Goal: Task Accomplishment & Management: Use online tool/utility

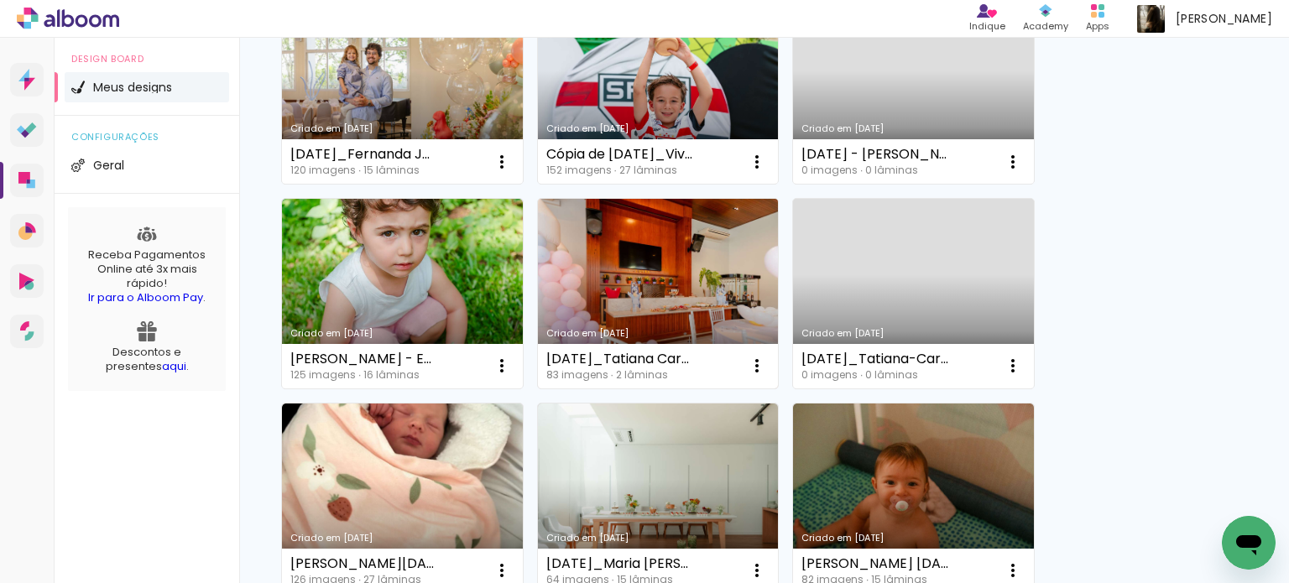
scroll to position [839, 0]
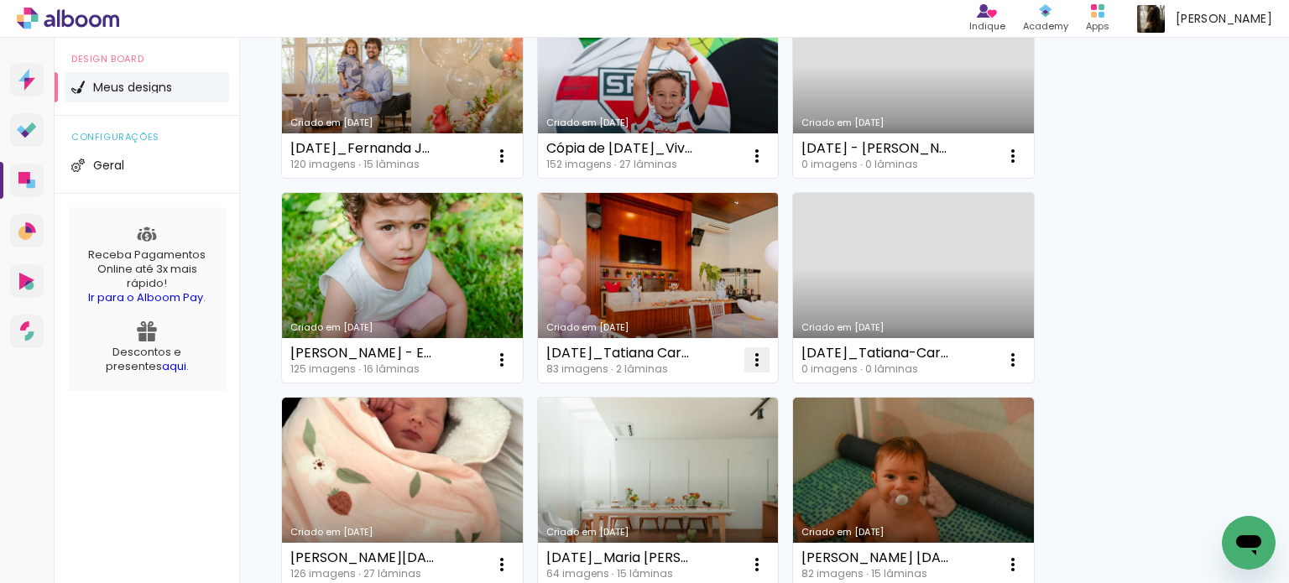
click at [761, 353] on iron-icon at bounding box center [757, 360] width 20 height 20
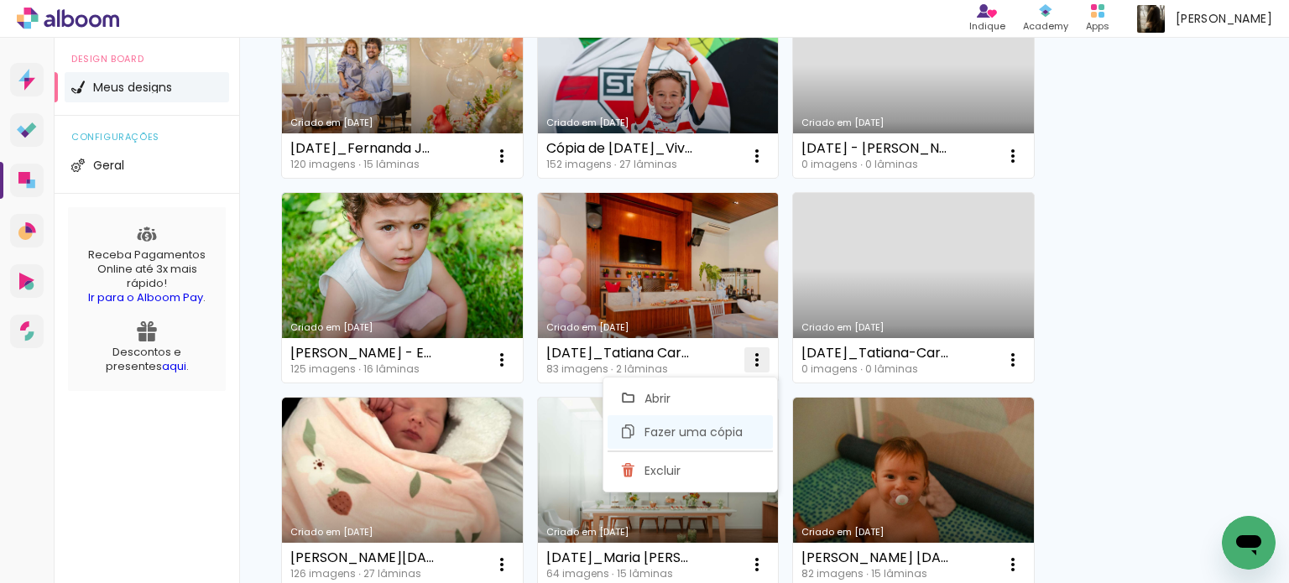
click at [723, 426] on span "Fazer uma cópia" at bounding box center [694, 432] width 98 height 12
type input "Cópia de 25.03.22_Tatiana Carrara - Luisa 5a Whoop"
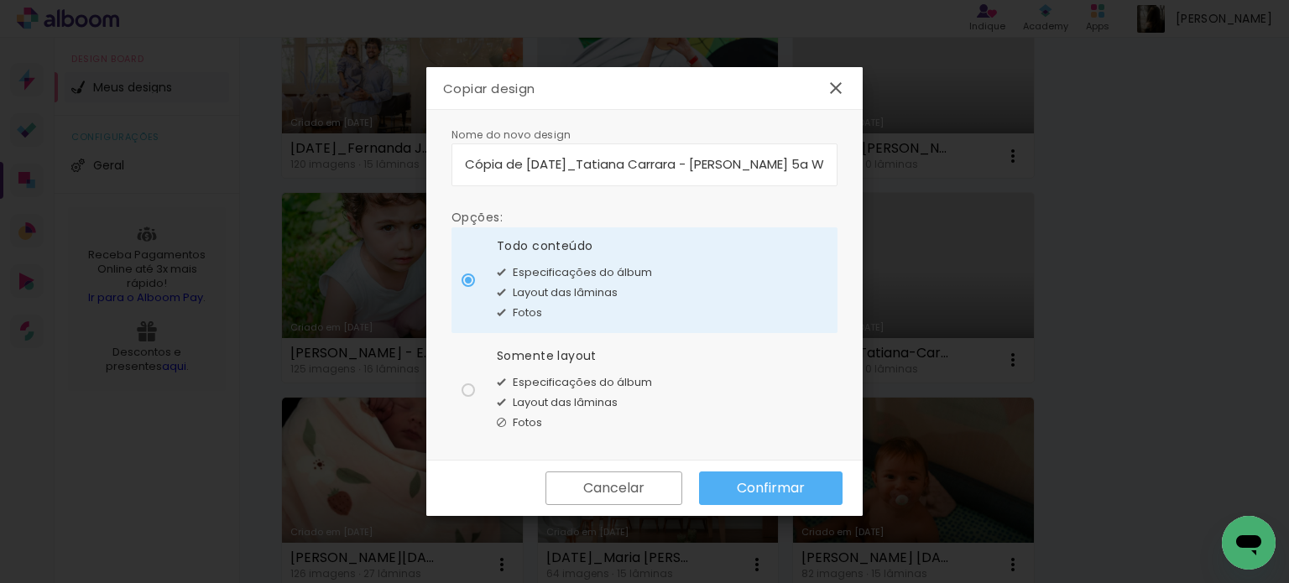
click at [493, 385] on paper-radio-button "Somente layout Especificações do álbum Layout das lâminas Fotos" at bounding box center [645, 390] width 386 height 106
type paper-radio-button "on"
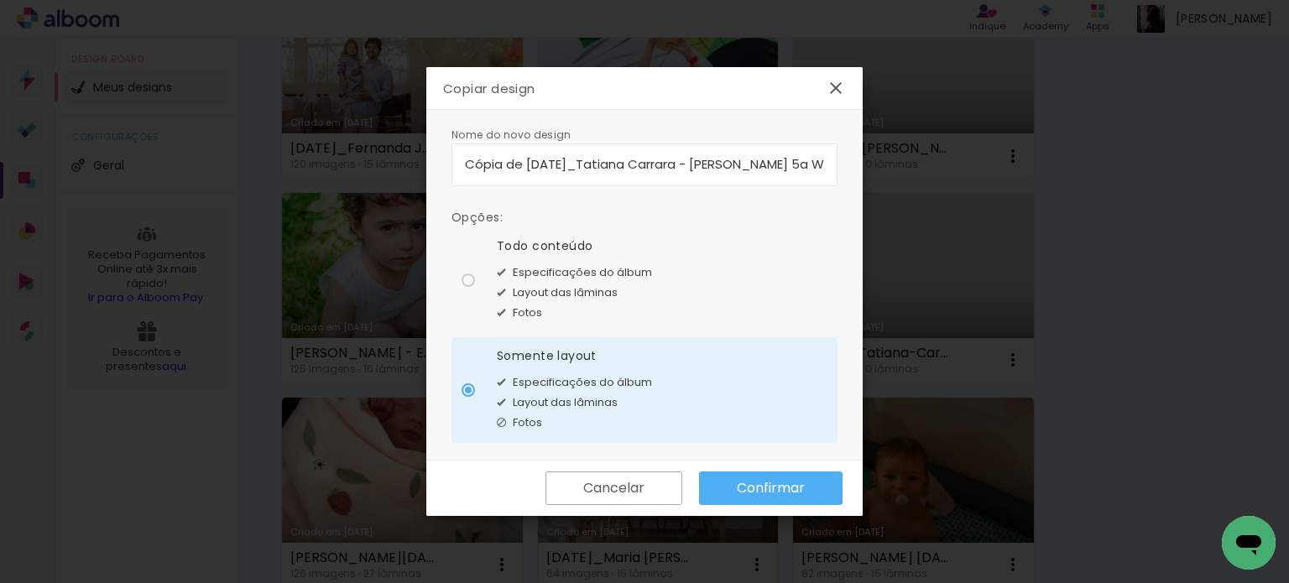
drag, startPoint x: 805, startPoint y: 167, endPoint x: 526, endPoint y: 170, distance: 278.7
click at [526, 170] on input "Cópia de 25.03.22_Tatiana Carrara - Luisa 5a Whoop" at bounding box center [644, 163] width 359 height 19
click at [668, 486] on paper-button "Cancelar" at bounding box center [614, 489] width 137 height 34
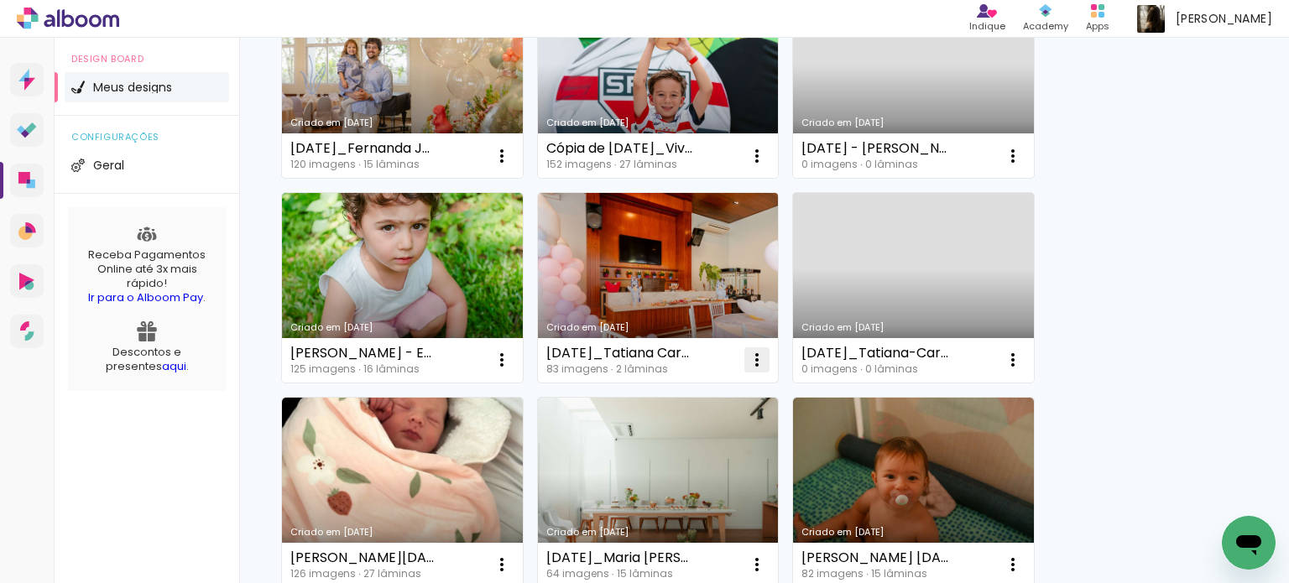
click at [759, 354] on iron-icon at bounding box center [757, 360] width 20 height 20
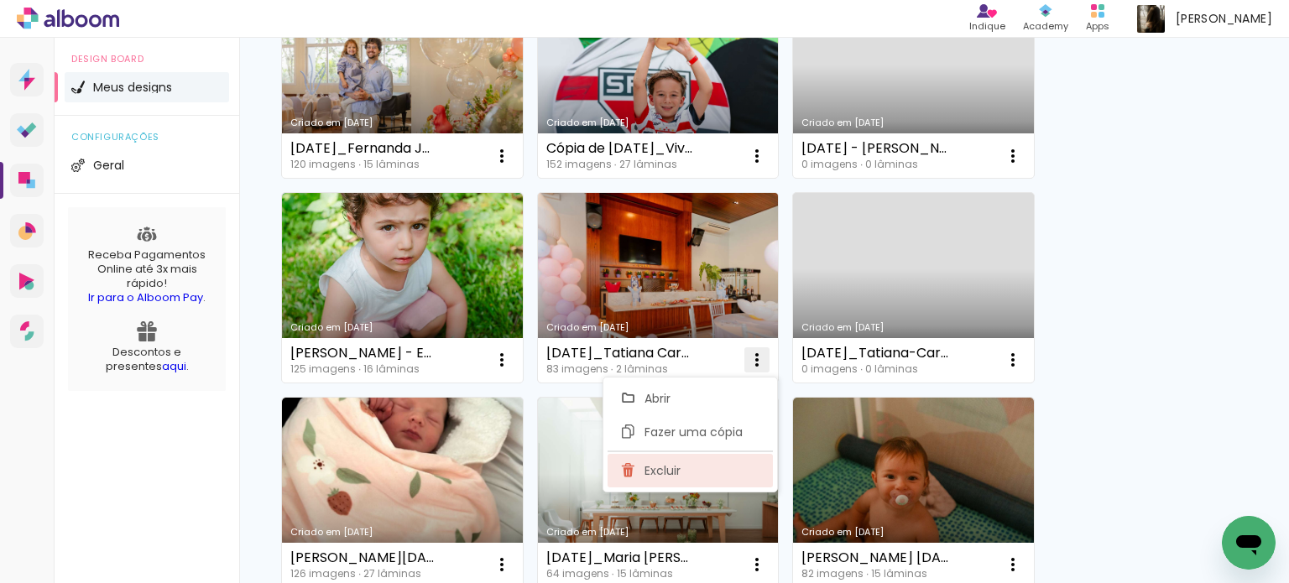
click at [685, 460] on paper-item "Excluir" at bounding box center [690, 471] width 165 height 34
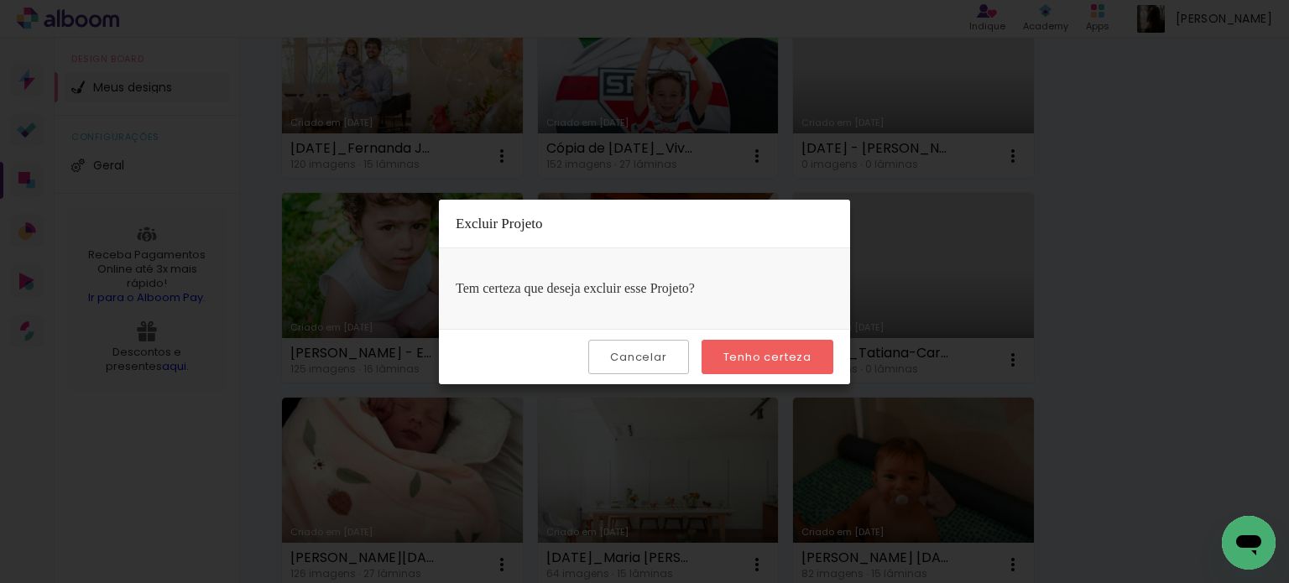
click at [764, 347] on paper-button "Tenho certeza" at bounding box center [768, 357] width 132 height 34
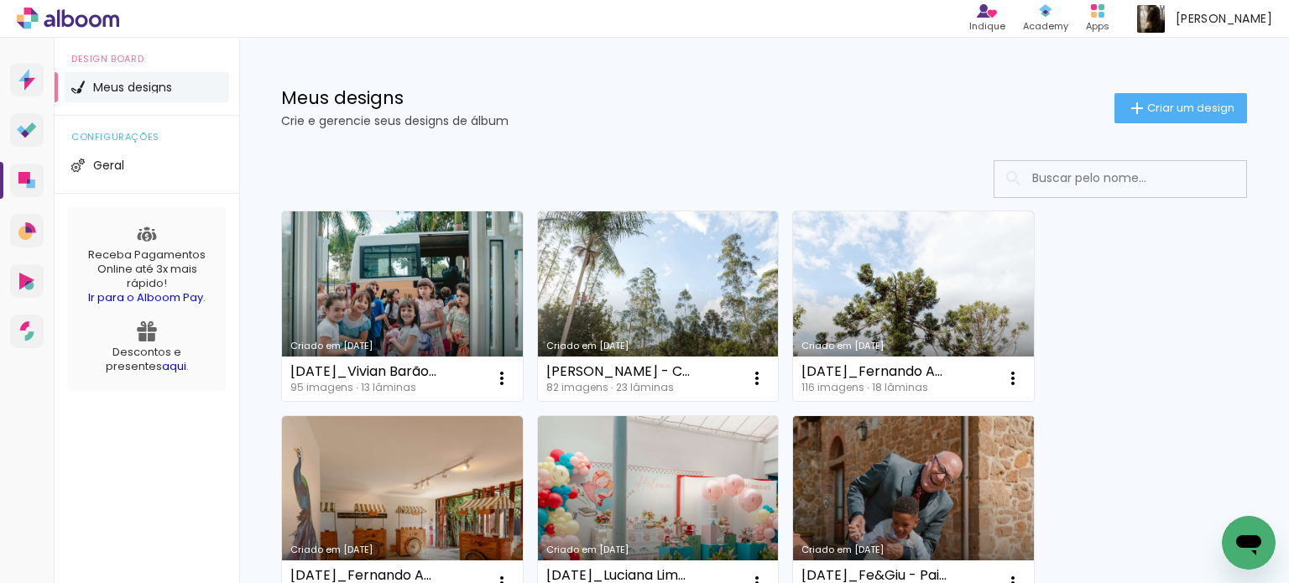
scroll to position [0, 0]
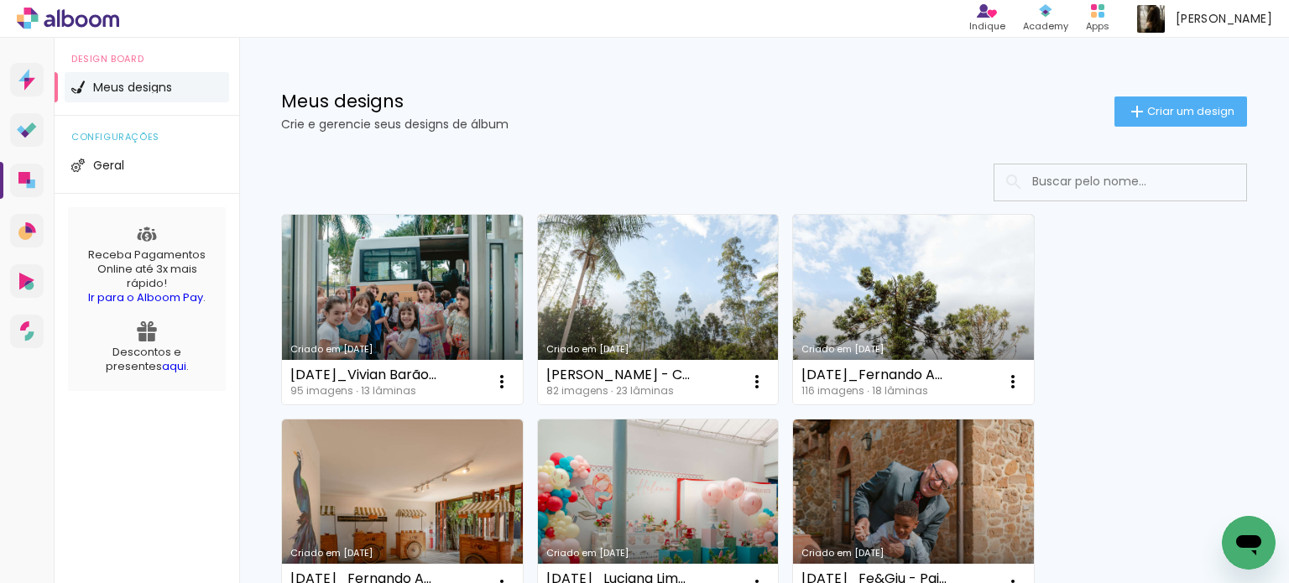
click at [1214, 118] on paper-button "Criar um design" at bounding box center [1181, 112] width 133 height 30
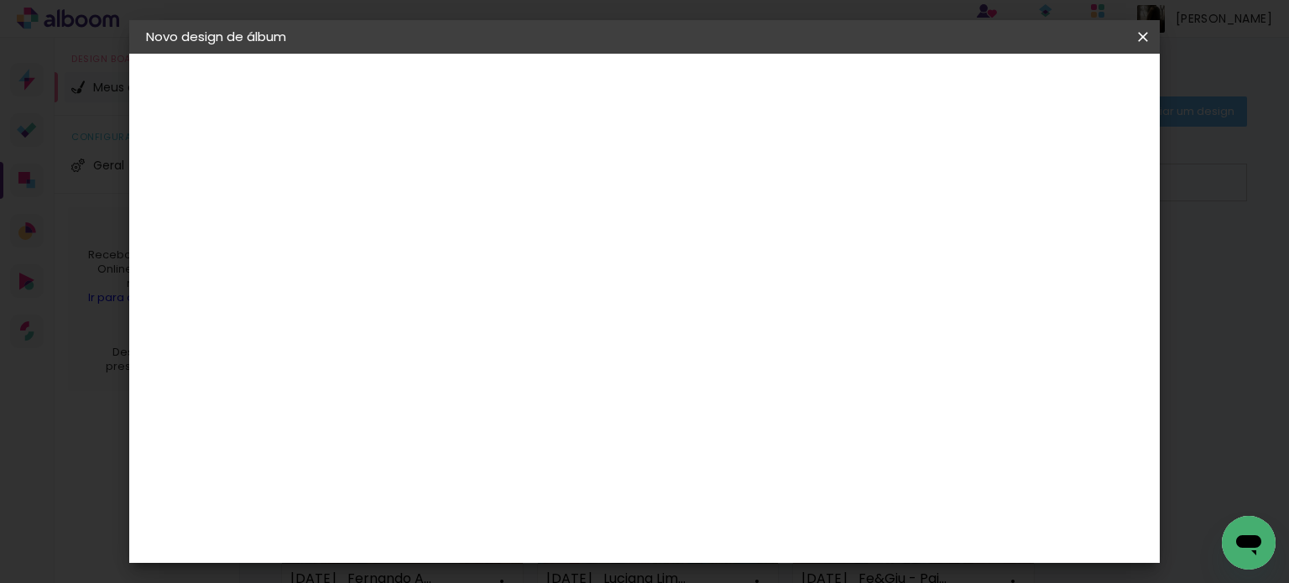
click at [420, 228] on input at bounding box center [420, 225] width 0 height 26
type input "[DATE]_Tatiana Carrara - [PERSON_NAME] 5a Whoop"
click at [0, 0] on slot "Avançar" at bounding box center [0, 0] width 0 height 0
click at [525, 321] on input at bounding box center [464, 319] width 170 height 21
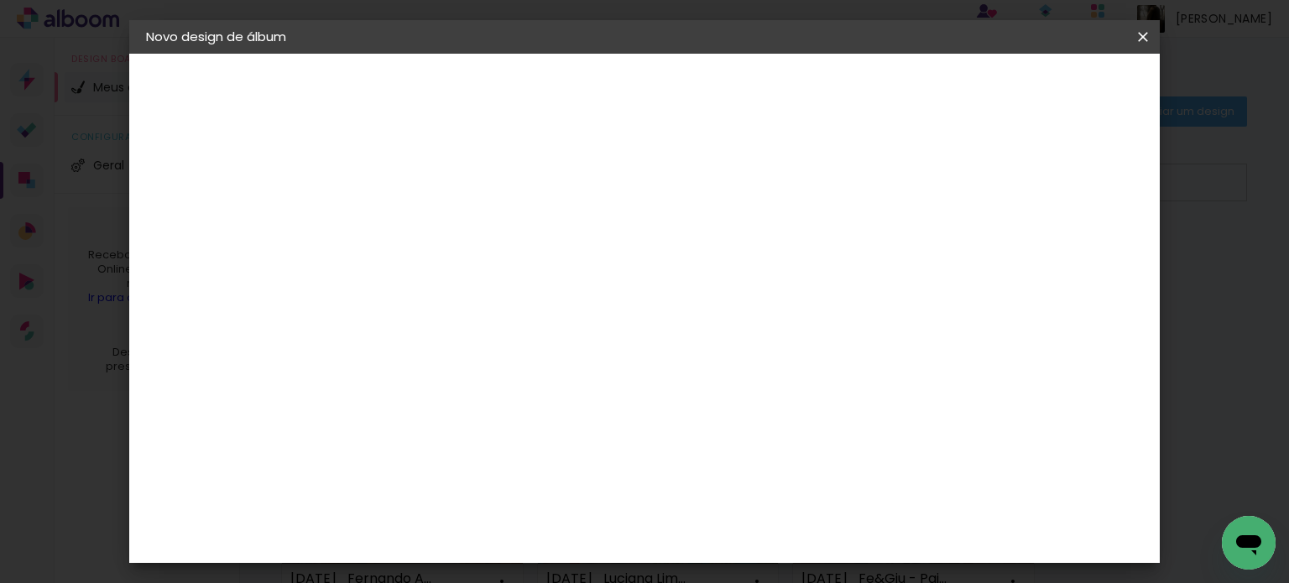
type input "eviden"
type paper-input "eviden"
click at [468, 373] on div "Evidence" at bounding box center [439, 379] width 60 height 13
click at [0, 0] on slot "Avançar" at bounding box center [0, 0] width 0 height 0
click at [486, 279] on input "text" at bounding box center [452, 292] width 65 height 26
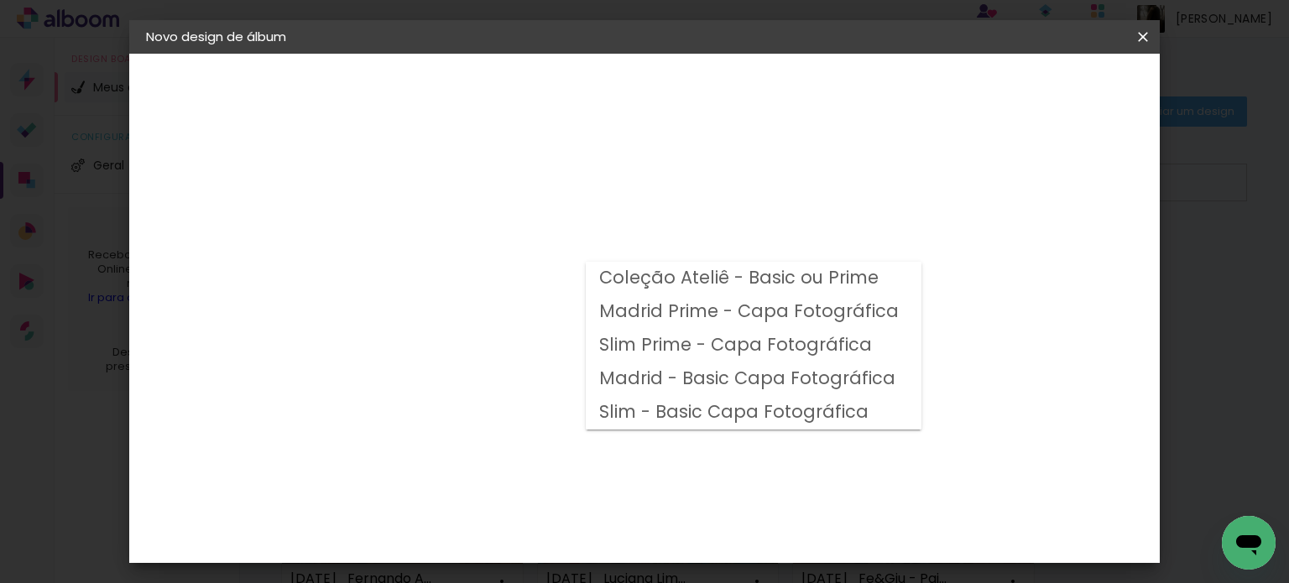
click at [0, 0] on slot "Madrid Prime - Capa Fotográfica" at bounding box center [0, 0] width 0 height 0
type input "Madrid Prime - Capa Fotográfica"
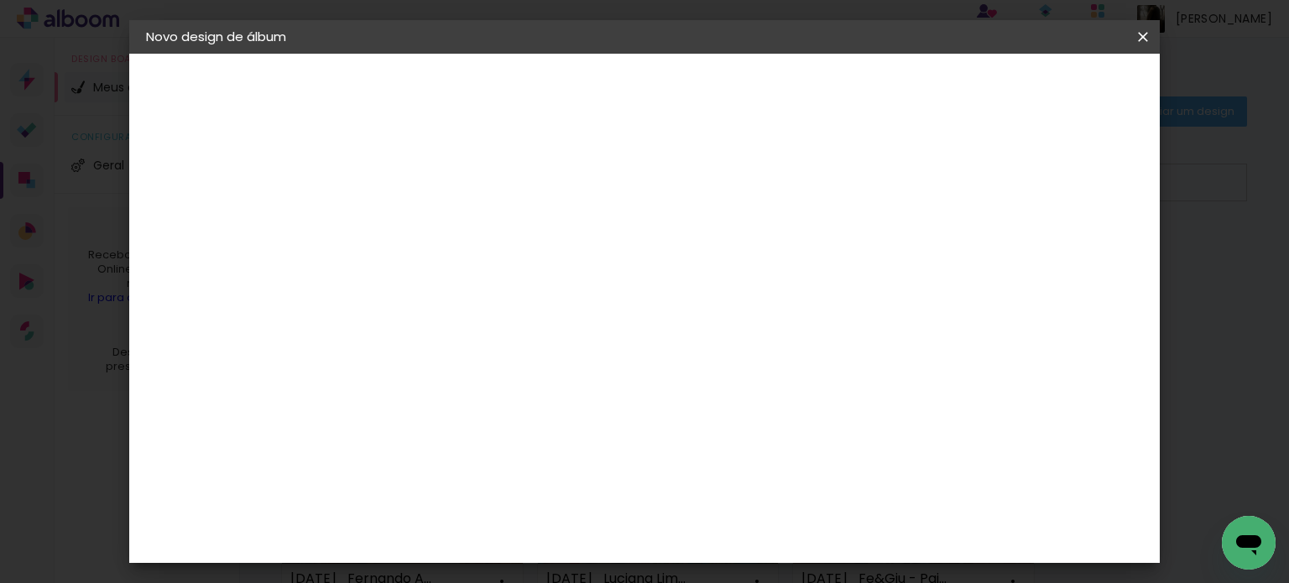
scroll to position [168, 0]
click at [534, 354] on span "20 × 30" at bounding box center [495, 371] width 78 height 34
click at [694, 80] on paper-button "Avançar" at bounding box center [653, 89] width 82 height 29
click at [1004, 172] on paper-checkbox "Mostrar sangria" at bounding box center [991, 181] width 127 height 21
type paper-checkbox "on"
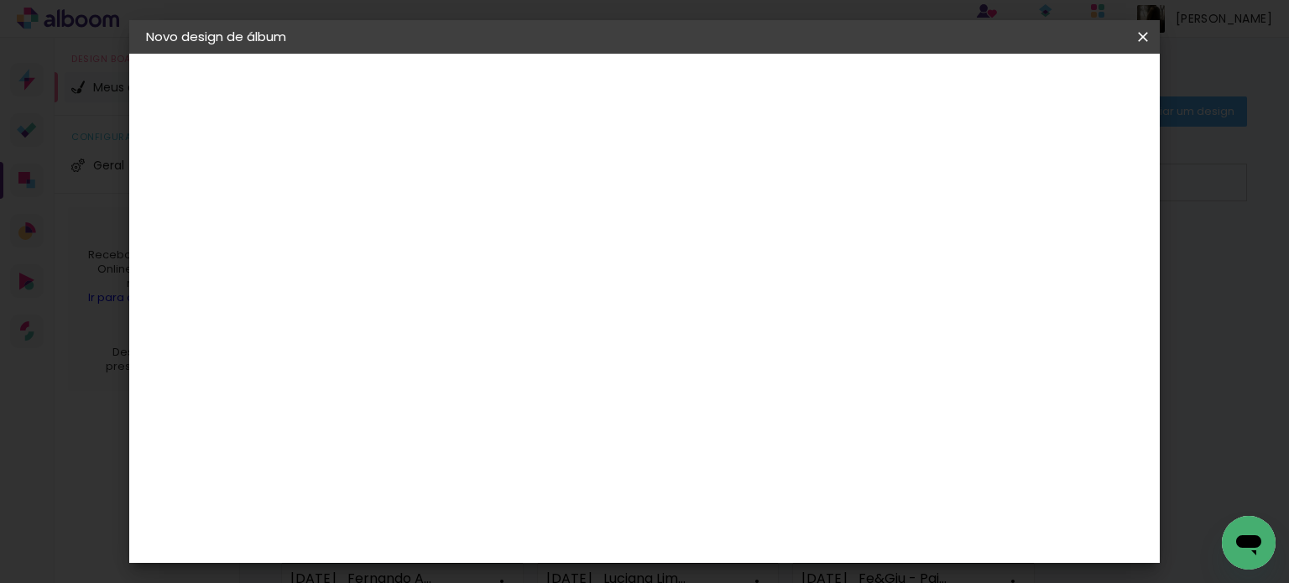
drag, startPoint x: 1078, startPoint y: 93, endPoint x: 1064, endPoint y: 112, distance: 23.5
click at [1038, 92] on span "Iniciar design" at bounding box center [1000, 89] width 76 height 12
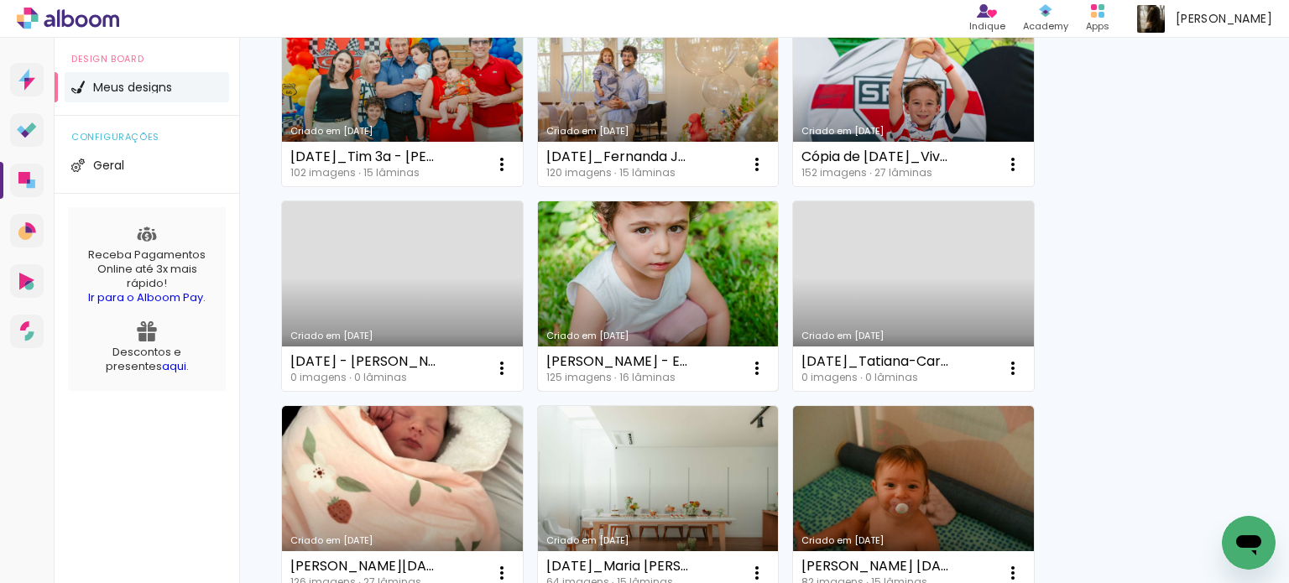
scroll to position [839, 0]
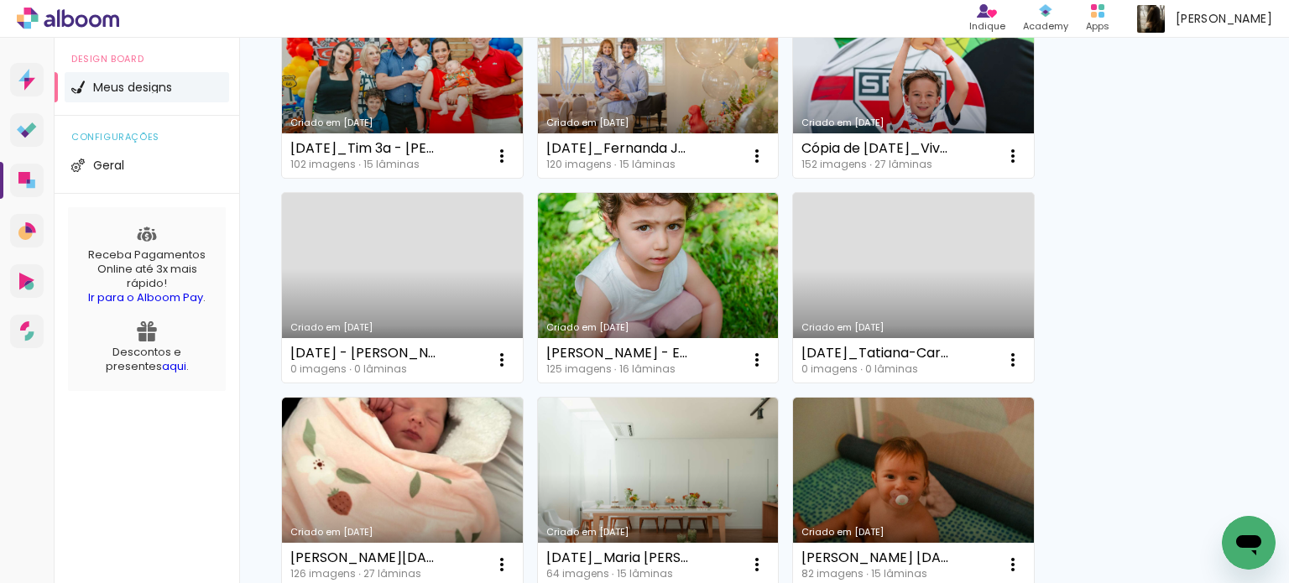
click at [943, 290] on link "Criado em [DATE]" at bounding box center [913, 288] width 241 height 190
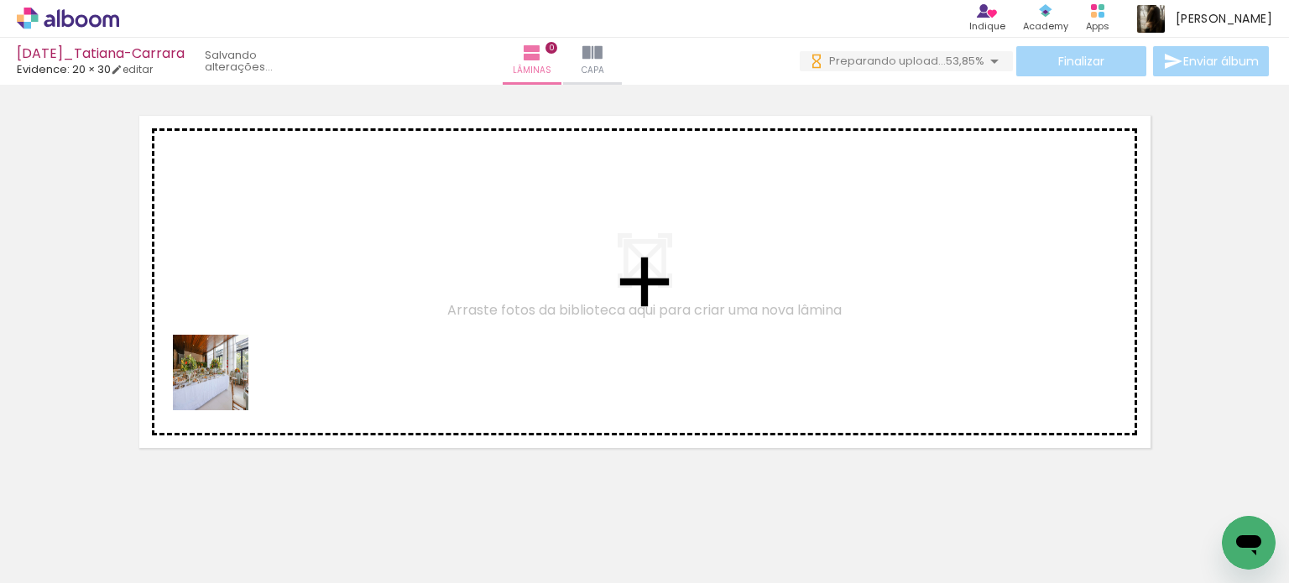
drag, startPoint x: 195, startPoint y: 542, endPoint x: 223, endPoint y: 383, distance: 162.0
click at [223, 383] on quentale-workspace at bounding box center [644, 291] width 1289 height 583
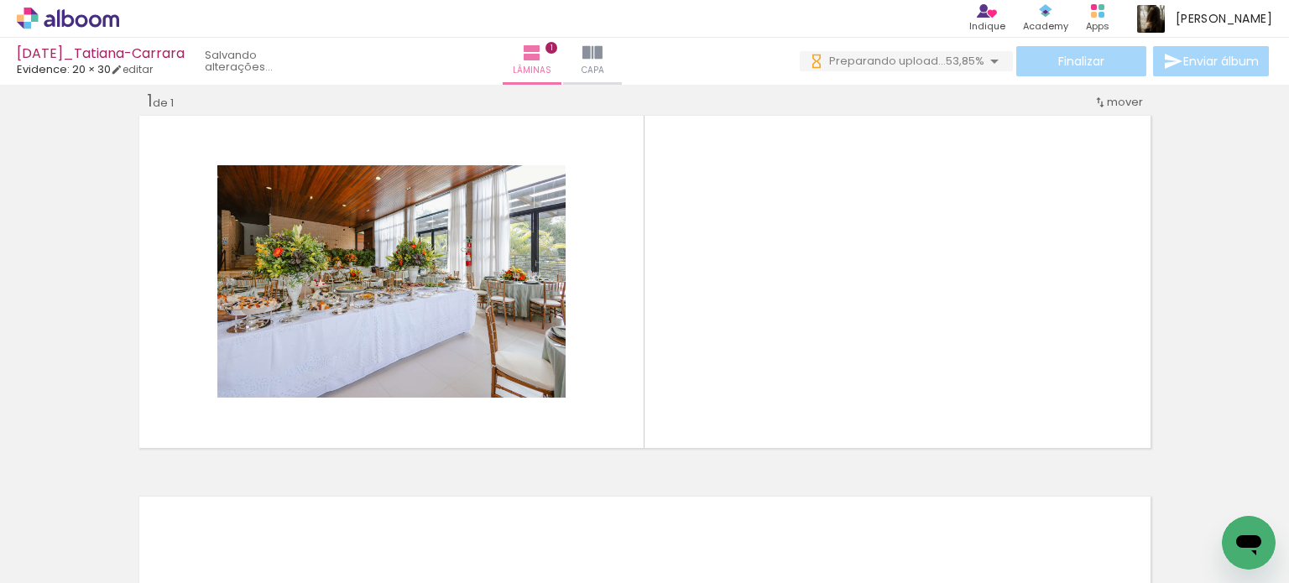
scroll to position [21, 0]
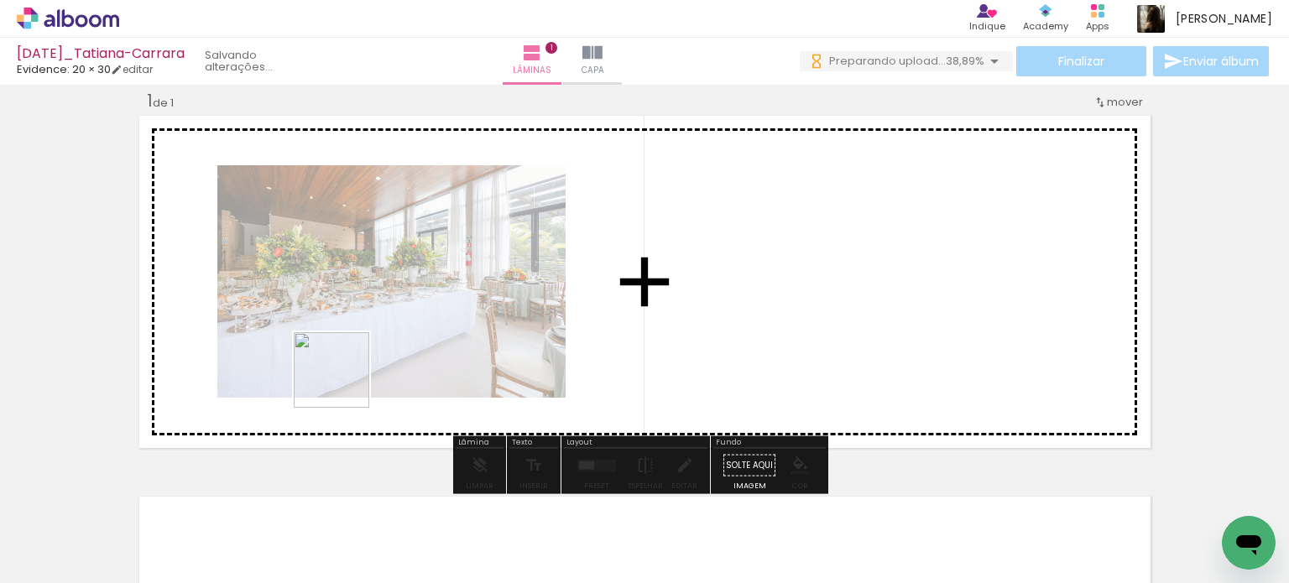
drag, startPoint x: 279, startPoint y: 535, endPoint x: 408, endPoint y: 512, distance: 131.2
click at [366, 358] on quentale-workspace at bounding box center [644, 291] width 1289 height 583
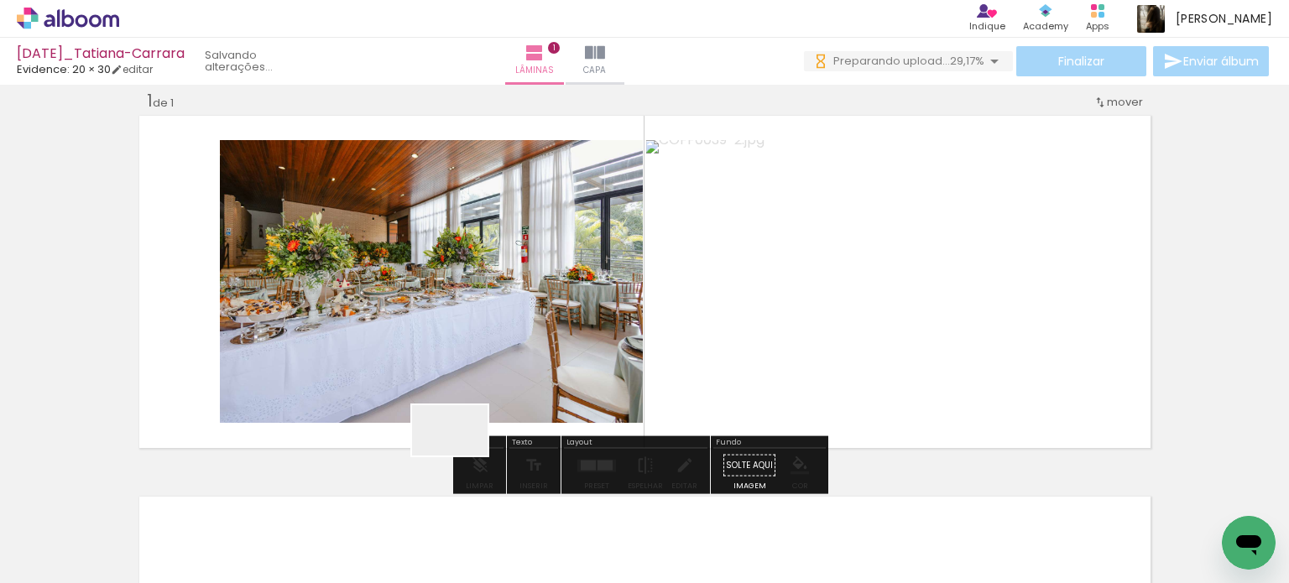
drag, startPoint x: 380, startPoint y: 532, endPoint x: 610, endPoint y: 366, distance: 283.7
click at [604, 368] on quentale-workspace at bounding box center [644, 291] width 1289 height 583
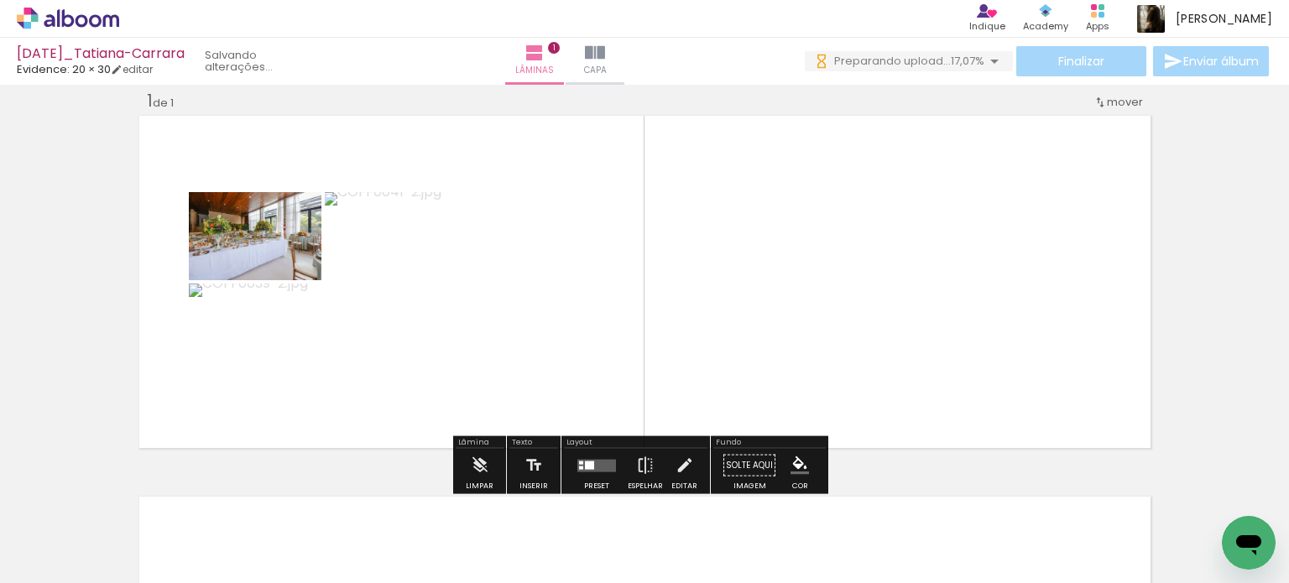
drag, startPoint x: 467, startPoint y: 528, endPoint x: 510, endPoint y: 426, distance: 111.0
click at [457, 382] on quentale-workspace at bounding box center [644, 291] width 1289 height 583
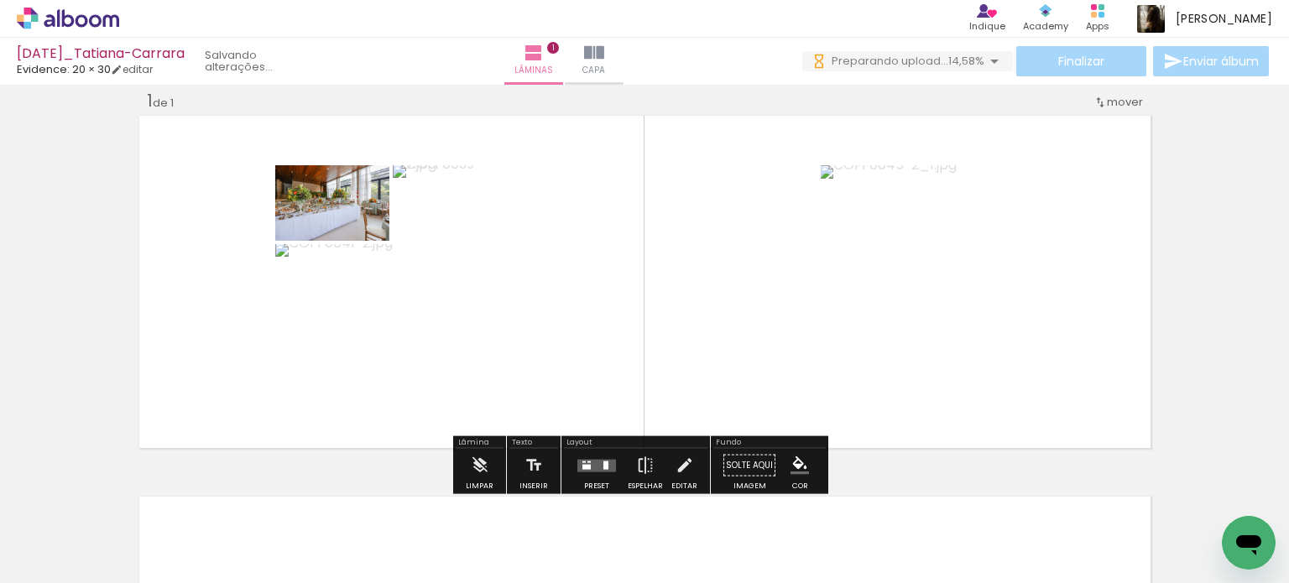
click at [582, 467] on div at bounding box center [586, 466] width 8 height 5
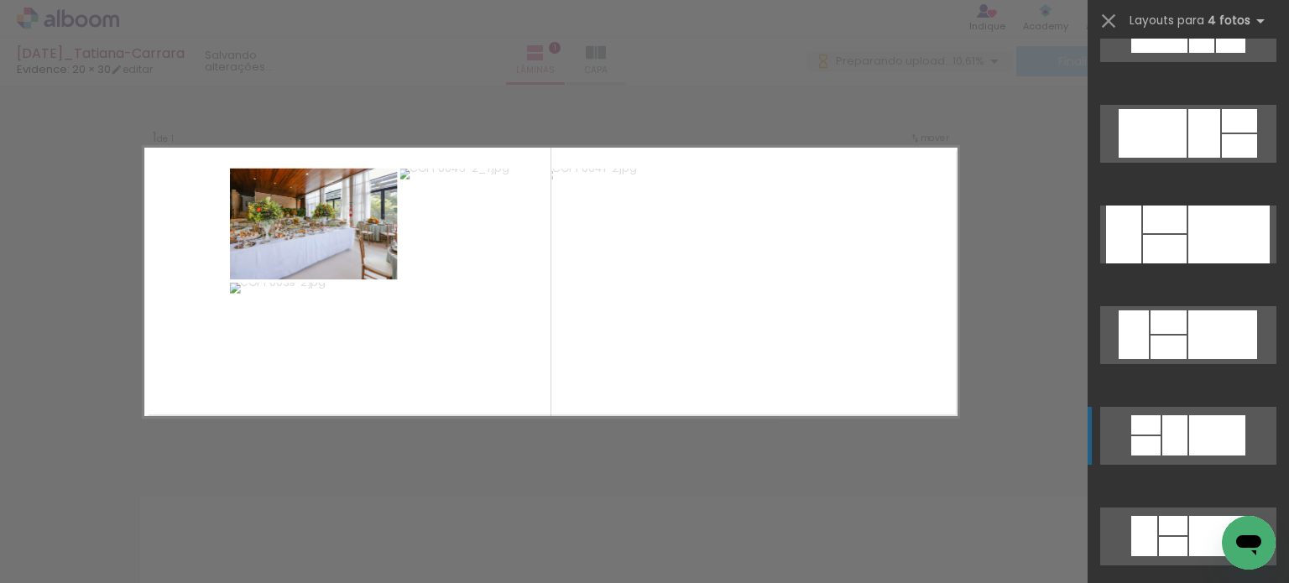
scroll to position [4364, 0]
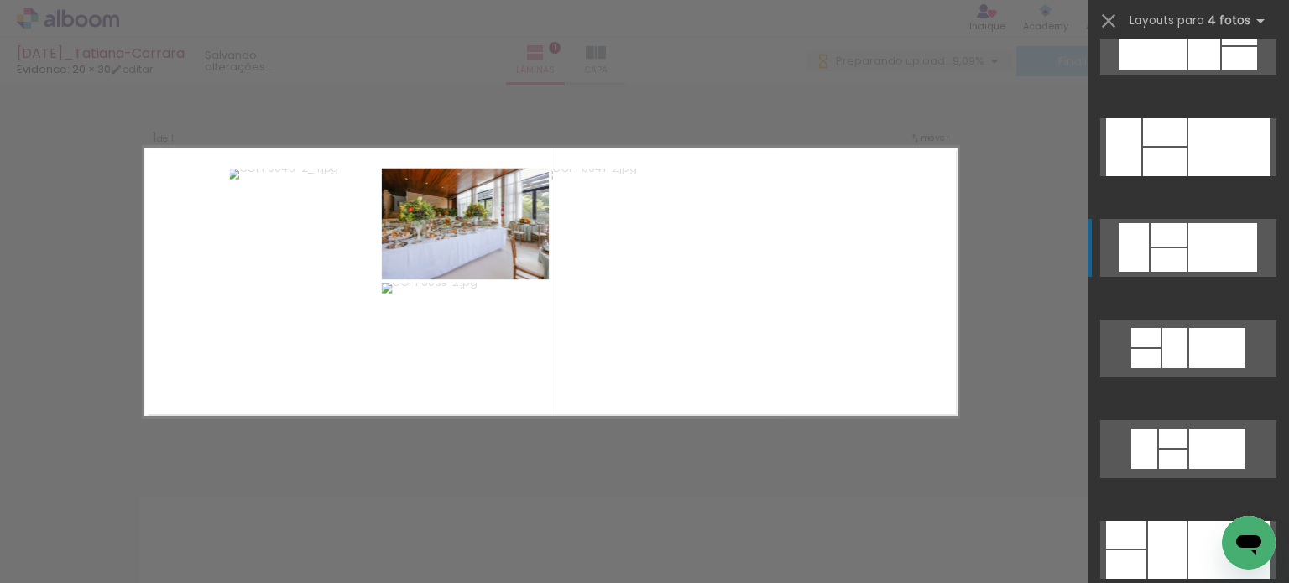
click at [1209, 234] on div at bounding box center [1222, 247] width 69 height 49
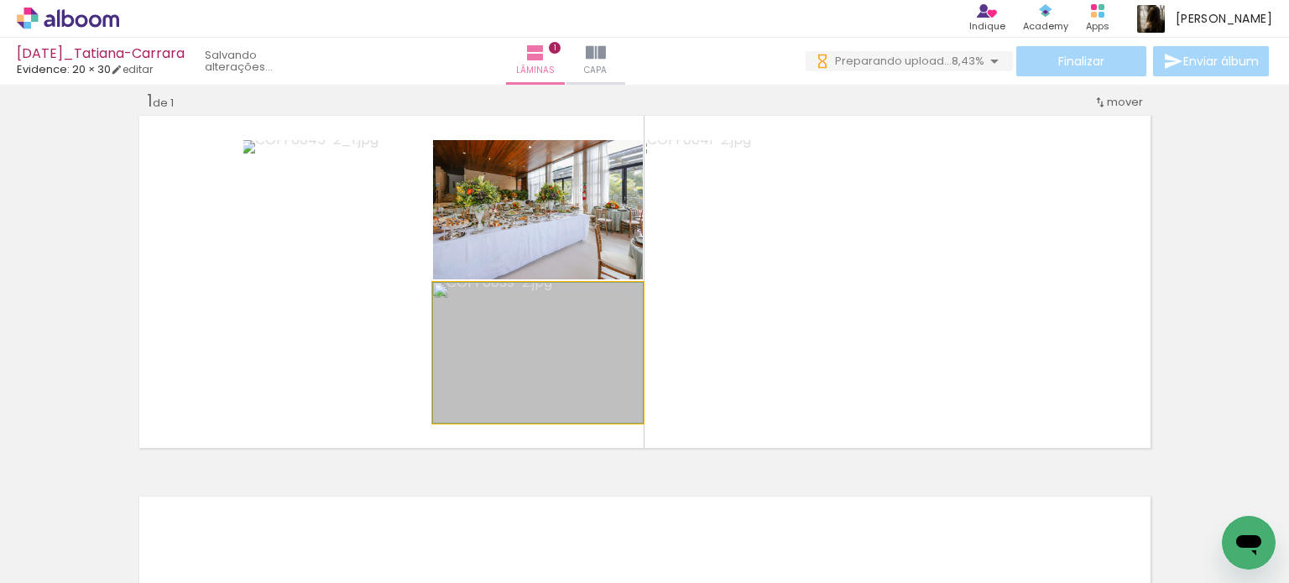
drag, startPoint x: 570, startPoint y: 352, endPoint x: 805, endPoint y: 331, distance: 235.9
click at [0, 0] on slot at bounding box center [0, 0] width 0 height 0
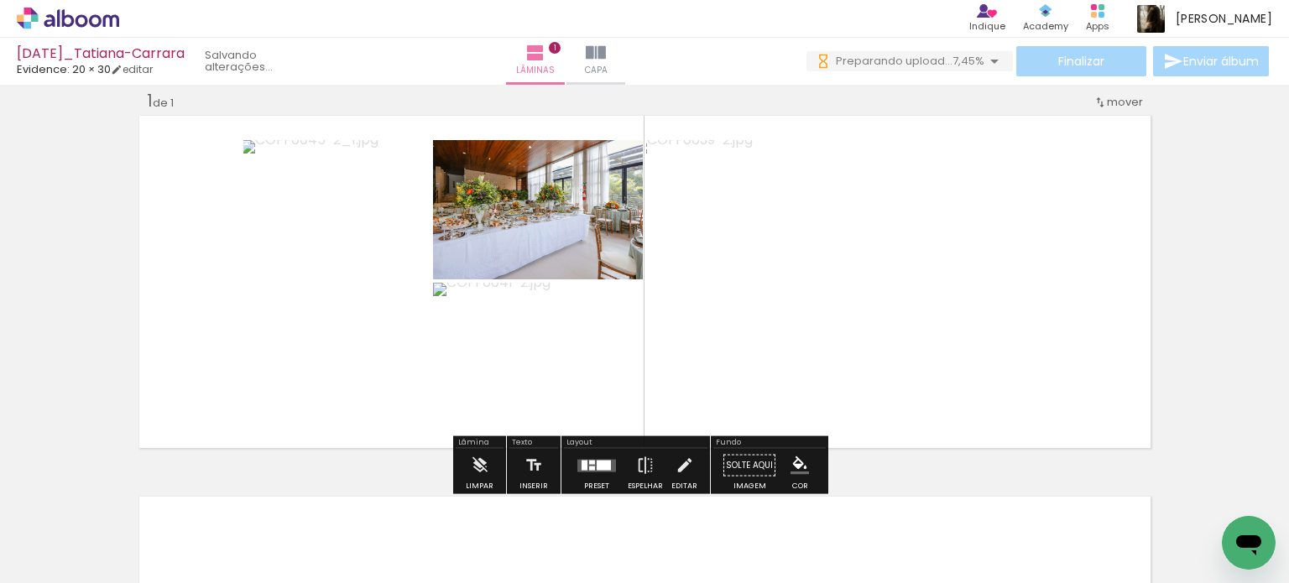
scroll to position [0, 0]
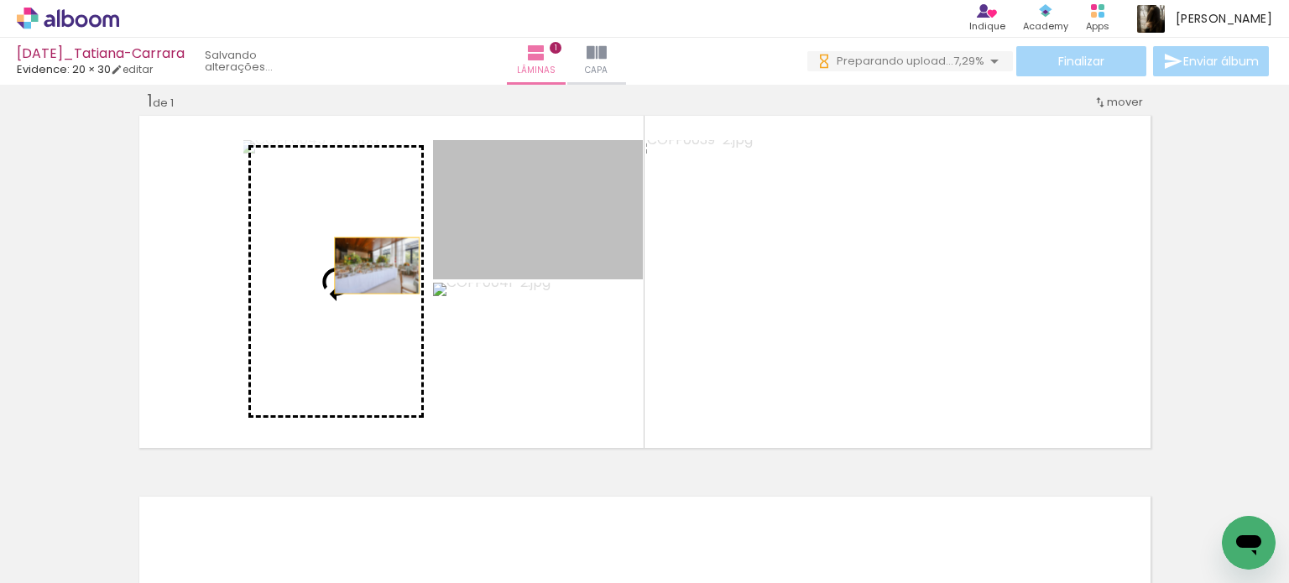
drag, startPoint x: 538, startPoint y: 218, endPoint x: 358, endPoint y: 269, distance: 187.3
click at [0, 0] on slot at bounding box center [0, 0] width 0 height 0
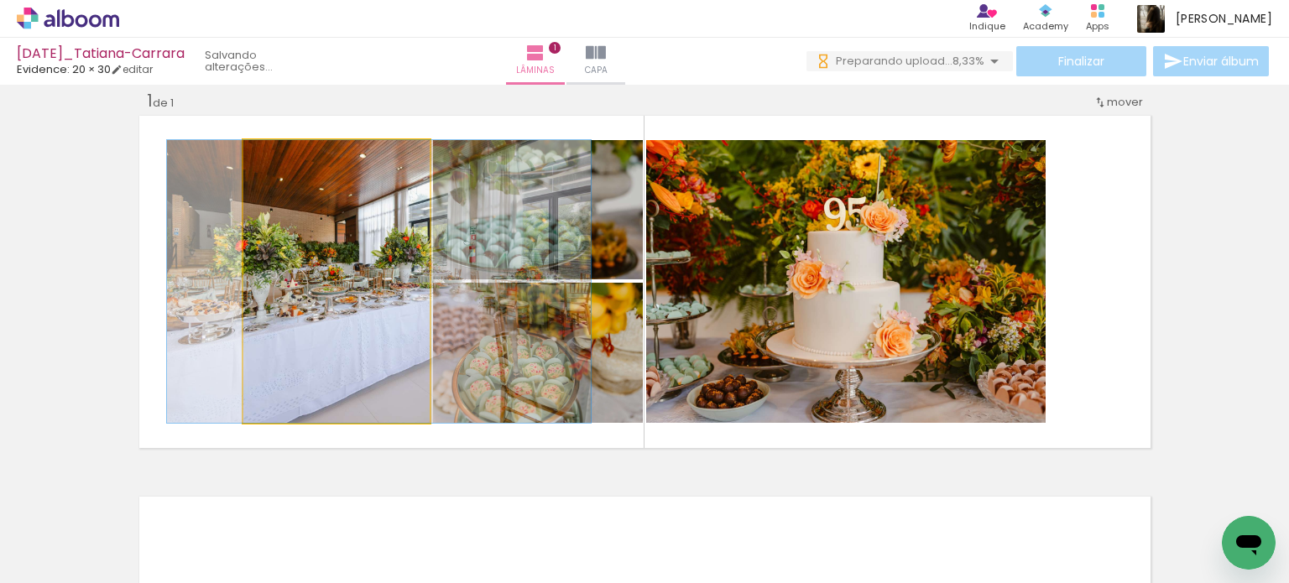
drag, startPoint x: 366, startPoint y: 321, endPoint x: 409, endPoint y: 325, distance: 42.9
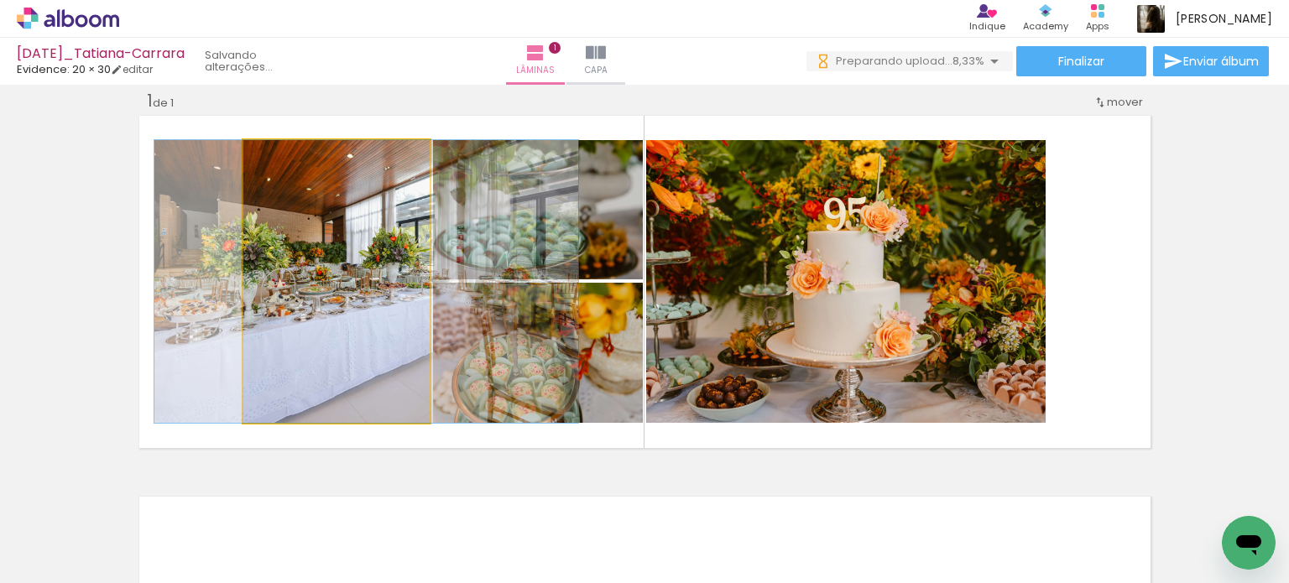
drag, startPoint x: 383, startPoint y: 338, endPoint x: 369, endPoint y: 338, distance: 13.4
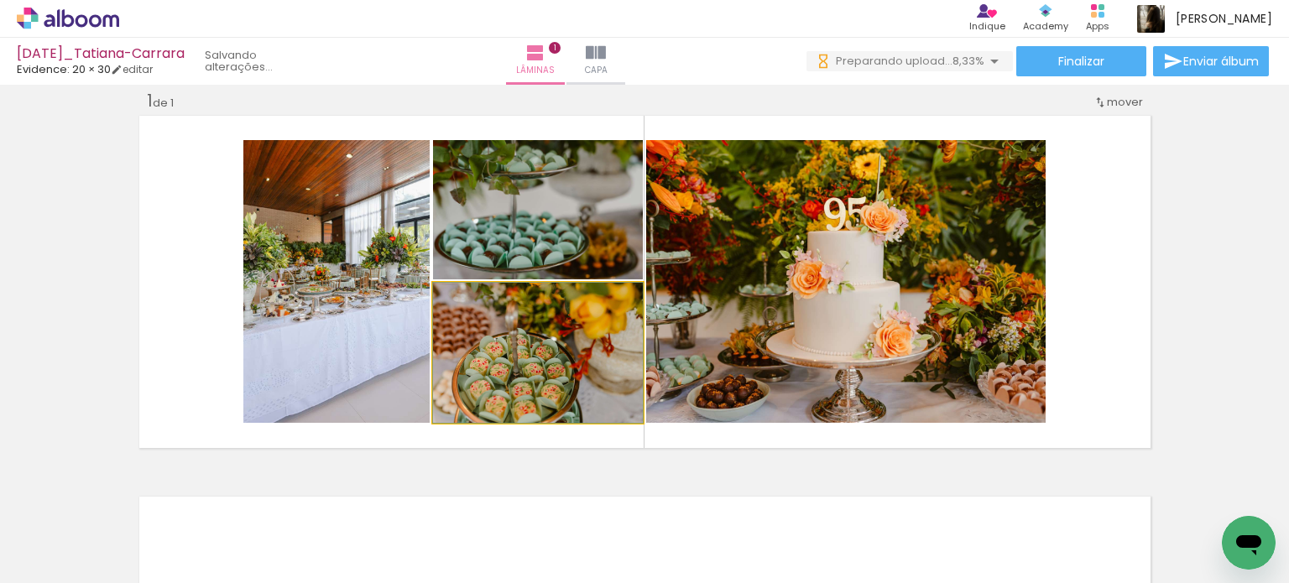
drag, startPoint x: 583, startPoint y: 352, endPoint x: 583, endPoint y: 328, distance: 23.5
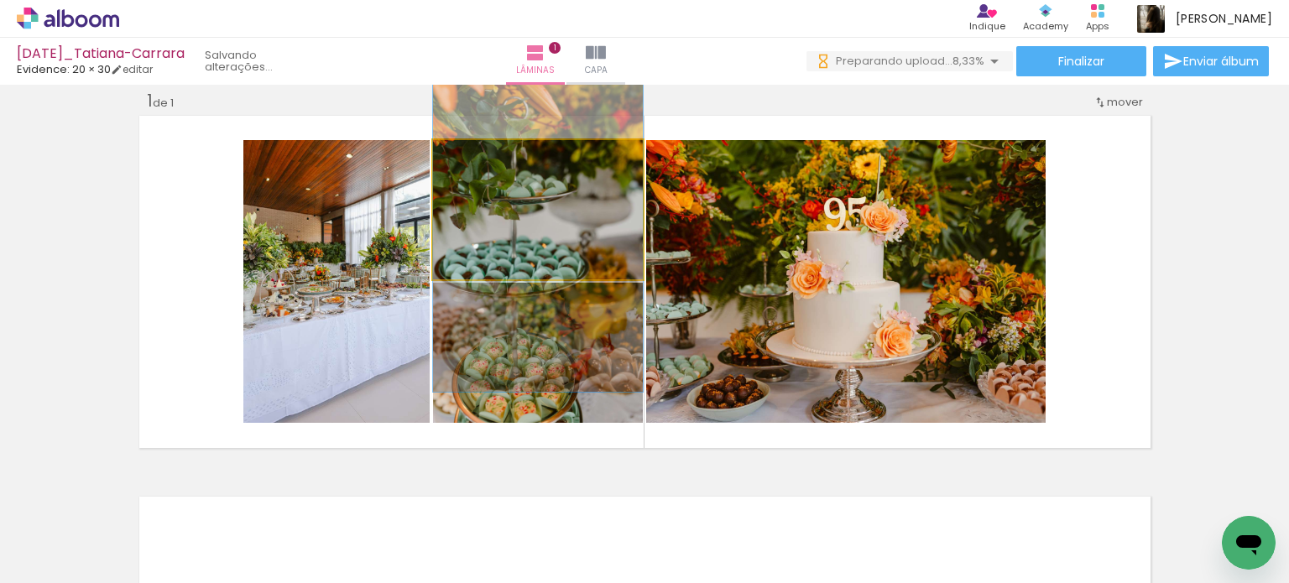
drag, startPoint x: 547, startPoint y: 226, endPoint x: 552, endPoint y: 251, distance: 25.7
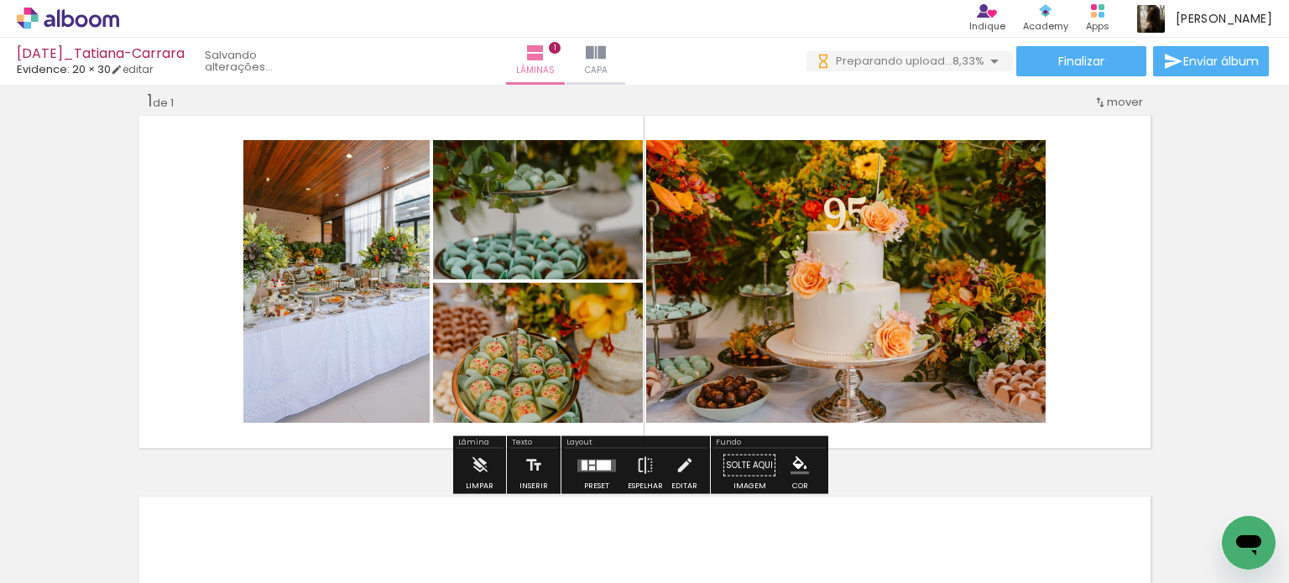
click at [1150, 308] on div "Inserir lâmina 1 de 1" at bounding box center [644, 451] width 1289 height 763
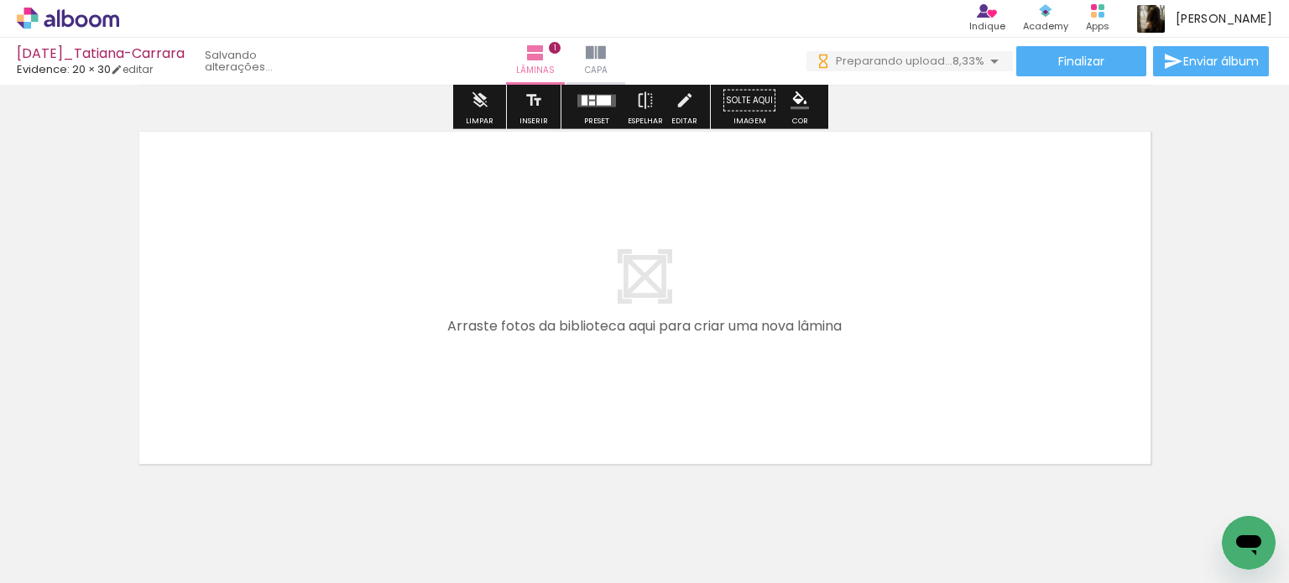
scroll to position [433, 0]
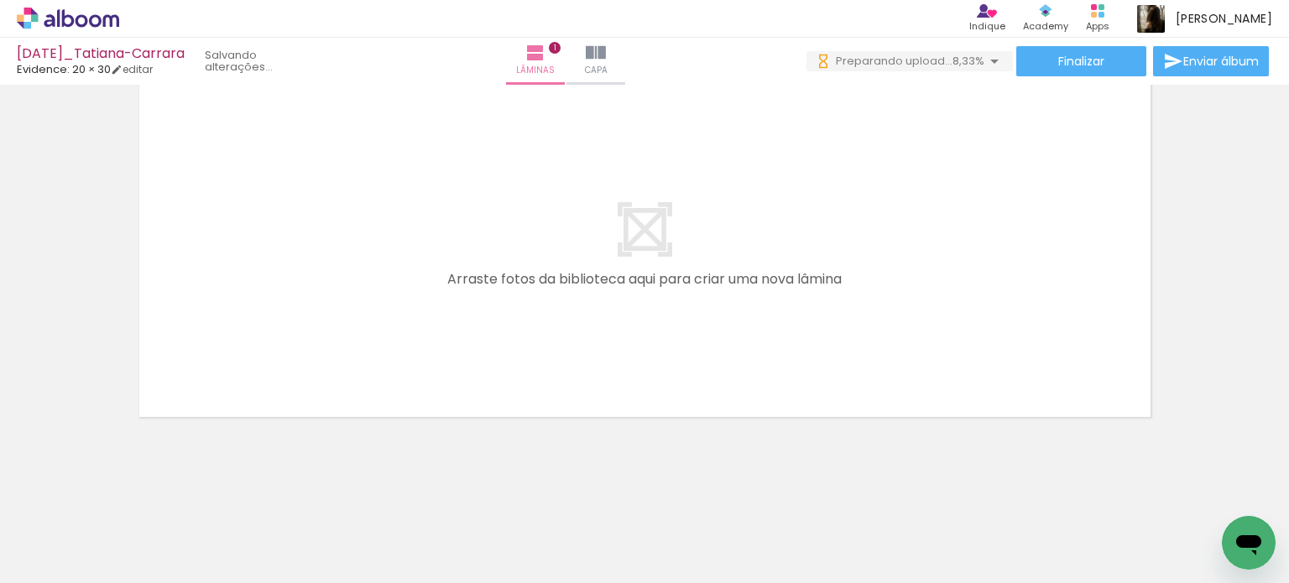
drag, startPoint x: 565, startPoint y: 528, endPoint x: 529, endPoint y: 422, distance: 111.7
click at [529, 423] on quentale-workspace at bounding box center [644, 291] width 1289 height 583
click at [510, 426] on quentale-workspace at bounding box center [644, 291] width 1289 height 583
drag, startPoint x: 561, startPoint y: 530, endPoint x: 554, endPoint y: 377, distance: 152.9
click at [485, 326] on quentale-workspace at bounding box center [644, 291] width 1289 height 583
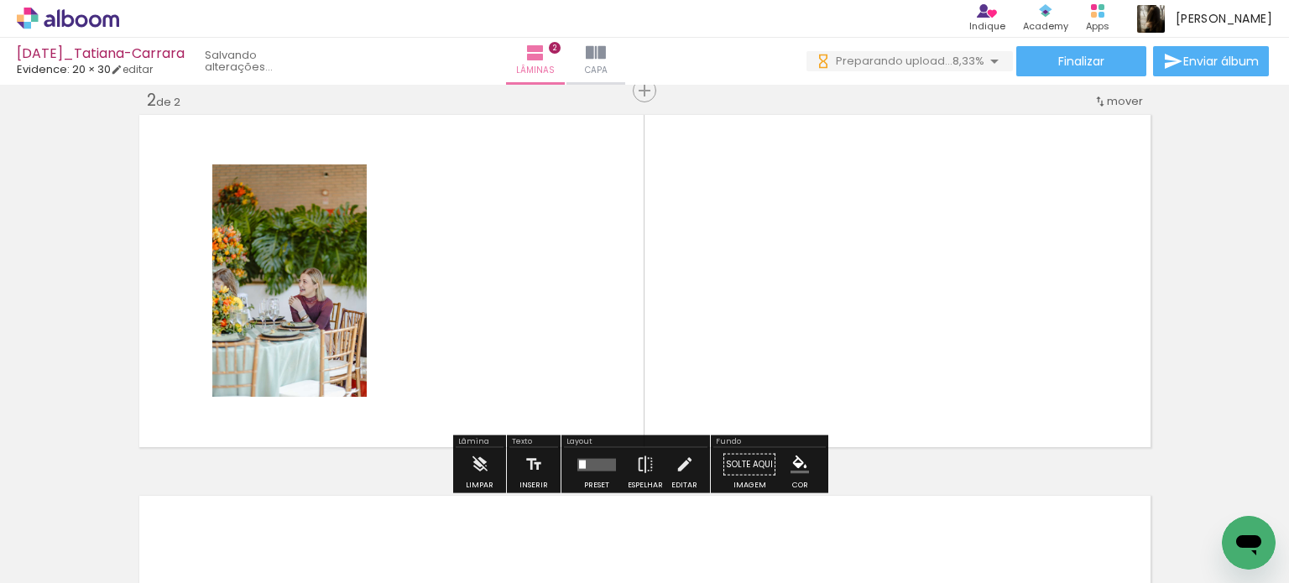
scroll to position [402, 0]
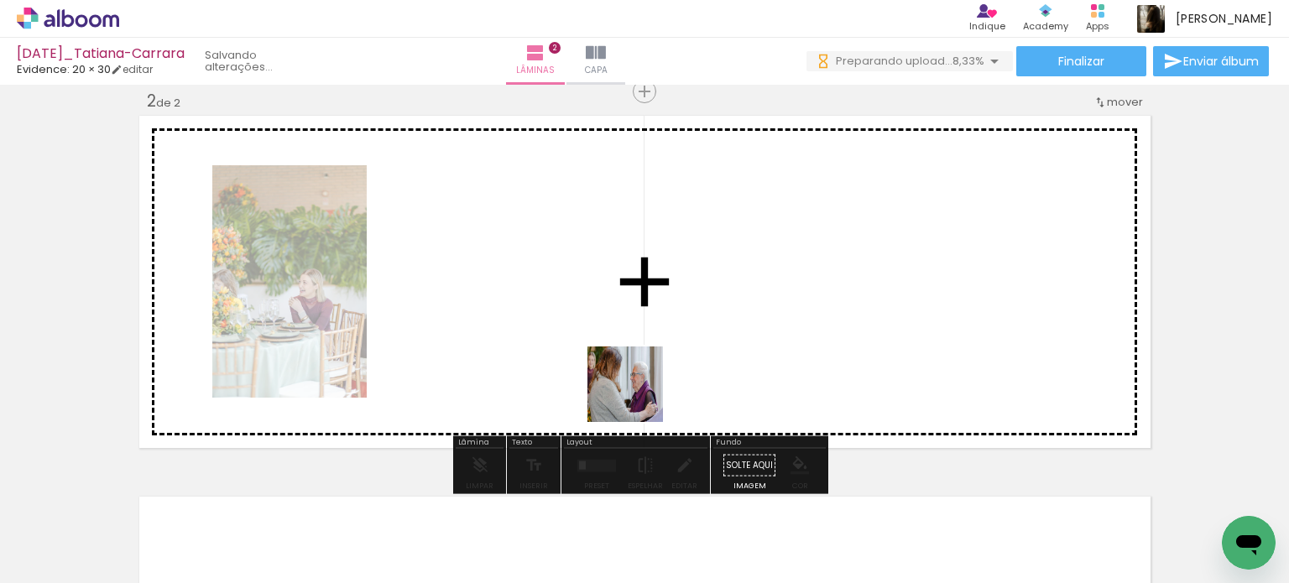
drag, startPoint x: 661, startPoint y: 525, endPoint x: 629, endPoint y: 355, distance: 173.2
click at [629, 355] on quentale-workspace at bounding box center [644, 291] width 1289 height 583
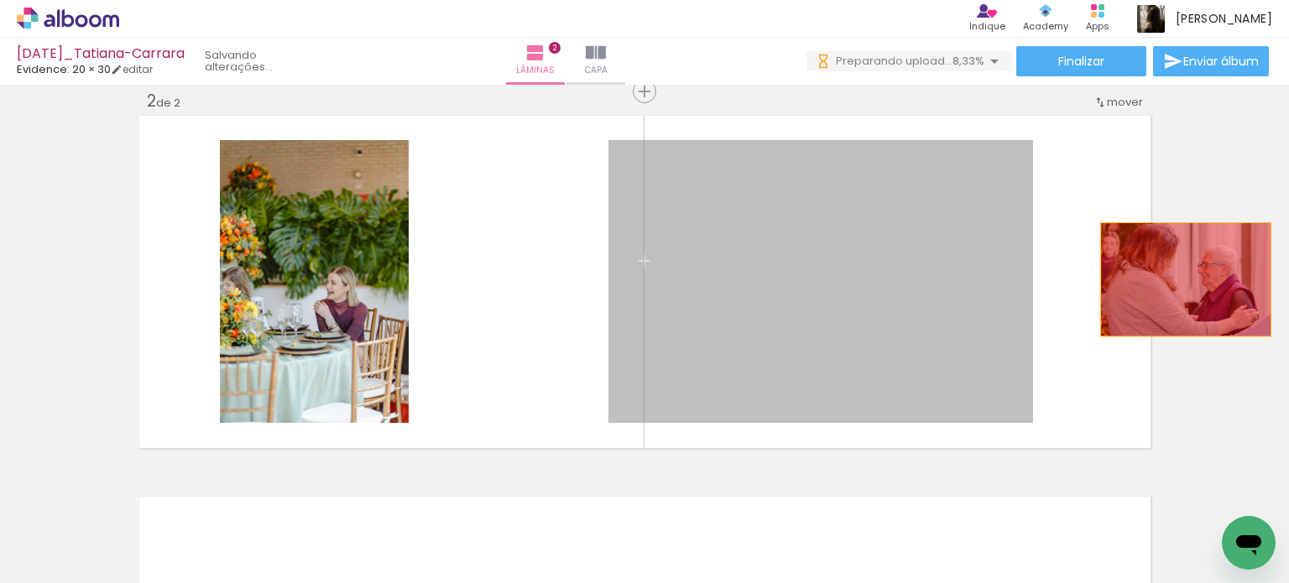
drag, startPoint x: 766, startPoint y: 317, endPoint x: 1179, endPoint y: 279, distance: 414.7
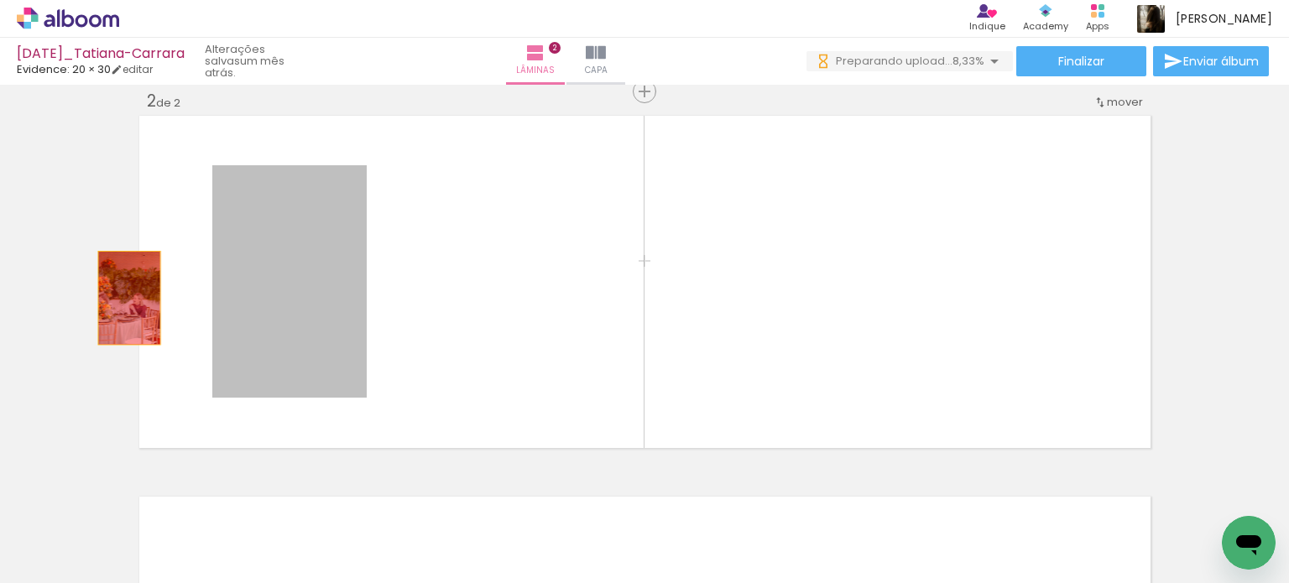
drag, startPoint x: 274, startPoint y: 300, endPoint x: 120, endPoint y: 298, distance: 154.4
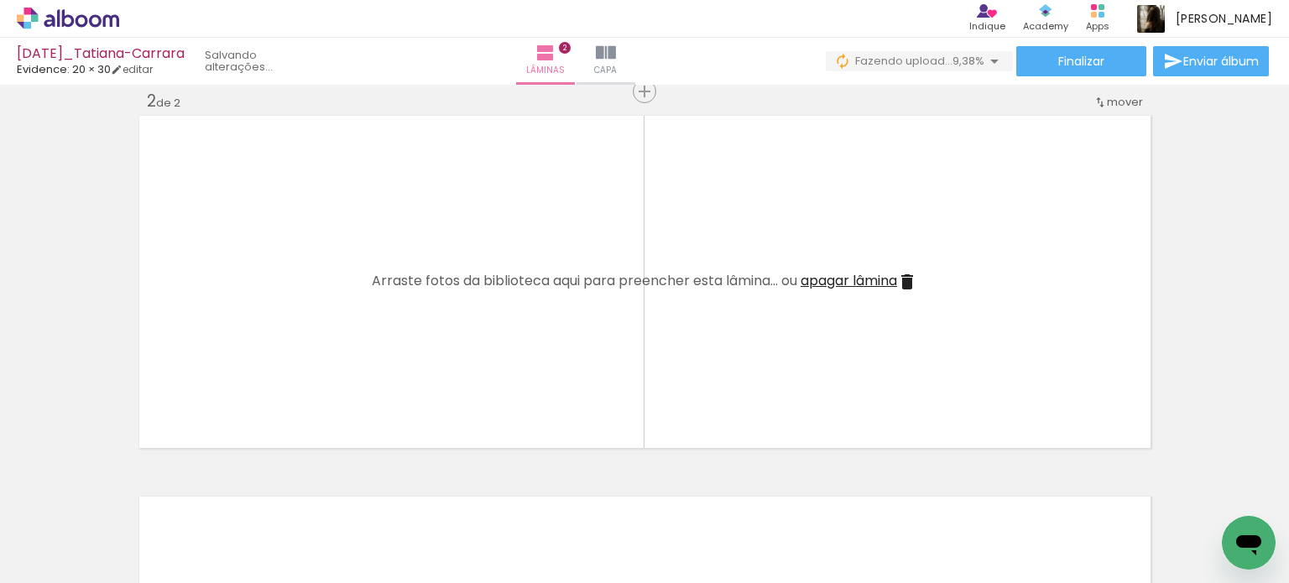
scroll to position [0, 719]
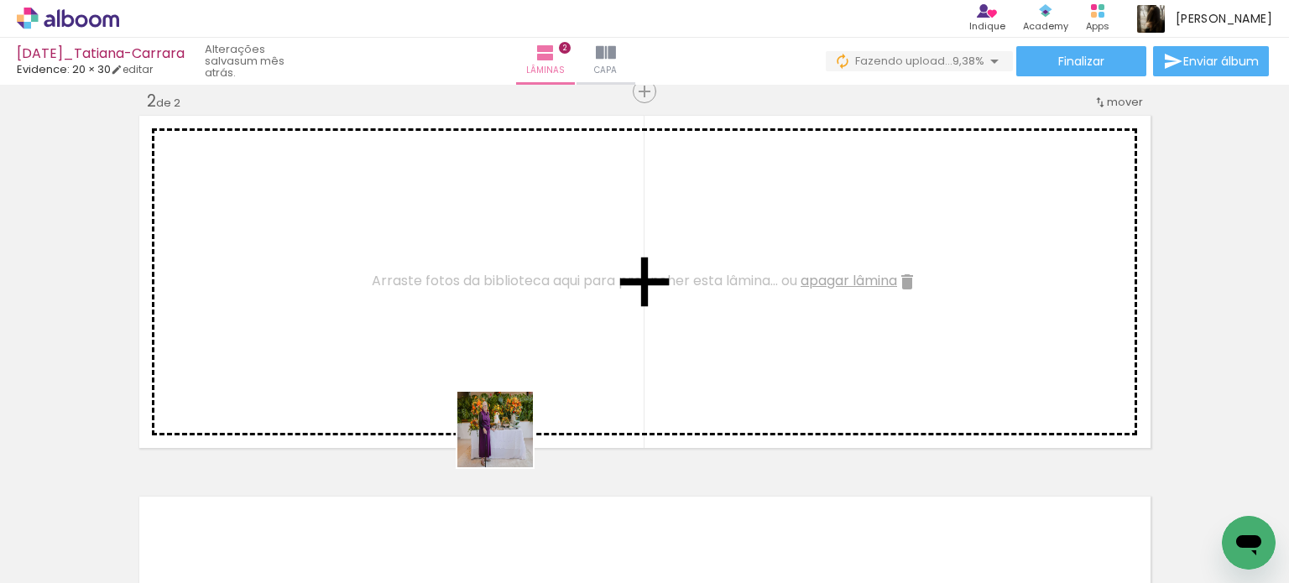
drag, startPoint x: 493, startPoint y: 502, endPoint x: 526, endPoint y: 365, distance: 140.9
click at [526, 365] on quentale-workspace at bounding box center [644, 291] width 1289 height 583
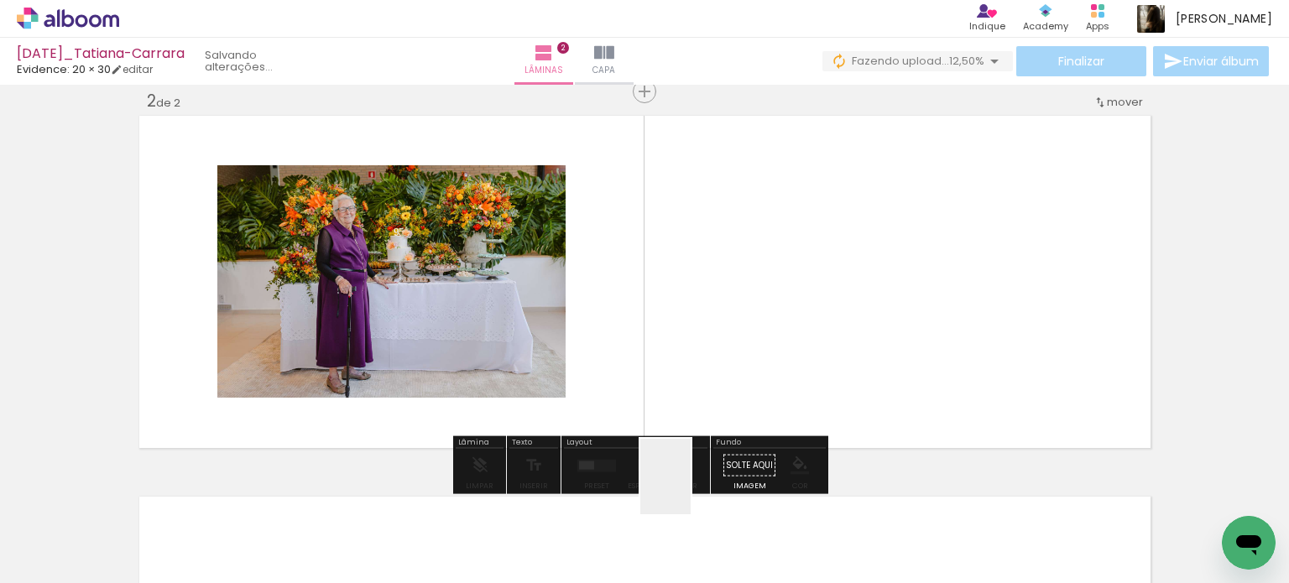
drag, startPoint x: 685, startPoint y: 509, endPoint x: 726, endPoint y: 379, distance: 137.2
click at [726, 379] on quentale-workspace at bounding box center [644, 291] width 1289 height 583
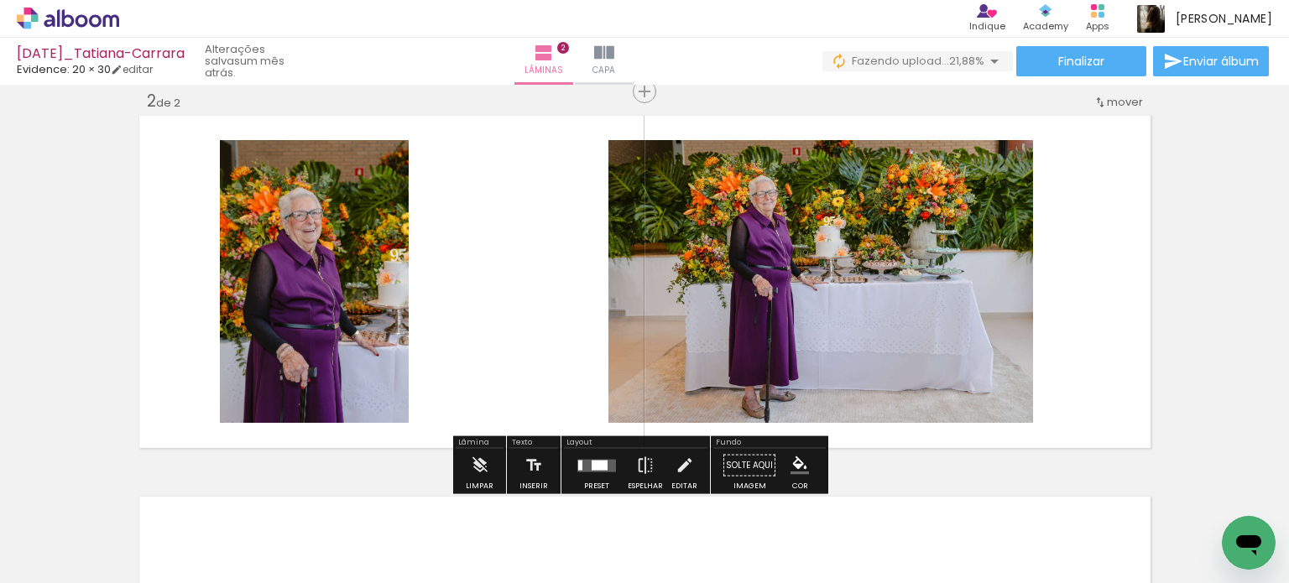
click at [596, 467] on div at bounding box center [600, 465] width 16 height 10
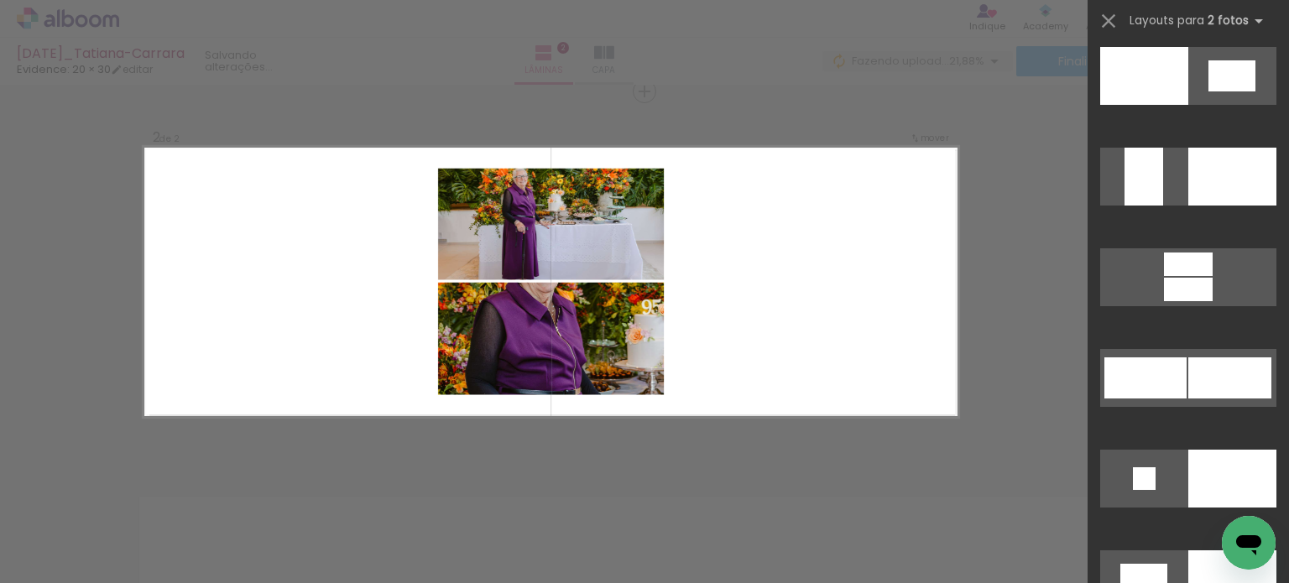
scroll to position [6379, 0]
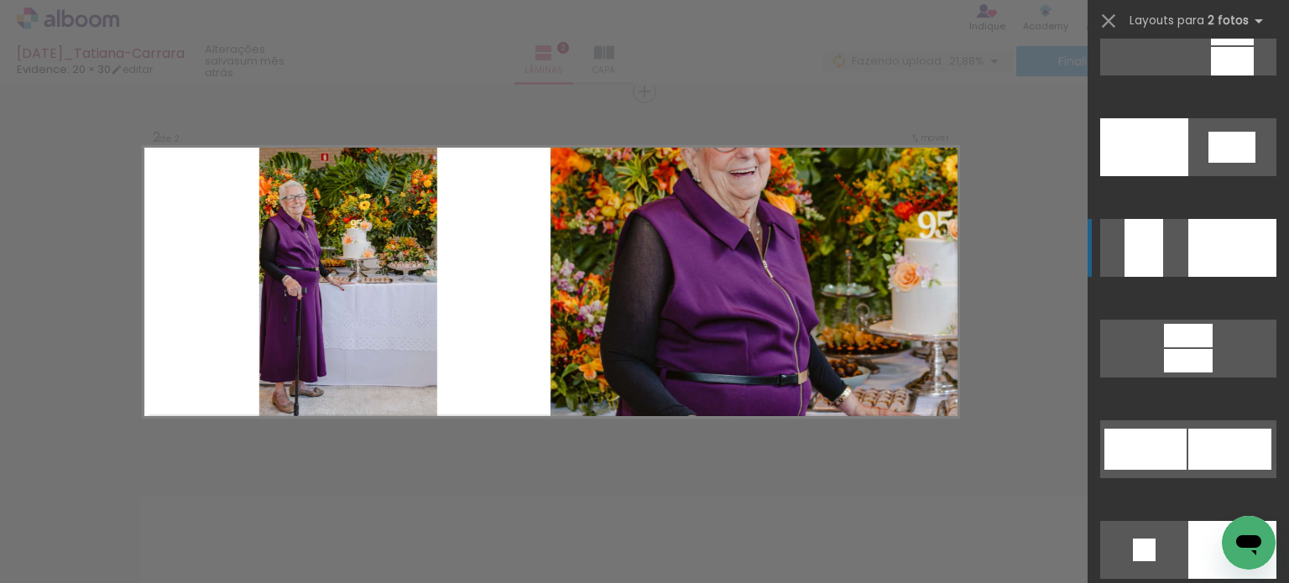
click at [1212, 271] on div at bounding box center [1232, 248] width 88 height 58
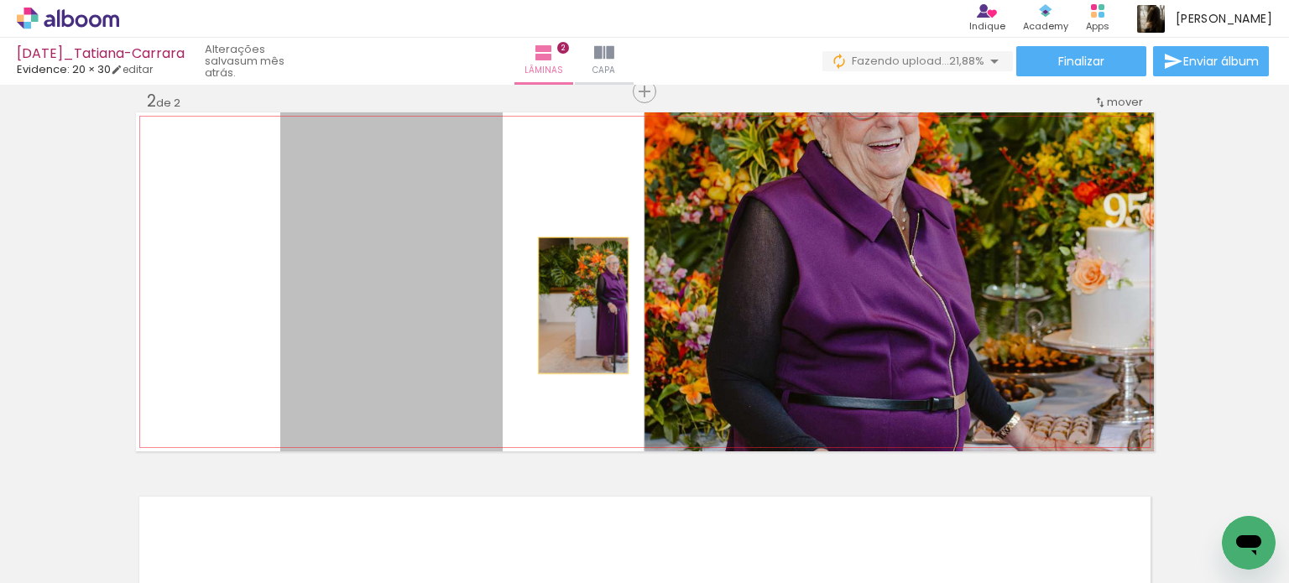
drag, startPoint x: 337, startPoint y: 301, endPoint x: 792, endPoint y: 301, distance: 454.9
click at [0, 0] on slot at bounding box center [0, 0] width 0 height 0
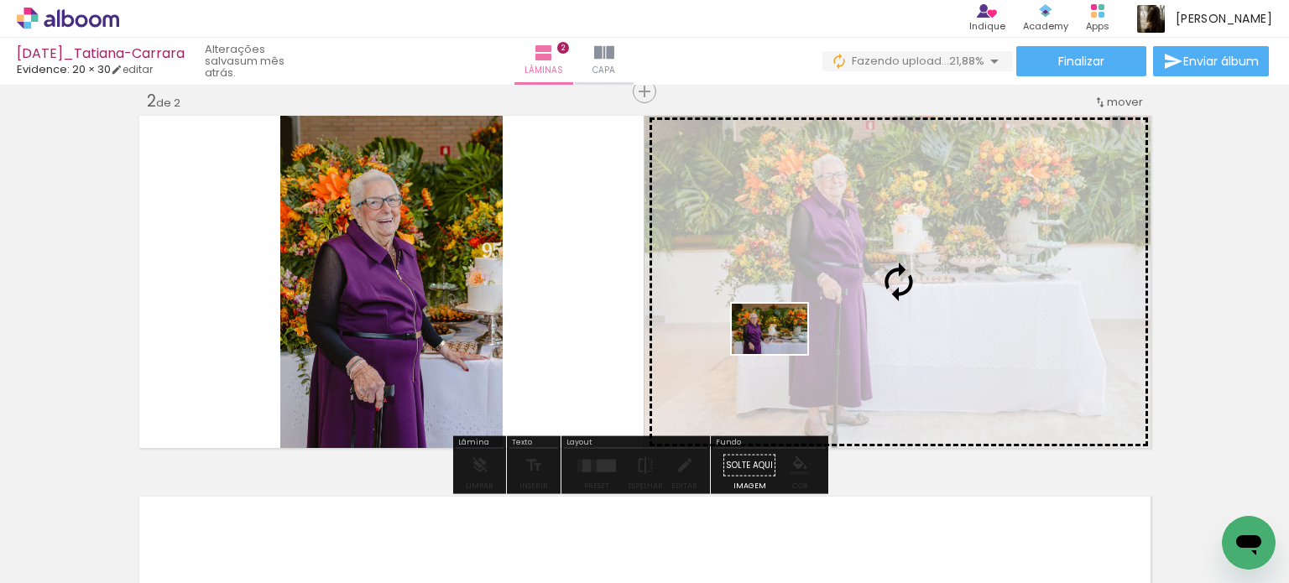
drag, startPoint x: 585, startPoint y: 533, endPoint x: 782, endPoint y: 354, distance: 266.2
click at [782, 354] on quentale-workspace at bounding box center [644, 291] width 1289 height 583
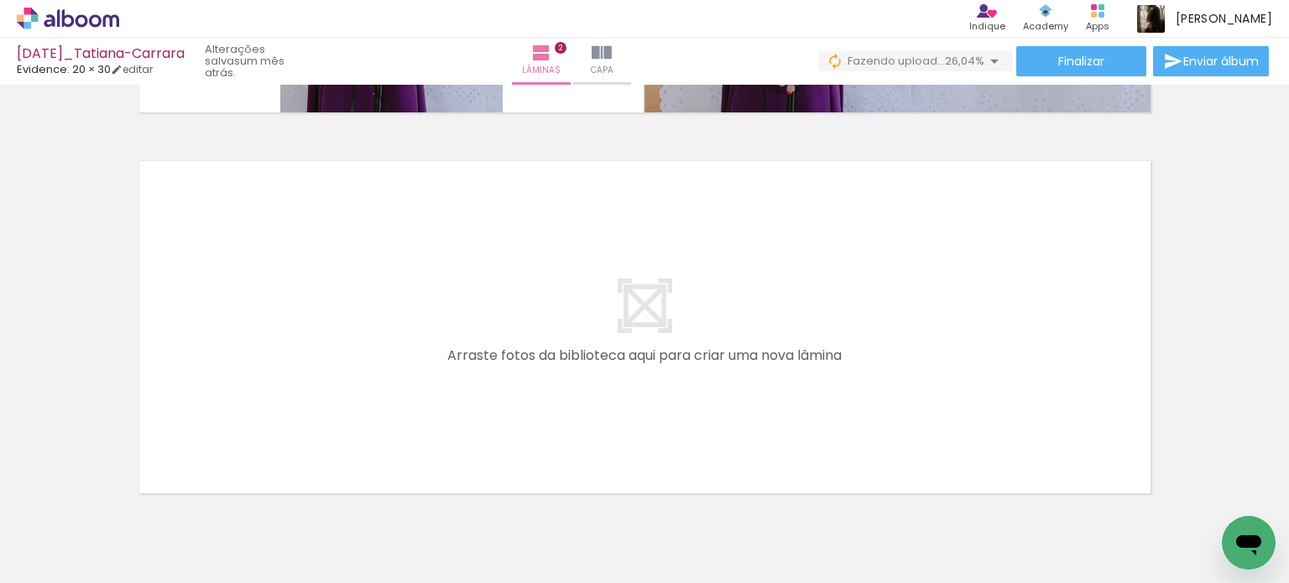
scroll to position [0, 979]
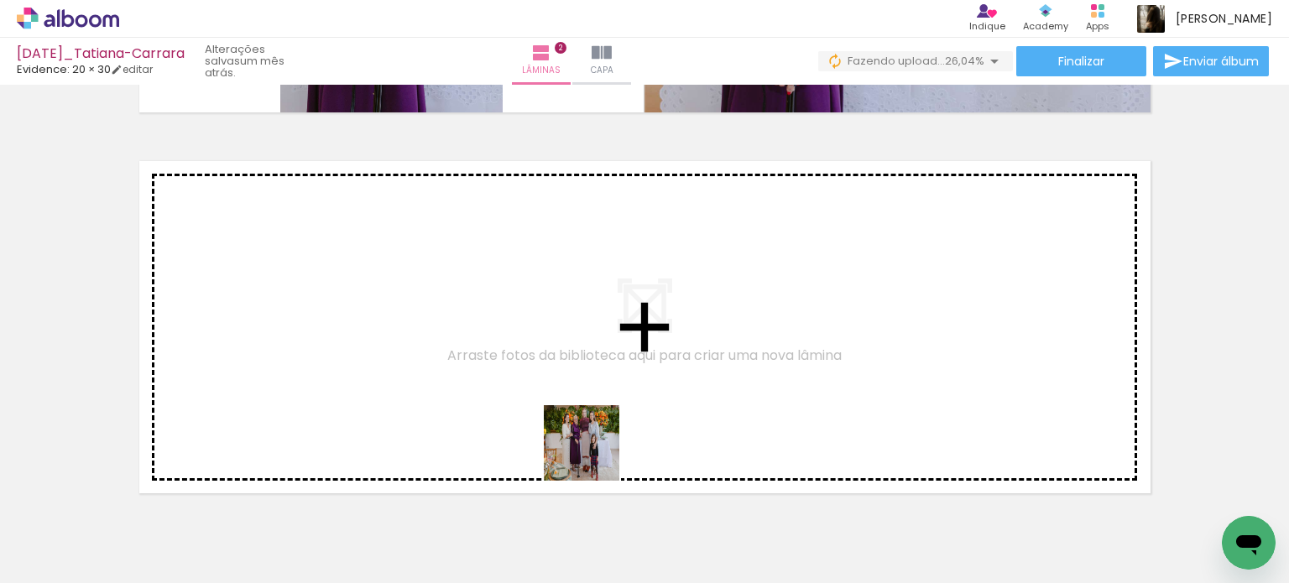
drag, startPoint x: 594, startPoint y: 456, endPoint x: 662, endPoint y: 408, distance: 83.1
click at [662, 408] on quentale-workspace at bounding box center [644, 291] width 1289 height 583
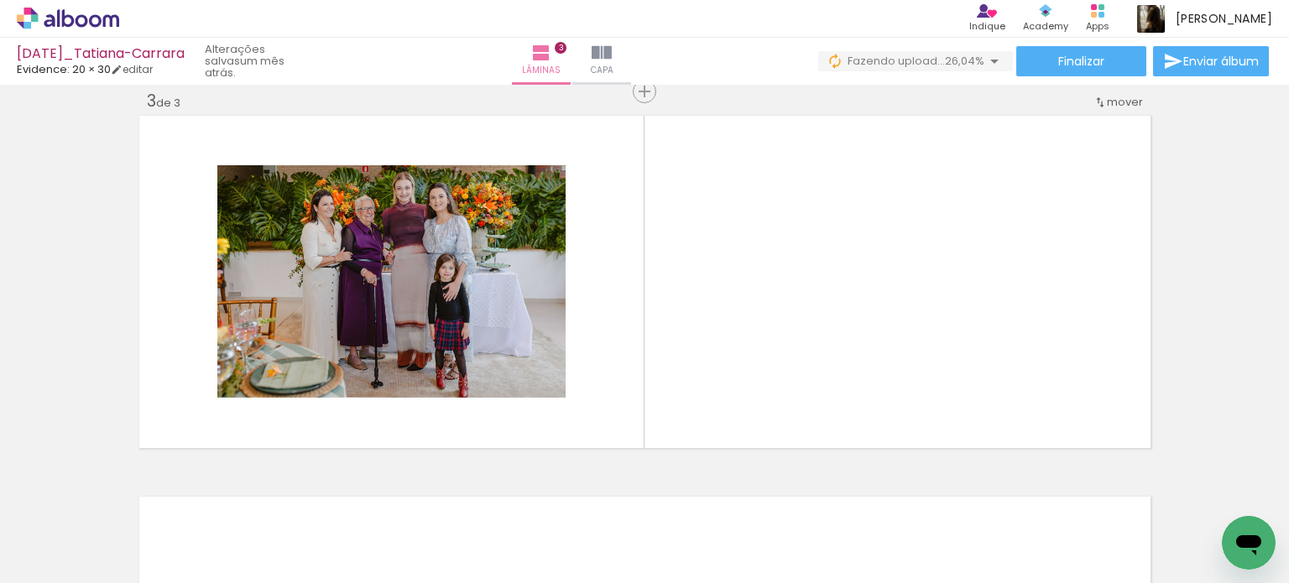
scroll to position [0, 588]
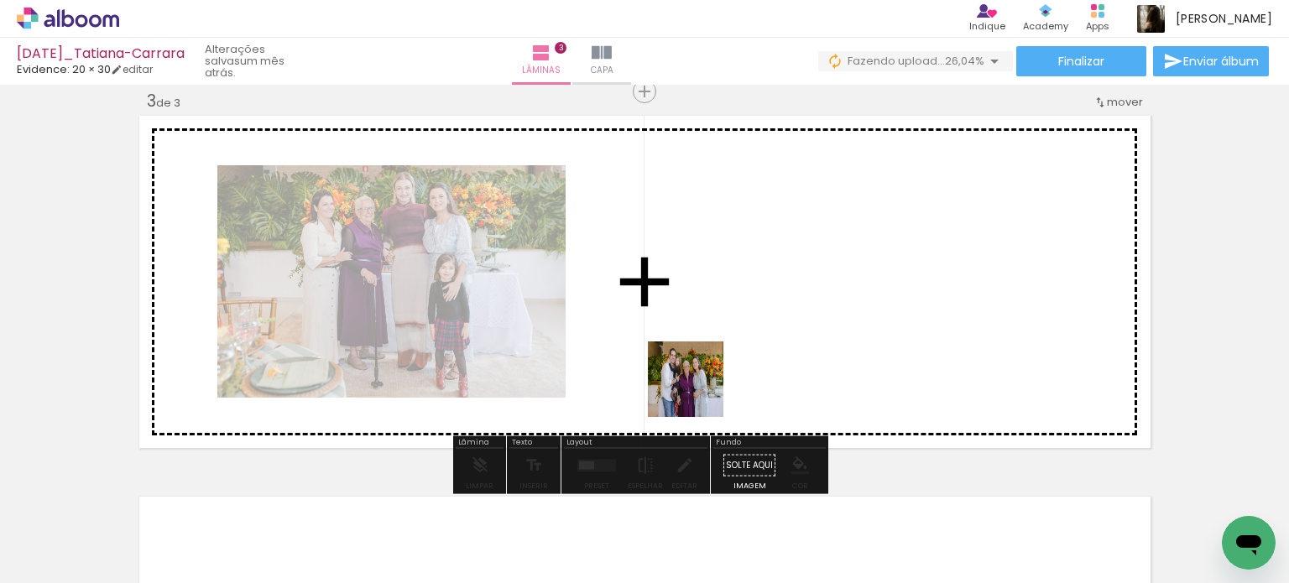
drag, startPoint x: 437, startPoint y: 540, endPoint x: 784, endPoint y: 358, distance: 391.2
click at [784, 358] on quentale-workspace at bounding box center [644, 291] width 1289 height 583
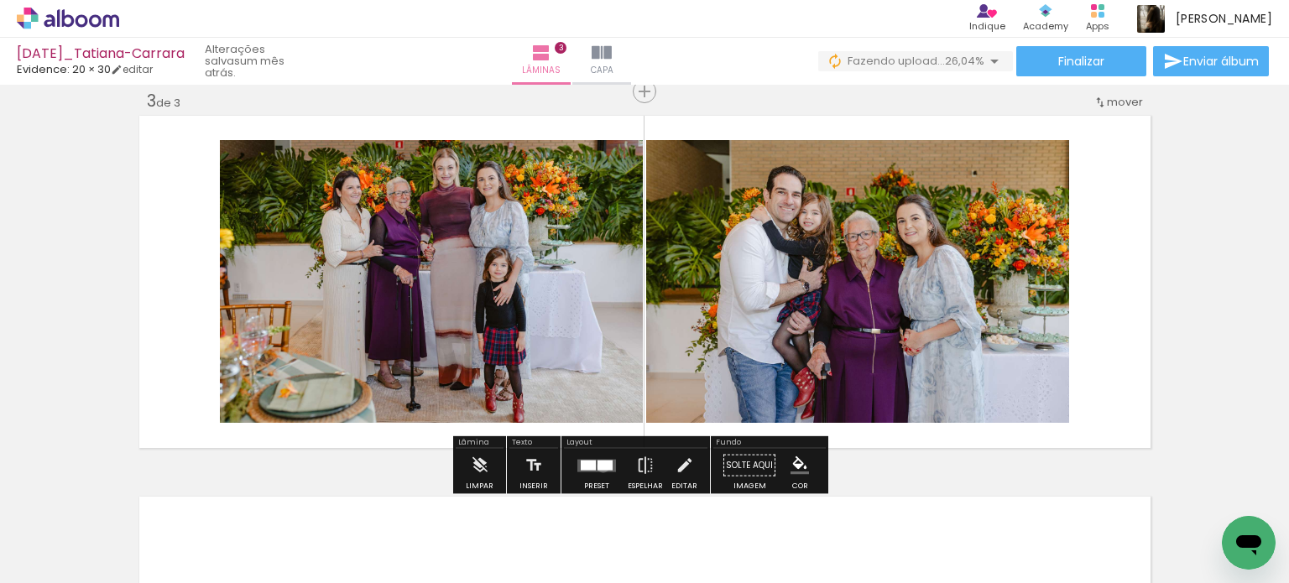
click at [599, 466] on div at bounding box center [605, 465] width 15 height 10
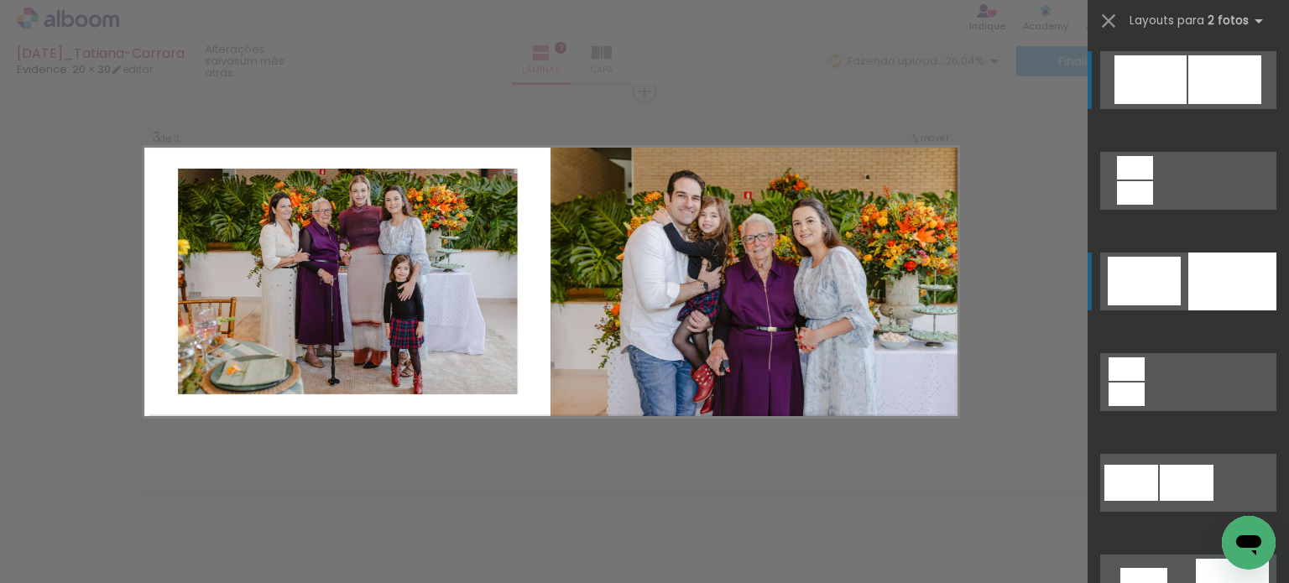
click at [1240, 272] on div at bounding box center [1232, 282] width 88 height 58
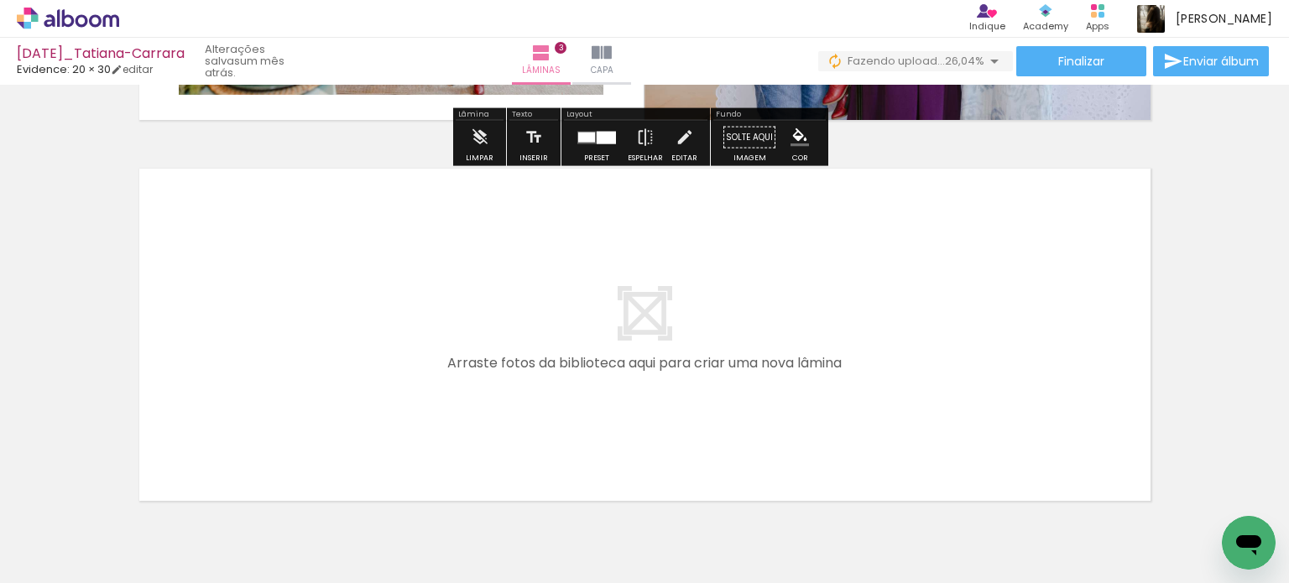
scroll to position [1119, 0]
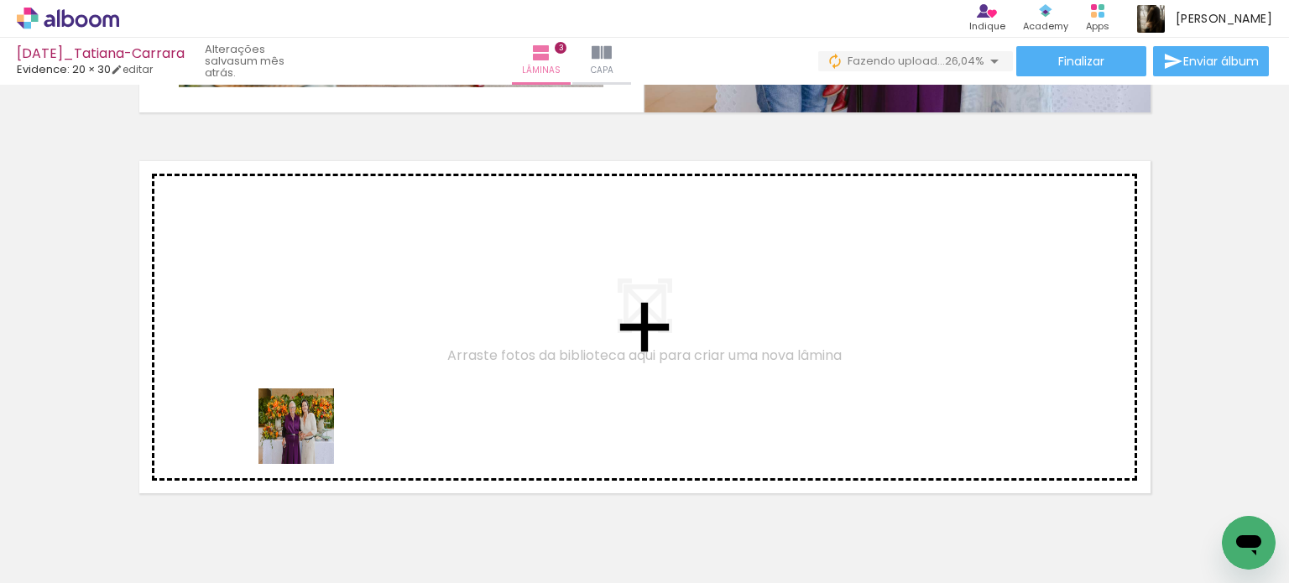
drag, startPoint x: 269, startPoint y: 533, endPoint x: 316, endPoint y: 430, distance: 113.8
click at [316, 430] on quentale-workspace at bounding box center [644, 291] width 1289 height 583
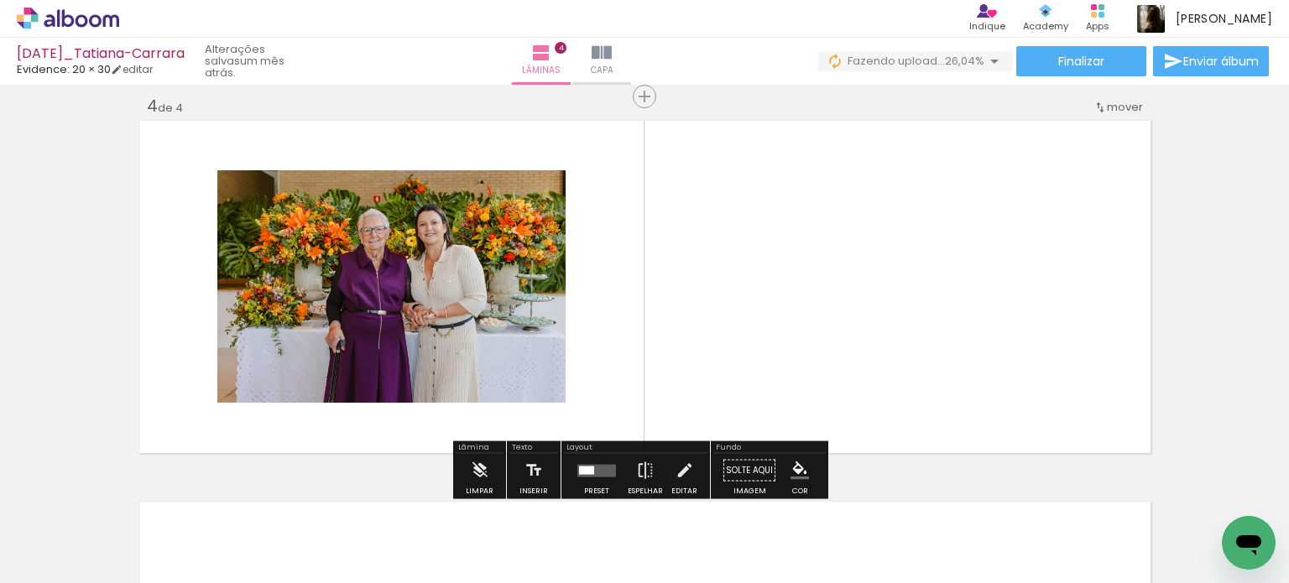
scroll to position [1164, 0]
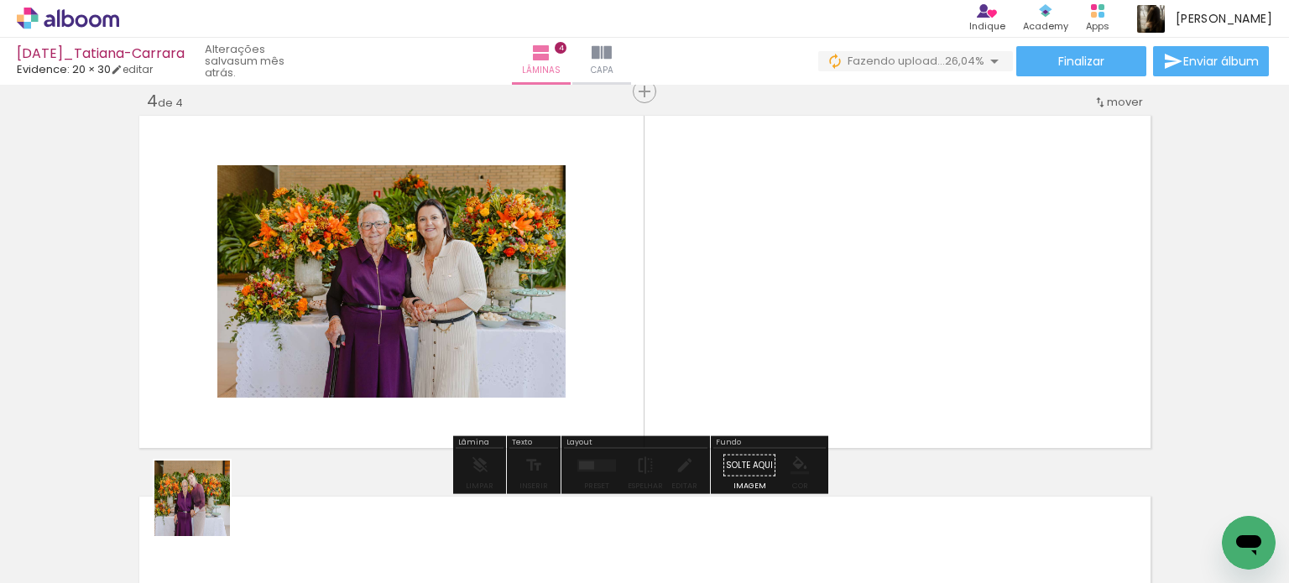
drag, startPoint x: 162, startPoint y: 539, endPoint x: 635, endPoint y: 352, distance: 508.2
click at [635, 352] on quentale-workspace at bounding box center [644, 291] width 1289 height 583
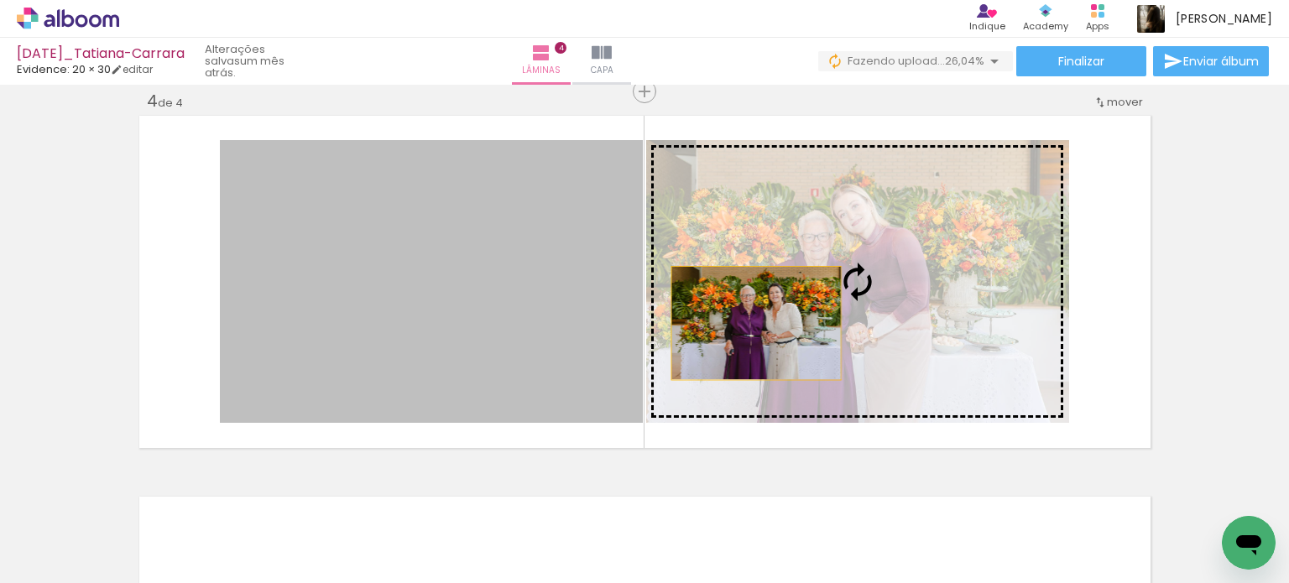
drag, startPoint x: 572, startPoint y: 318, endPoint x: 775, endPoint y: 323, distance: 203.2
click at [0, 0] on slot at bounding box center [0, 0] width 0 height 0
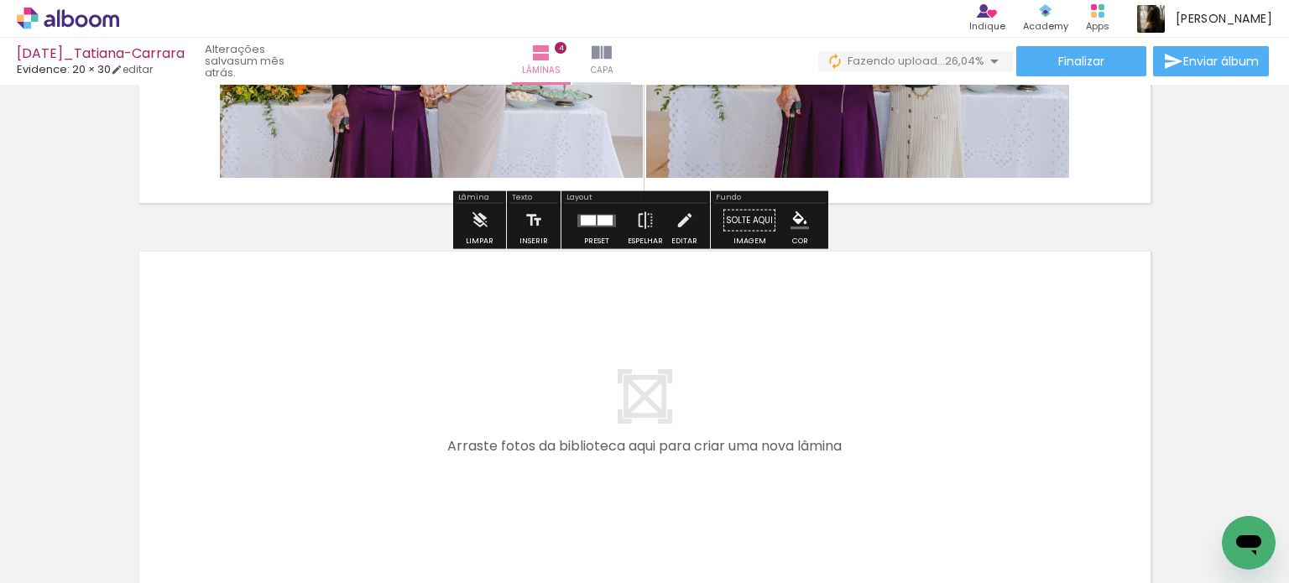
scroll to position [1416, 0]
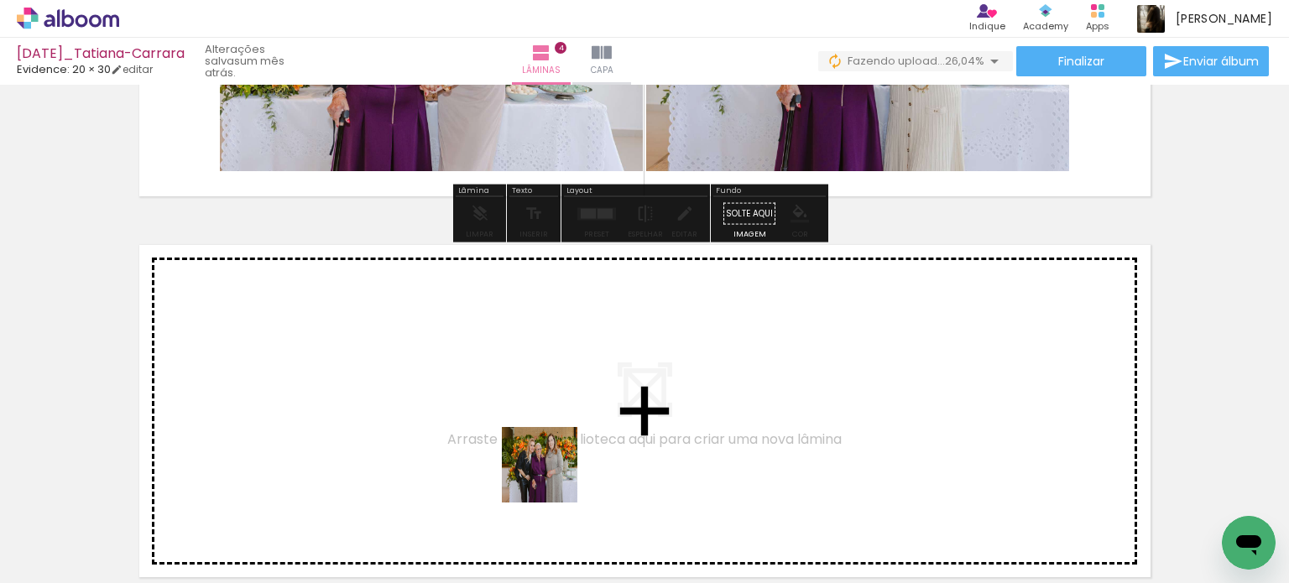
drag, startPoint x: 552, startPoint y: 478, endPoint x: 566, endPoint y: 421, distance: 57.8
click at [566, 421] on quentale-workspace at bounding box center [644, 291] width 1289 height 583
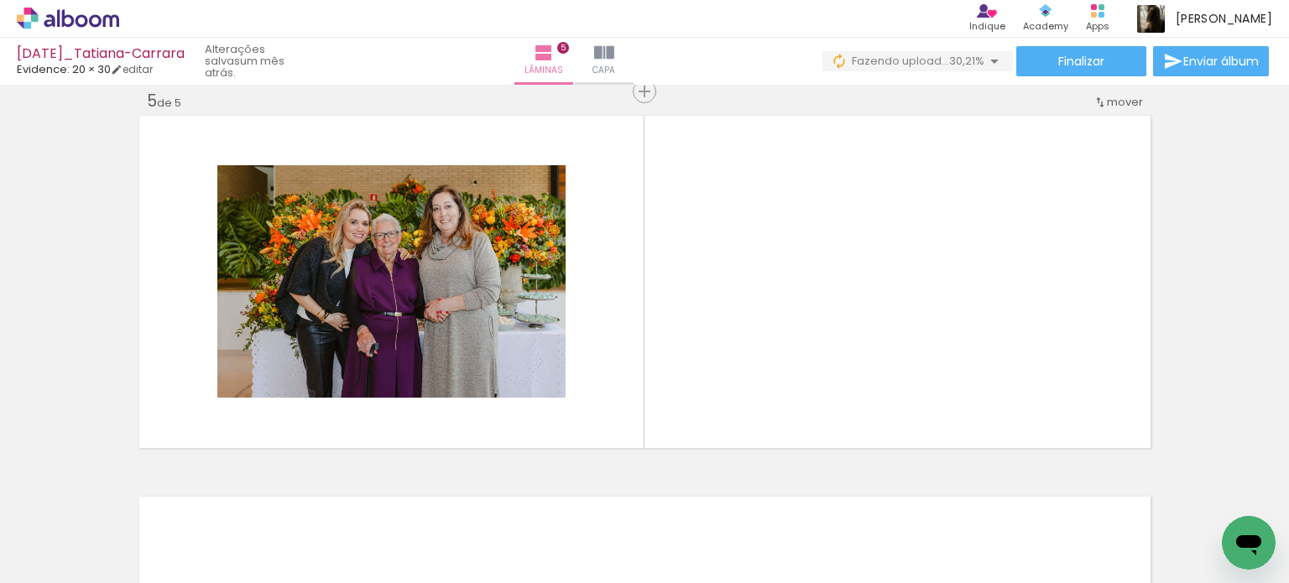
scroll to position [0, 2520]
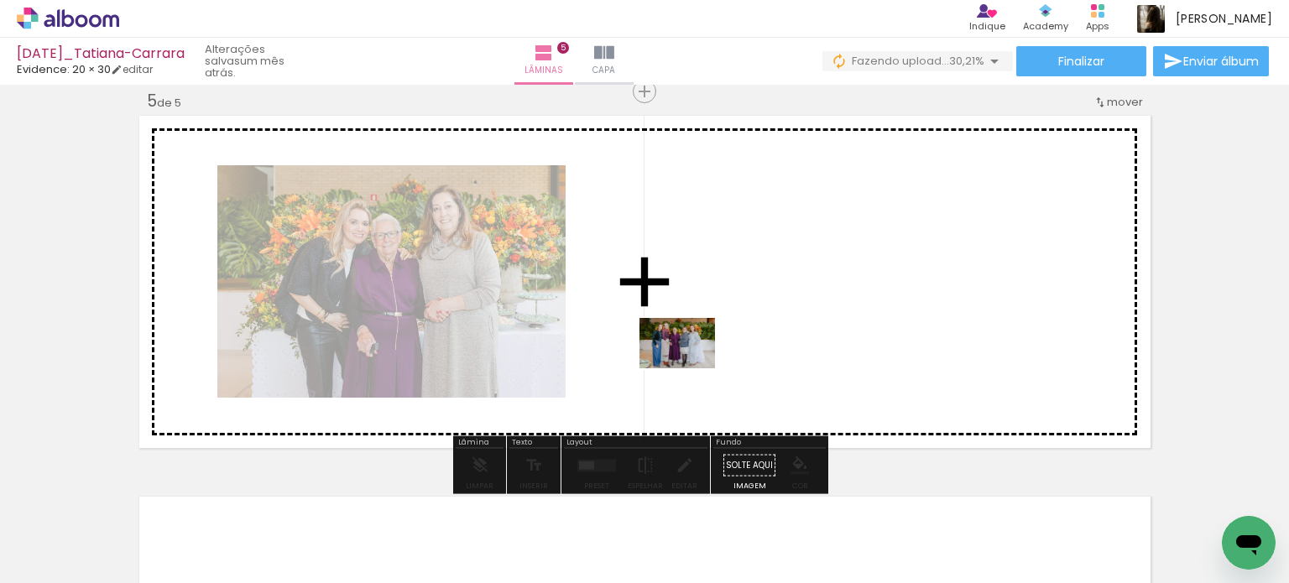
drag, startPoint x: 575, startPoint y: 525, endPoint x: 690, endPoint y: 368, distance: 193.9
click at [690, 368] on quentale-workspace at bounding box center [644, 291] width 1289 height 583
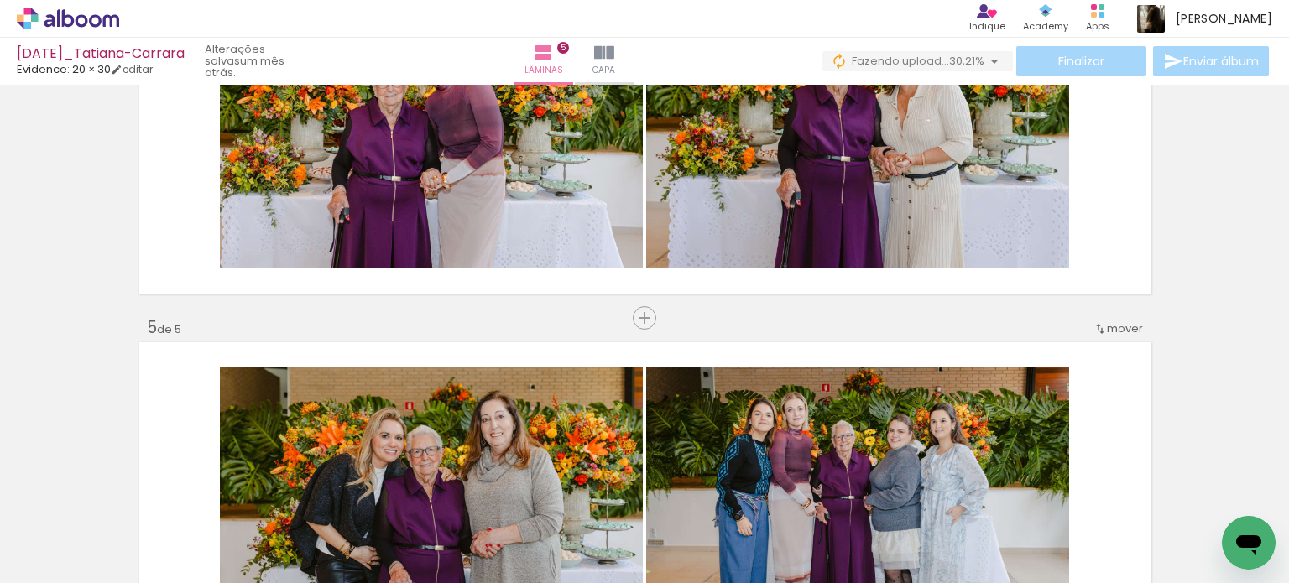
scroll to position [1293, 0]
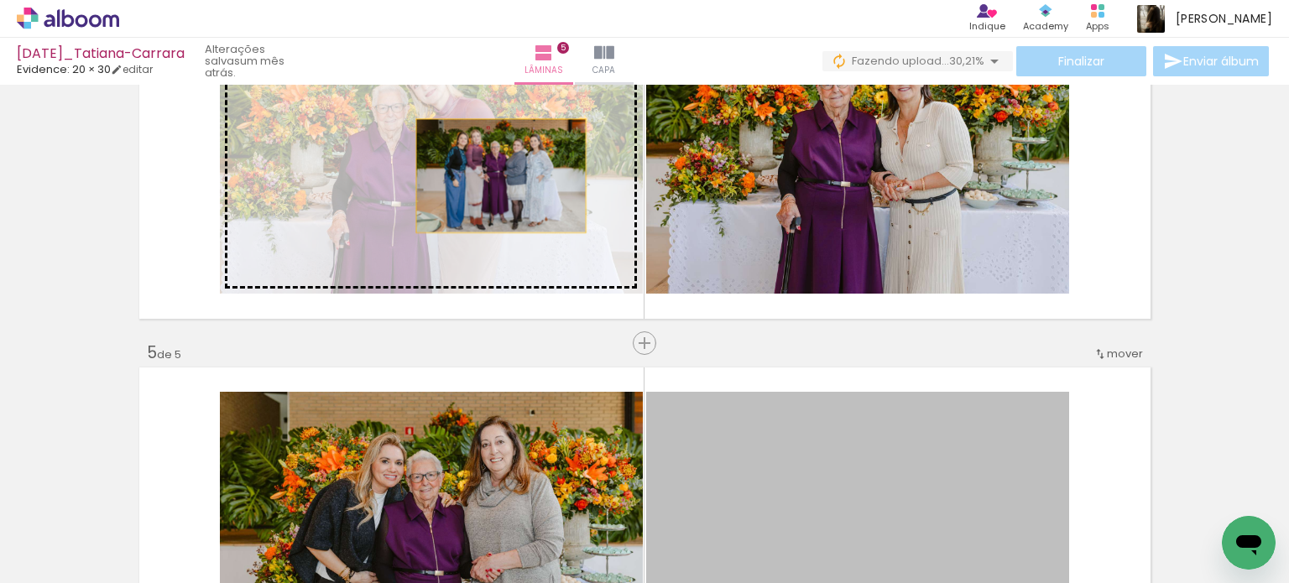
drag, startPoint x: 906, startPoint y: 442, endPoint x: 494, endPoint y: 175, distance: 490.3
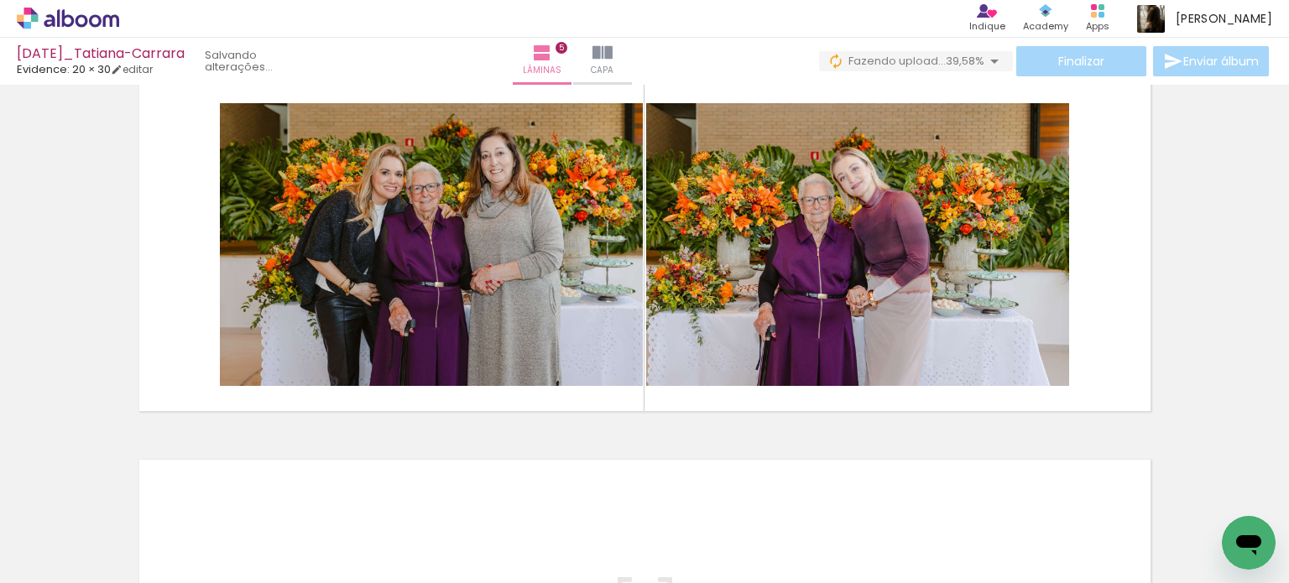
scroll to position [1730, 0]
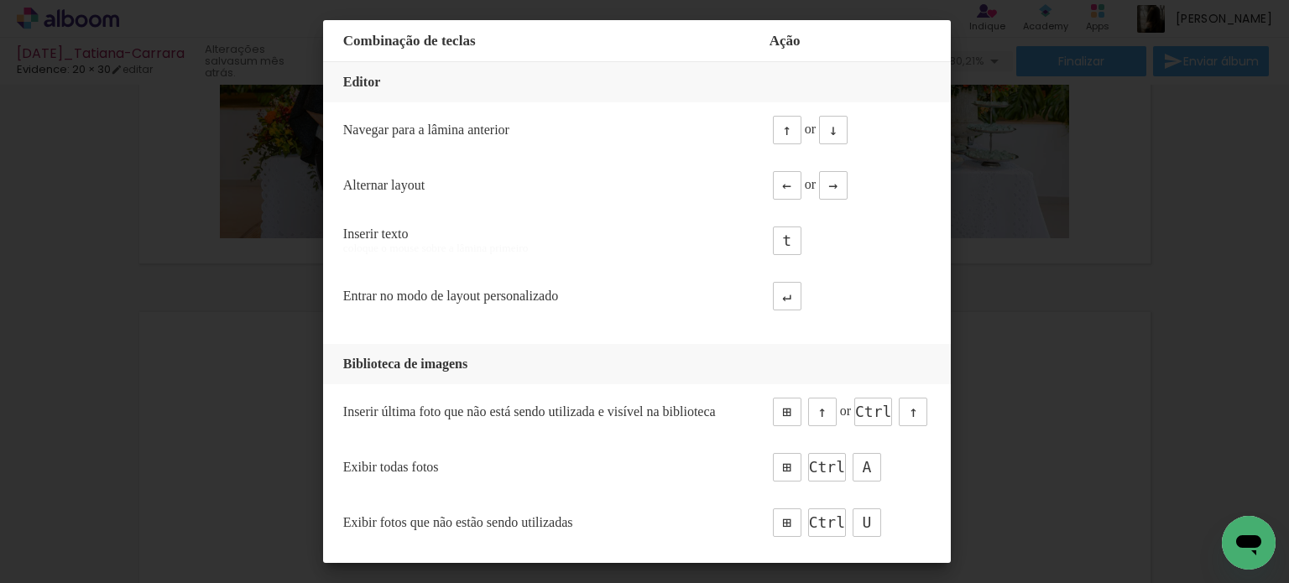
click at [1112, 174] on iron-overlay-backdrop at bounding box center [644, 291] width 1289 height 583
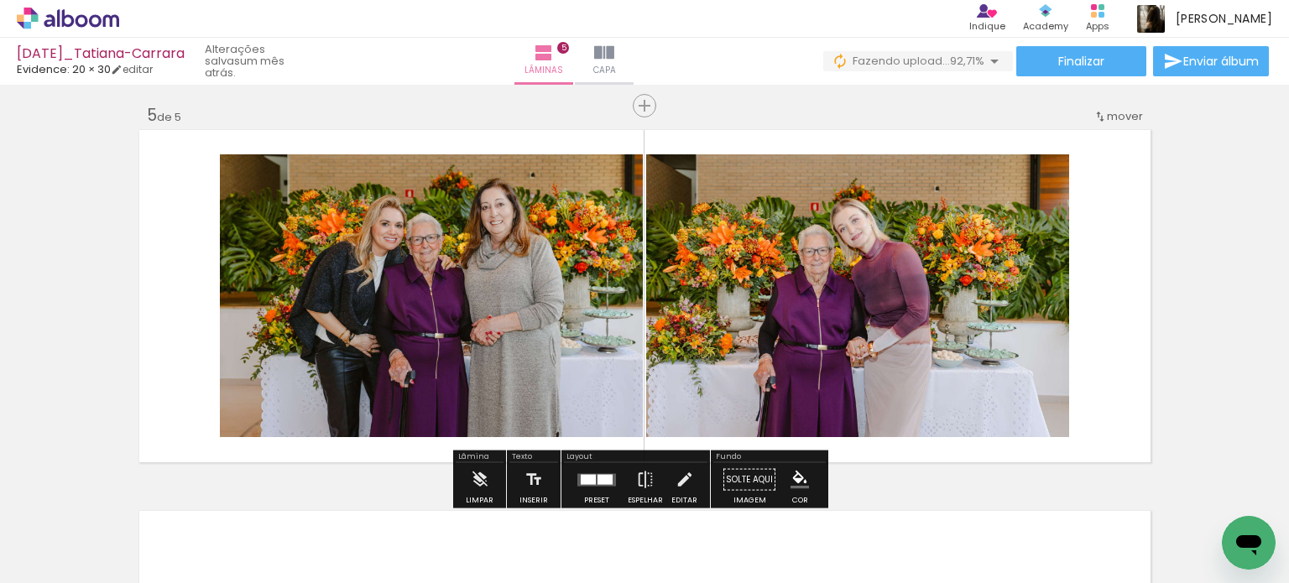
scroll to position [1562, 0]
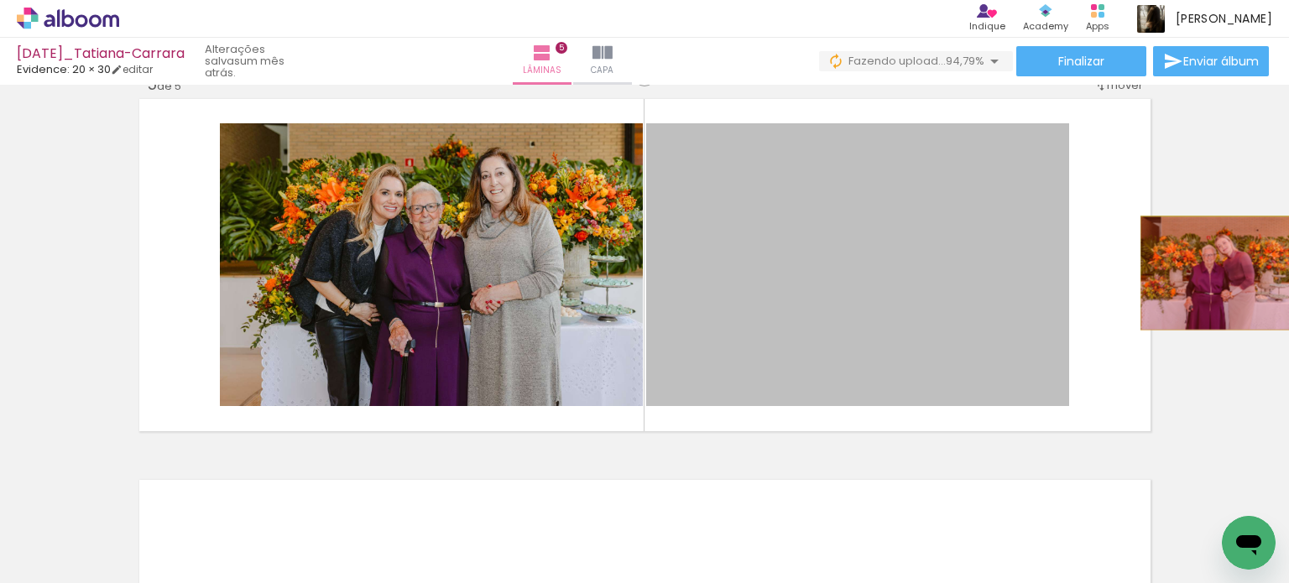
drag, startPoint x: 912, startPoint y: 285, endPoint x: 1219, endPoint y: 273, distance: 306.6
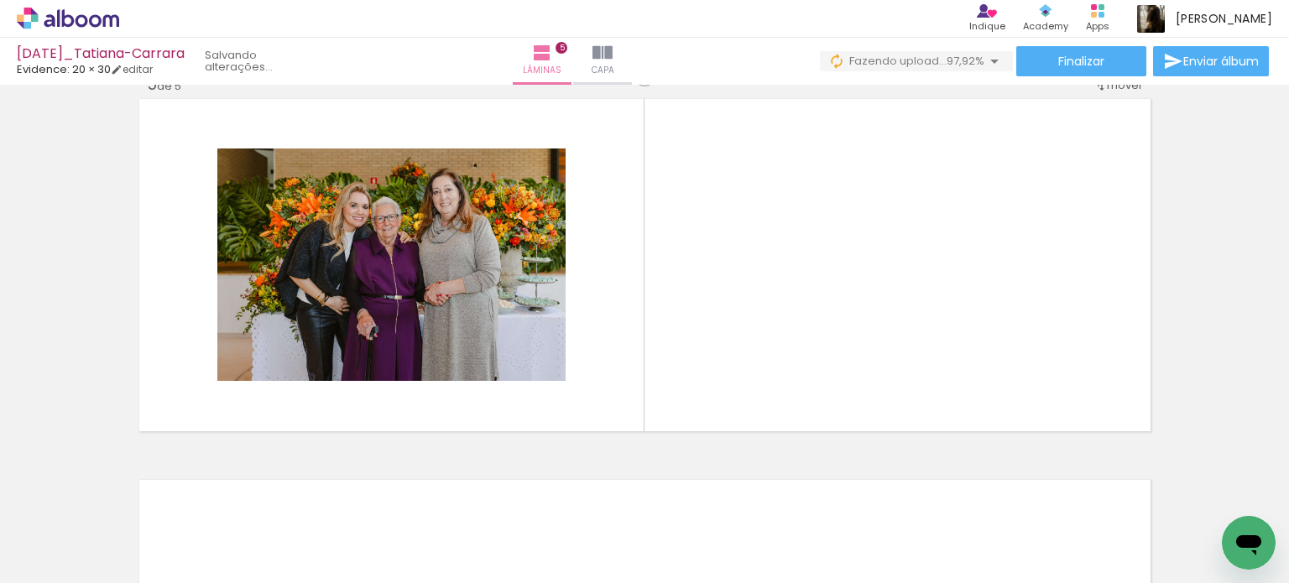
scroll to position [0, 2387]
drag, startPoint x: 982, startPoint y: 537, endPoint x: 923, endPoint y: 356, distance: 190.6
click at [923, 356] on quentale-workspace at bounding box center [644, 291] width 1289 height 583
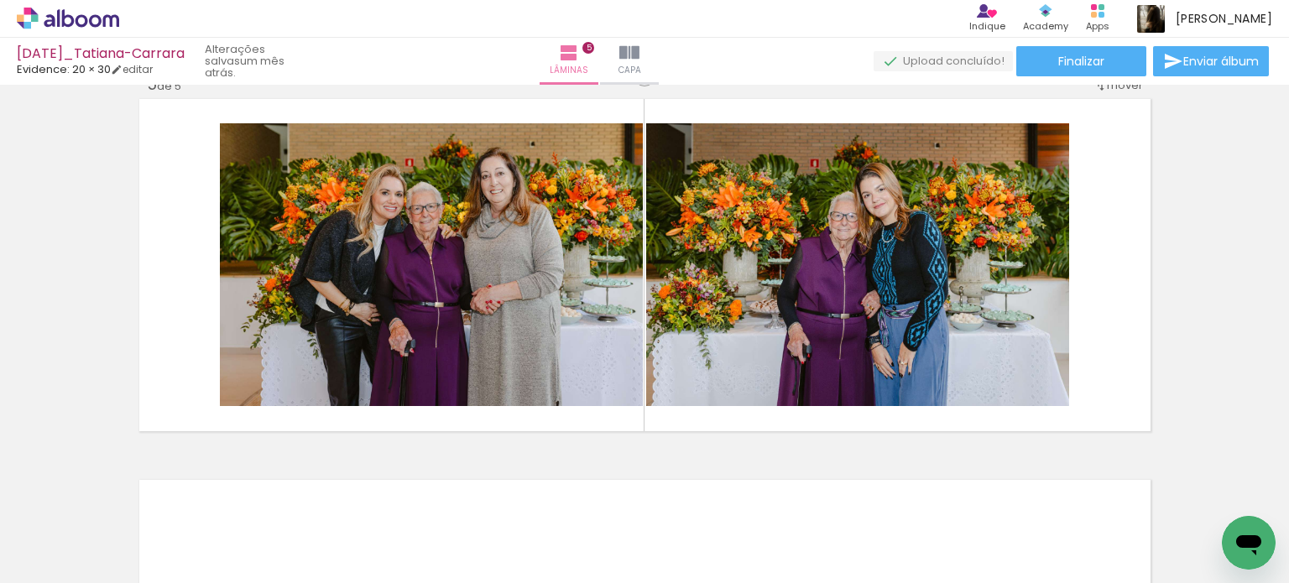
scroll to position [0, 2848]
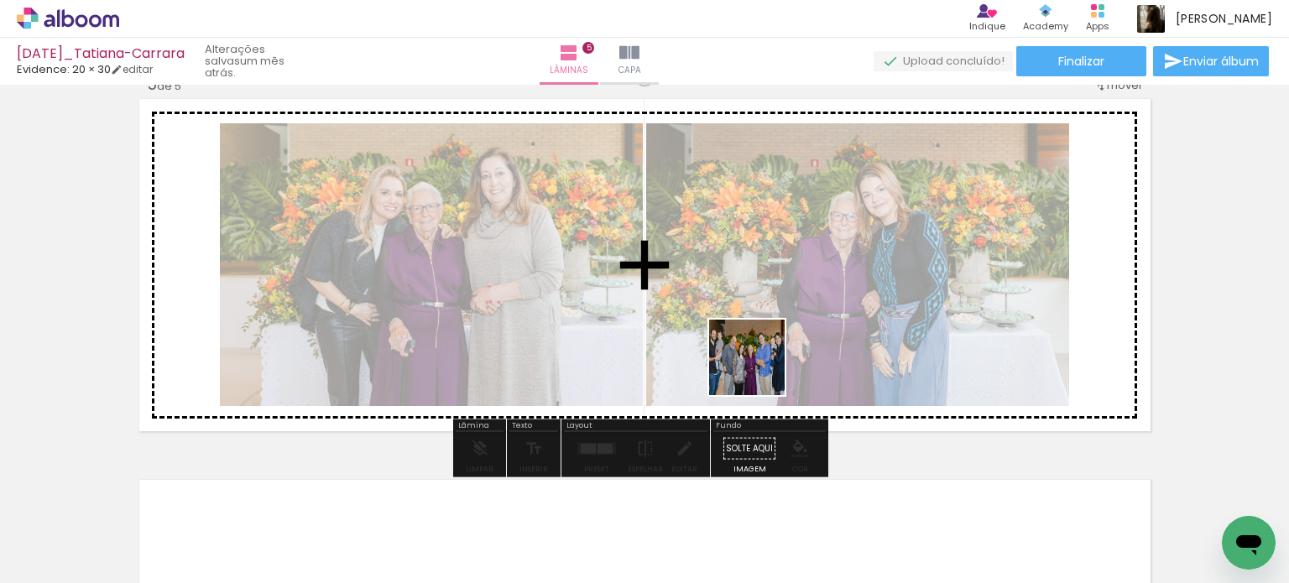
drag, startPoint x: 723, startPoint y: 544, endPoint x: 776, endPoint y: 394, distance: 159.0
click at [768, 342] on quentale-workspace at bounding box center [644, 291] width 1289 height 583
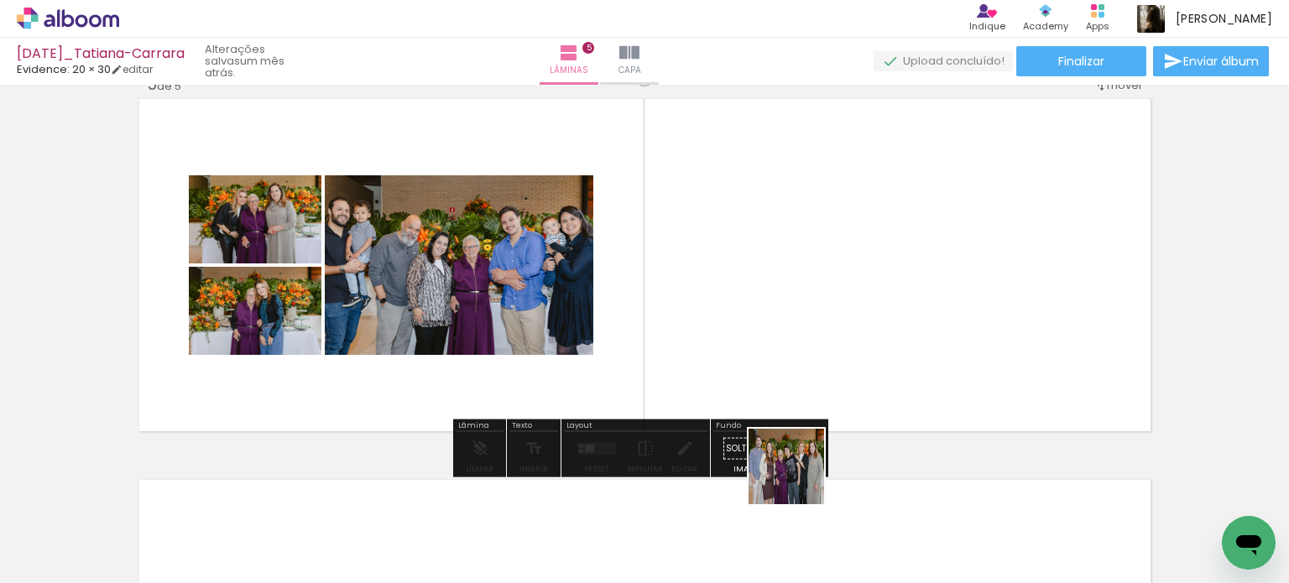
drag, startPoint x: 791, startPoint y: 517, endPoint x: 818, endPoint y: 435, distance: 86.8
click at [806, 365] on quentale-workspace at bounding box center [644, 291] width 1289 height 583
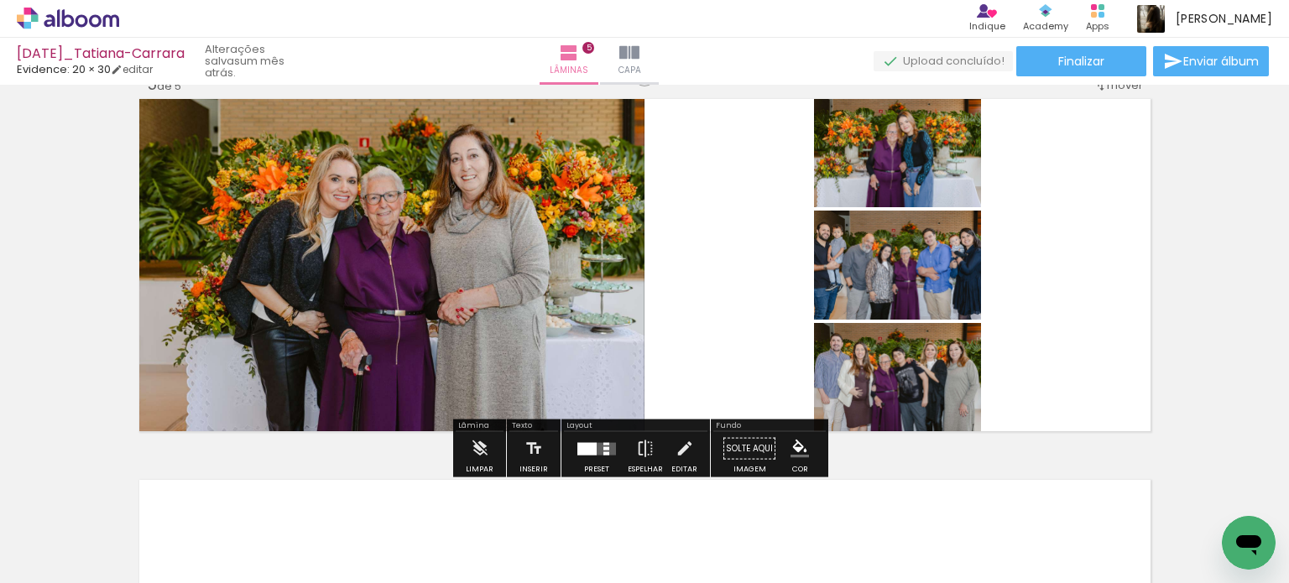
drag, startPoint x: 901, startPoint y: 529, endPoint x: 938, endPoint y: 446, distance: 90.9
click at [896, 396] on quentale-workspace at bounding box center [644, 291] width 1289 height 583
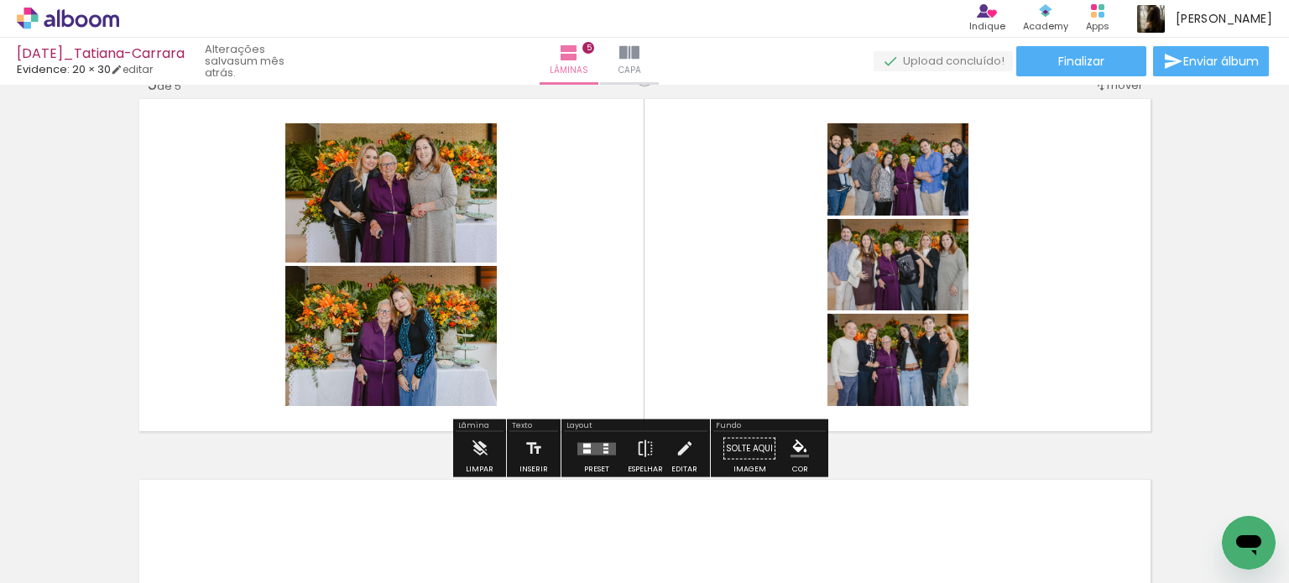
drag, startPoint x: 1198, startPoint y: 534, endPoint x: 1039, endPoint y: 383, distance: 219.1
click at [1015, 344] on quentale-workspace at bounding box center [644, 291] width 1289 height 583
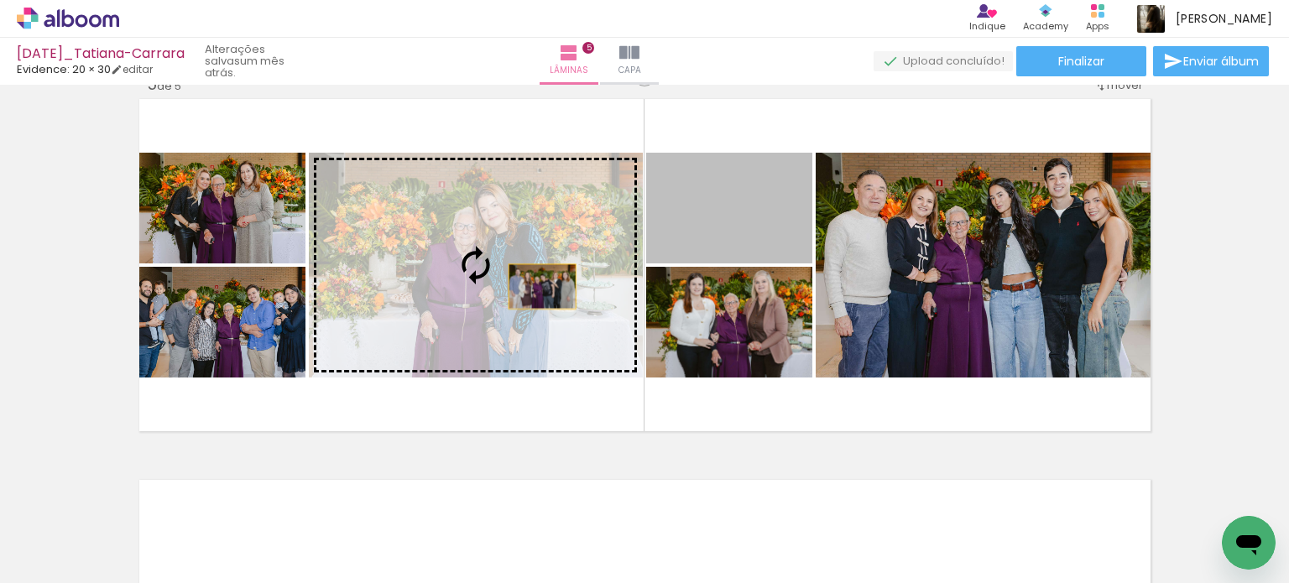
drag, startPoint x: 732, startPoint y: 228, endPoint x: 535, endPoint y: 286, distance: 204.8
click at [0, 0] on slot at bounding box center [0, 0] width 0 height 0
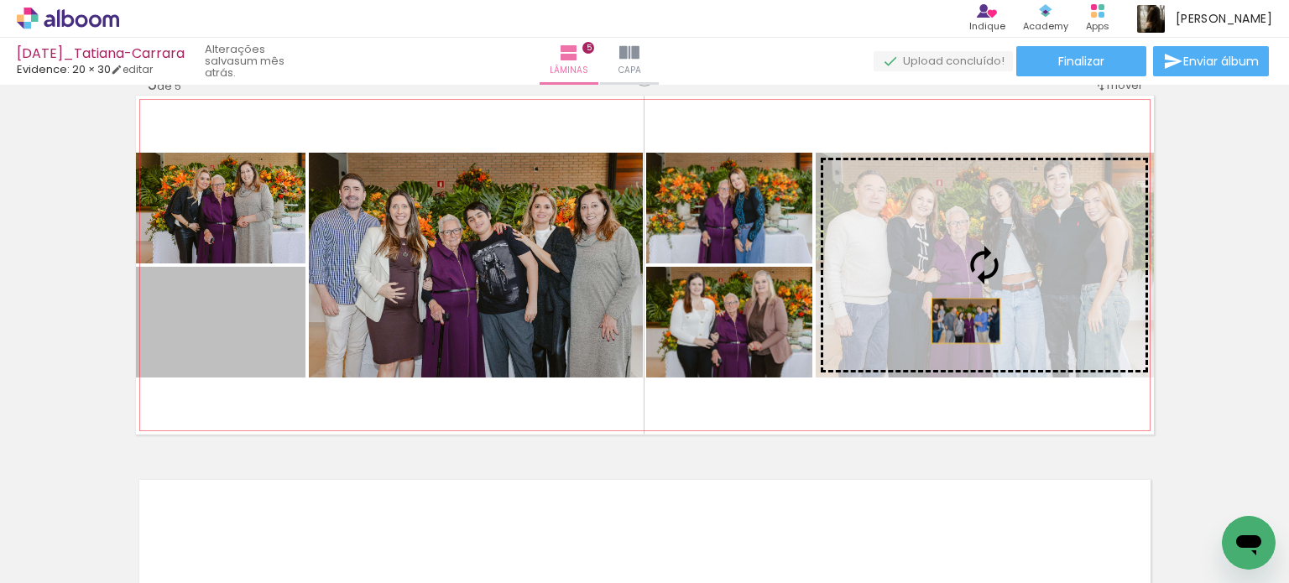
drag, startPoint x: 182, startPoint y: 345, endPoint x: 959, endPoint y: 321, distance: 777.6
click at [0, 0] on slot at bounding box center [0, 0] width 0 height 0
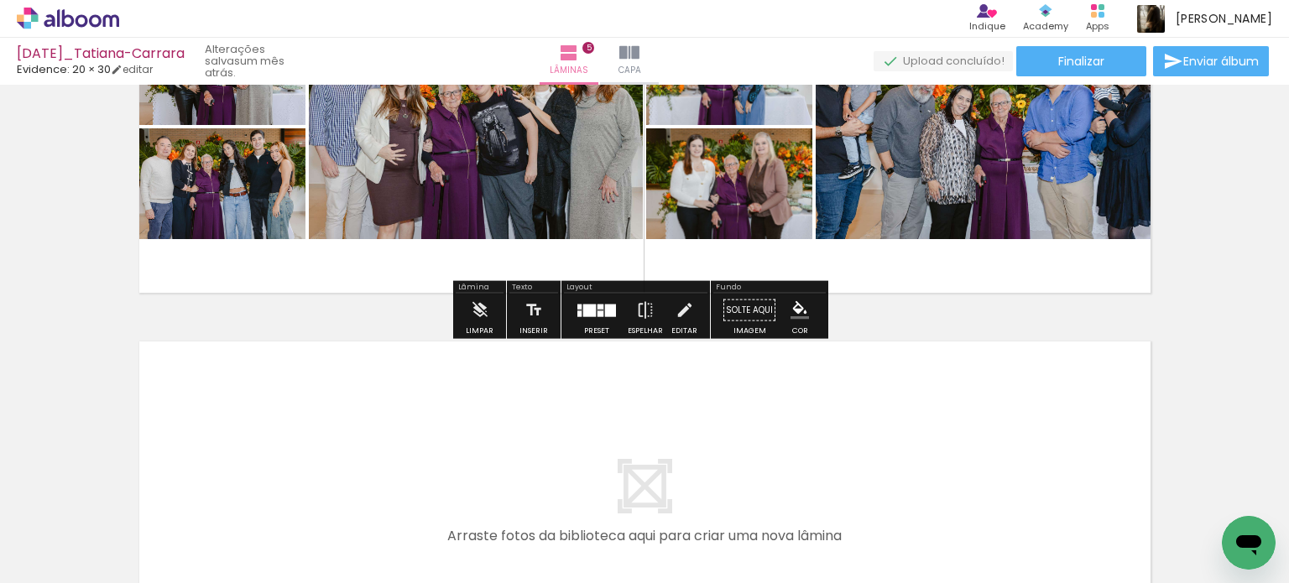
scroll to position [1898, 0]
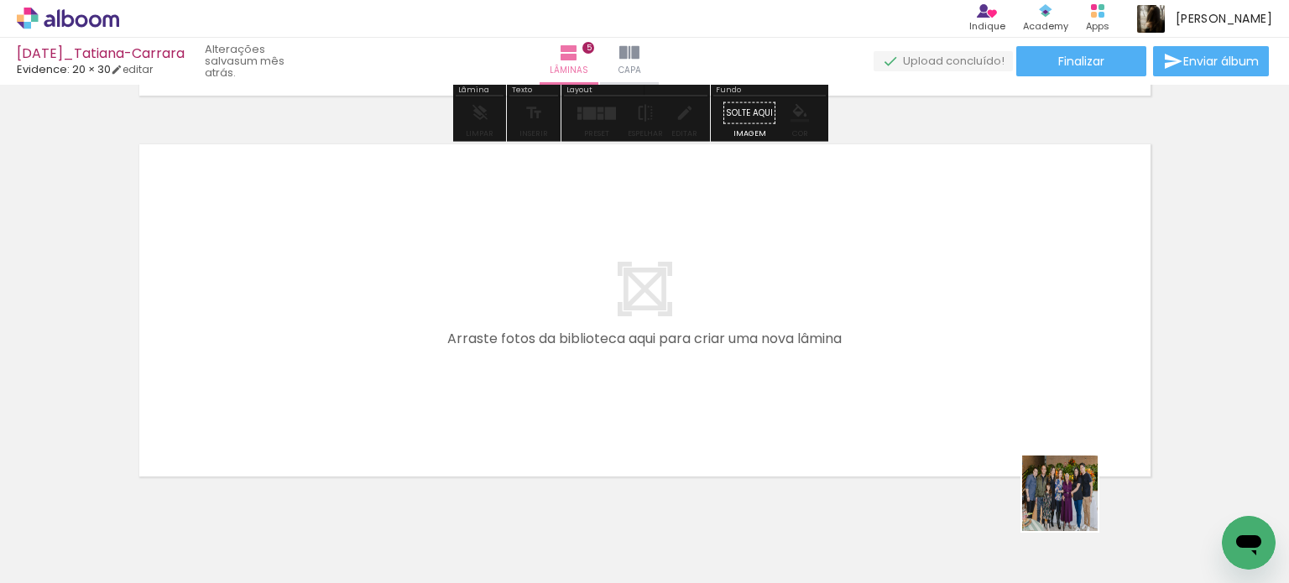
drag, startPoint x: 1073, startPoint y: 506, endPoint x: 1005, endPoint y: 501, distance: 67.3
click at [1042, 374] on quentale-workspace at bounding box center [644, 291] width 1289 height 583
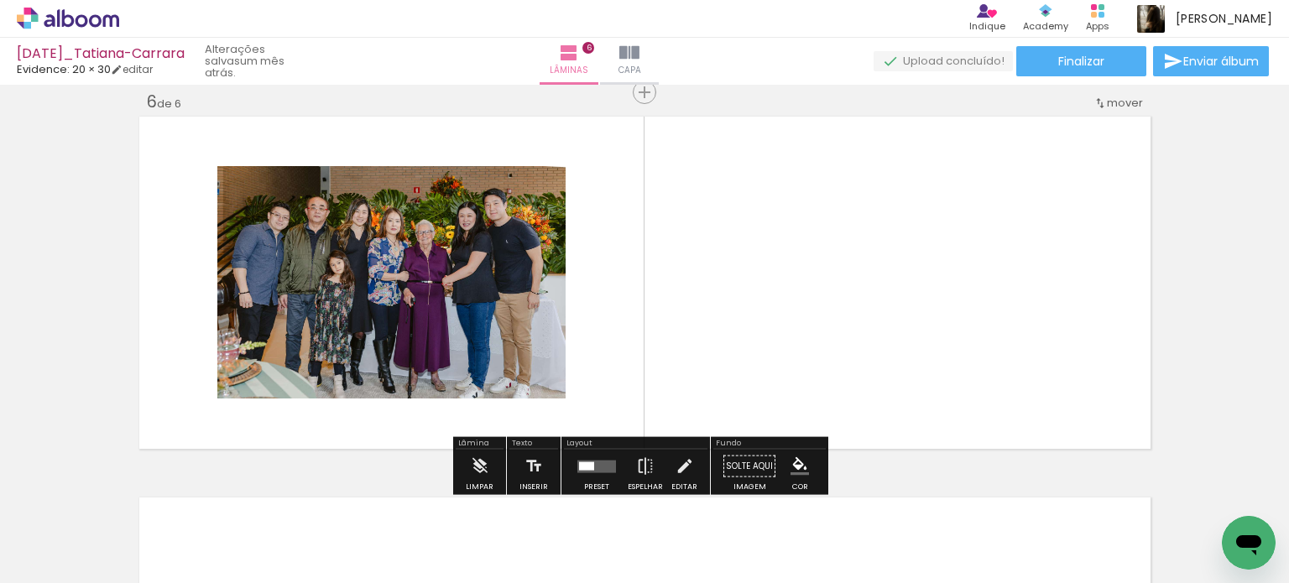
scroll to position [1926, 0]
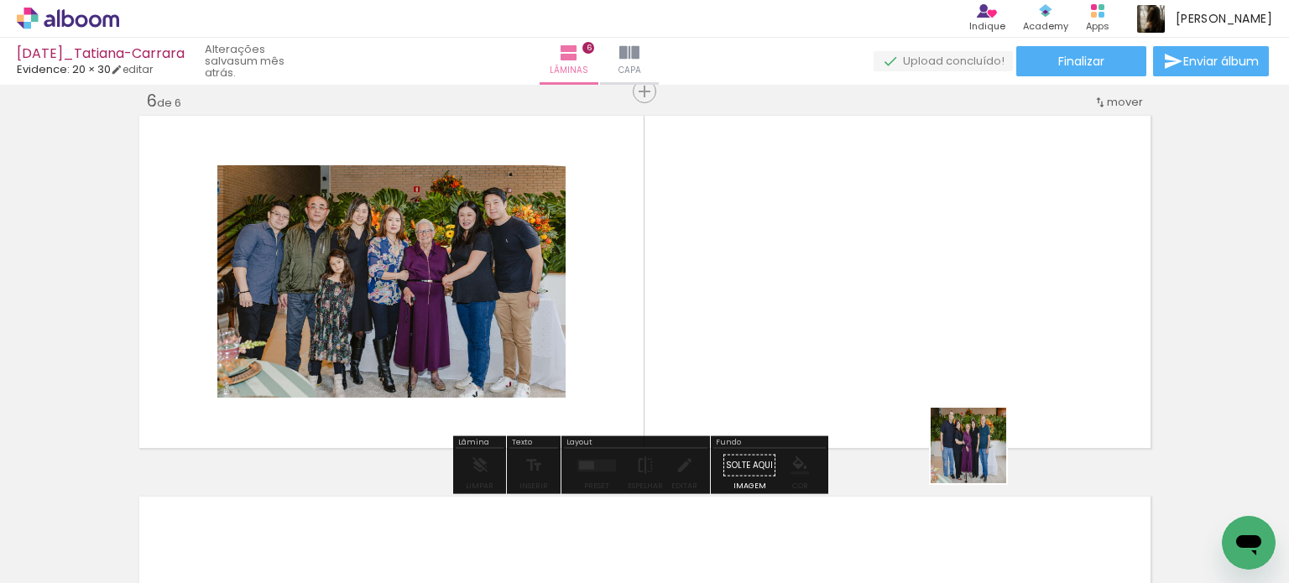
drag, startPoint x: 981, startPoint y: 458, endPoint x: 929, endPoint y: 432, distance: 58.2
click at [963, 370] on quentale-workspace at bounding box center [644, 291] width 1289 height 583
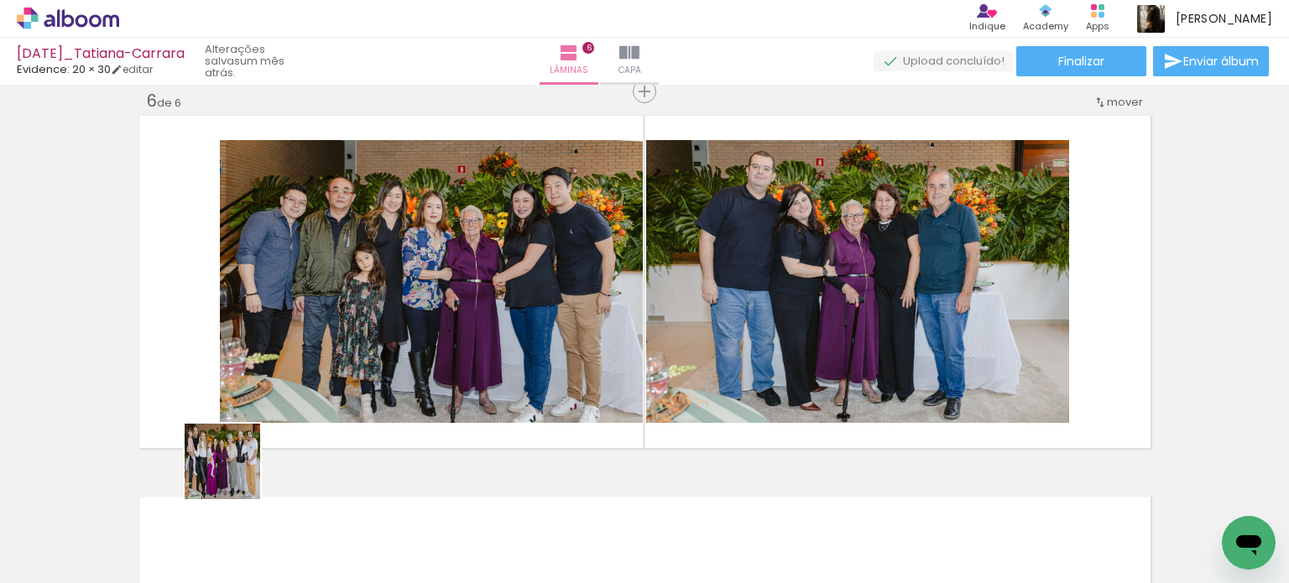
drag, startPoint x: 137, startPoint y: 530, endPoint x: 413, endPoint y: 391, distance: 308.9
click at [405, 394] on quentale-workspace at bounding box center [644, 291] width 1289 height 583
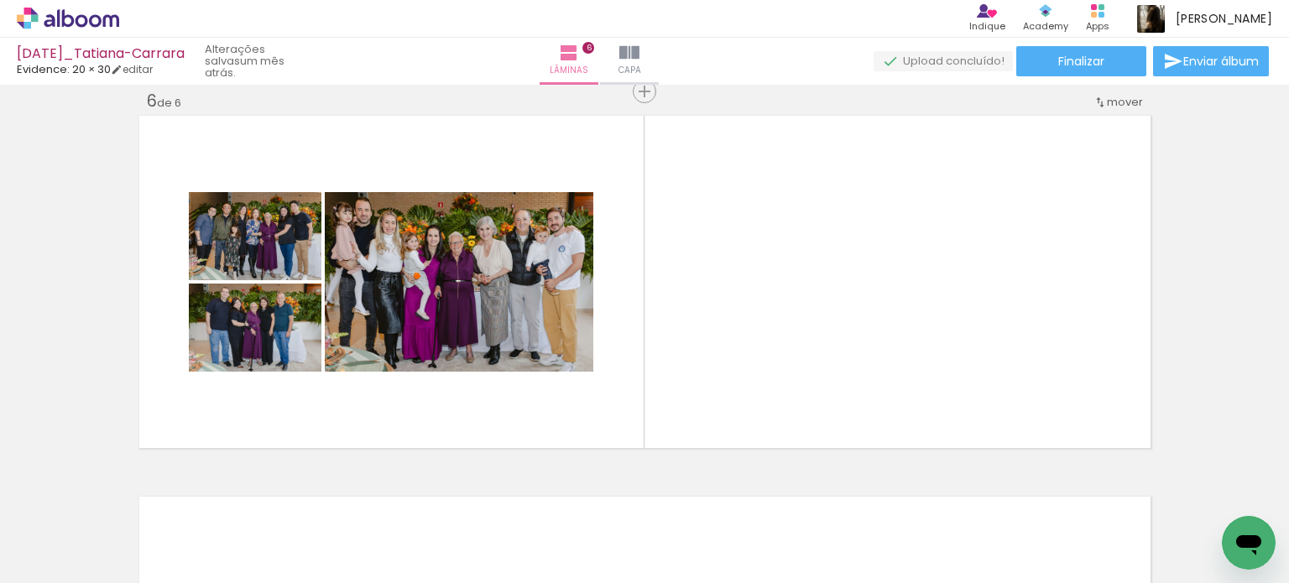
scroll to position [0, 3483]
drag, startPoint x: 646, startPoint y: 536, endPoint x: 732, endPoint y: 451, distance: 121.1
click at [717, 379] on quentale-workspace at bounding box center [644, 291] width 1289 height 583
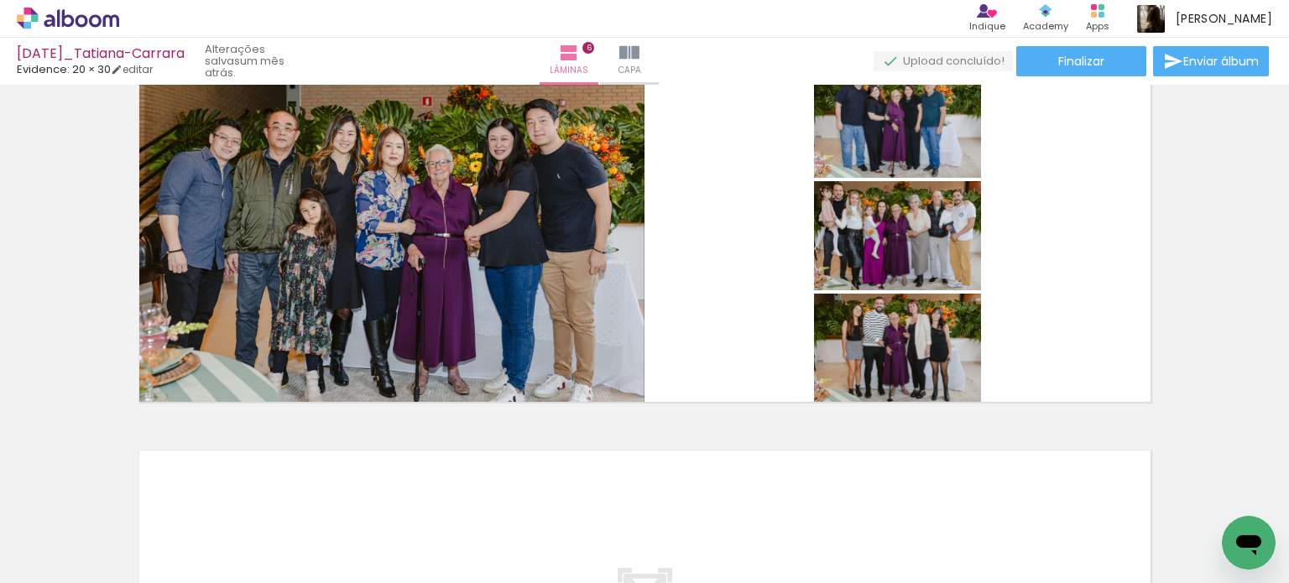
scroll to position [1926, 0]
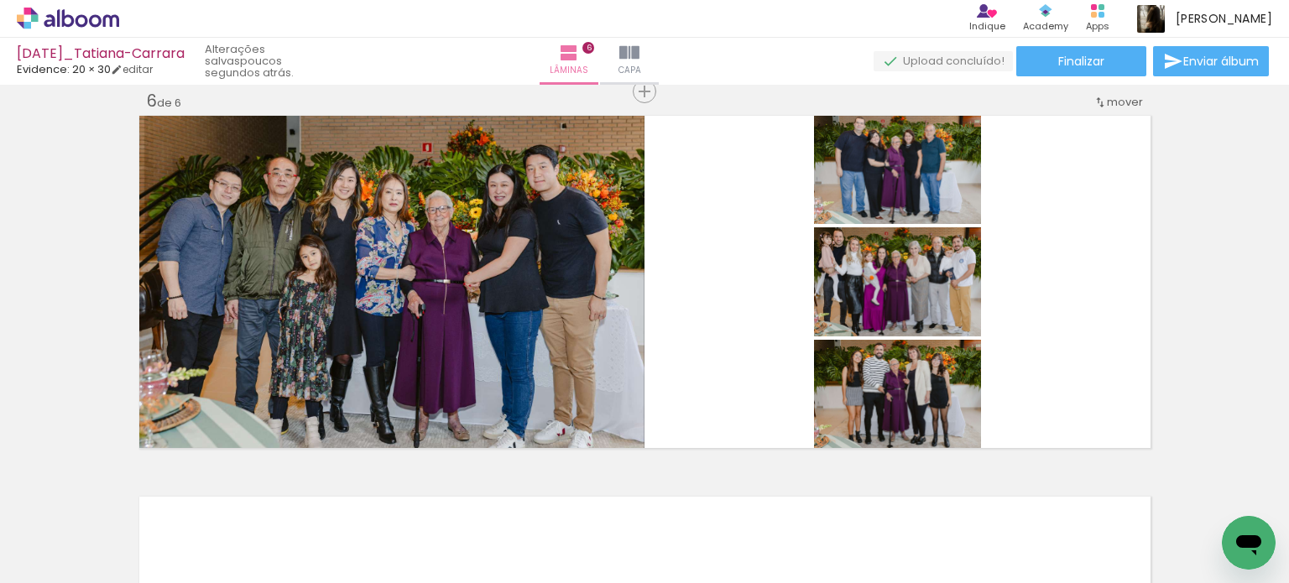
scroll to position [0, 3483]
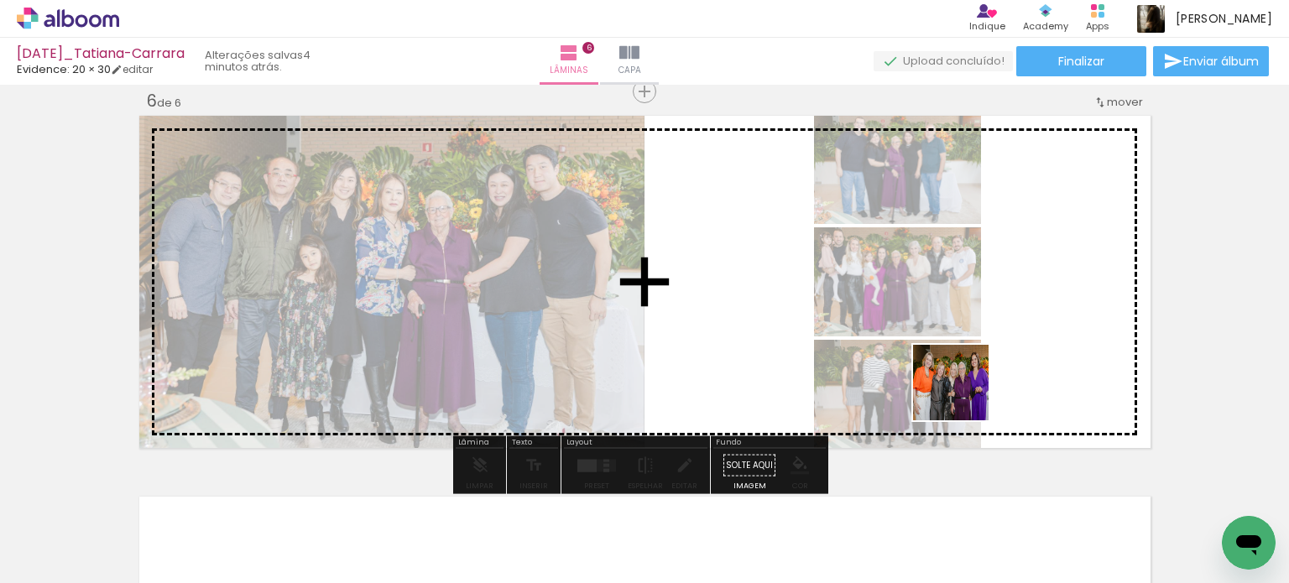
drag, startPoint x: 923, startPoint y: 523, endPoint x: 977, endPoint y: 379, distance: 154.0
click at [966, 389] on quentale-workspace at bounding box center [644, 291] width 1289 height 583
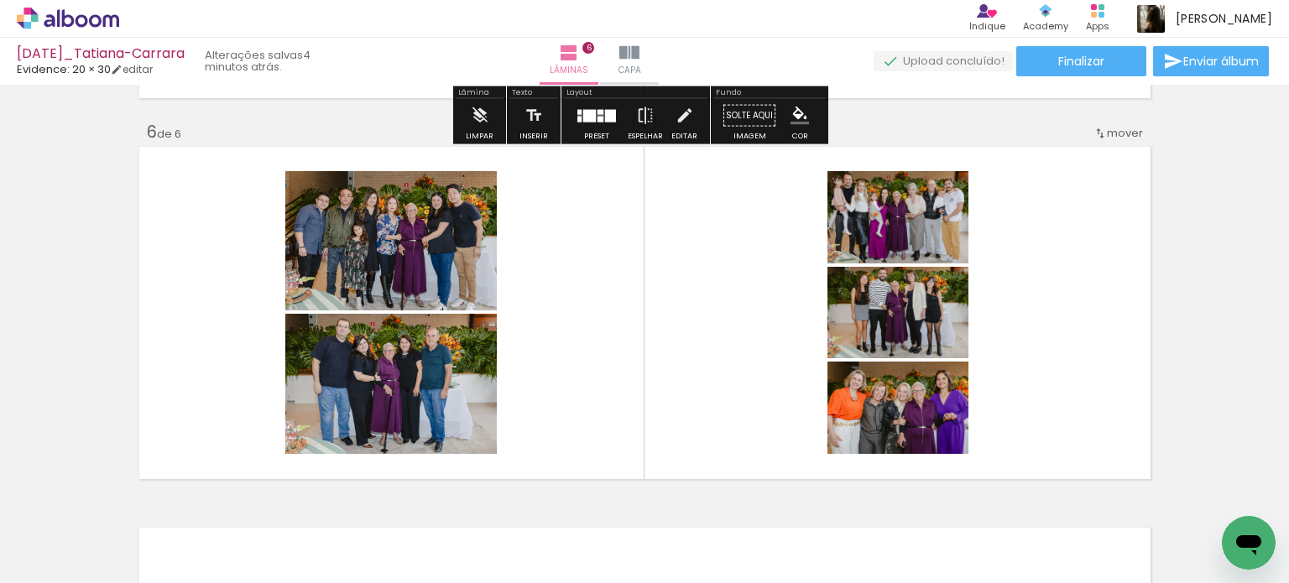
scroll to position [1926, 0]
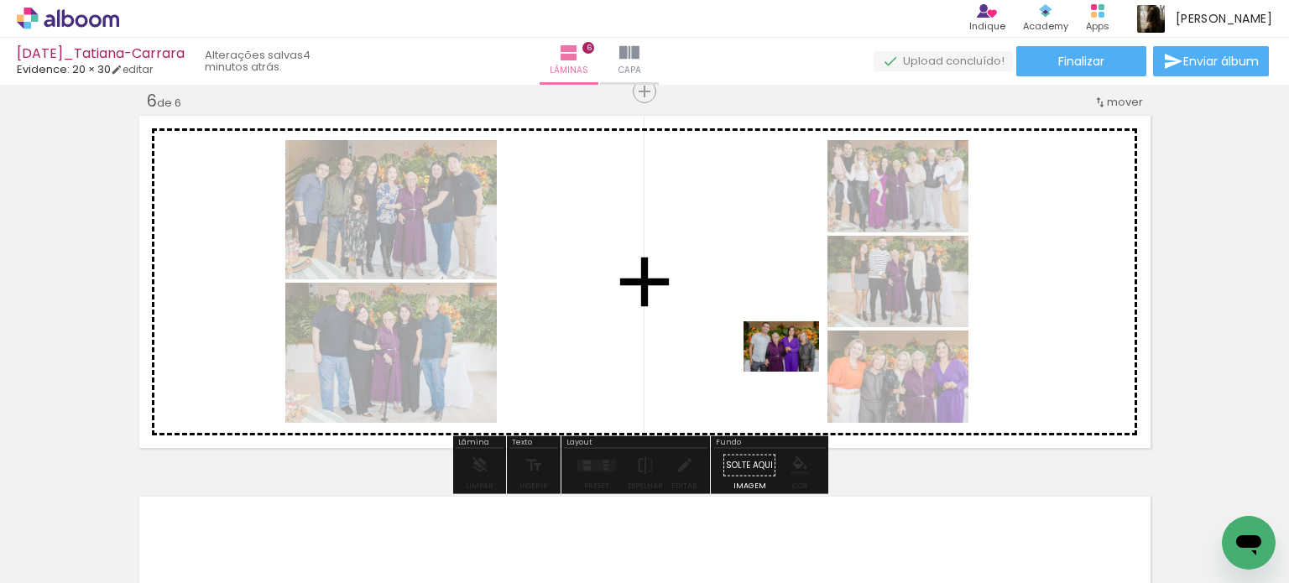
drag, startPoint x: 853, startPoint y: 539, endPoint x: 794, endPoint y: 371, distance: 177.8
click at [794, 371] on quentale-workspace at bounding box center [644, 291] width 1289 height 583
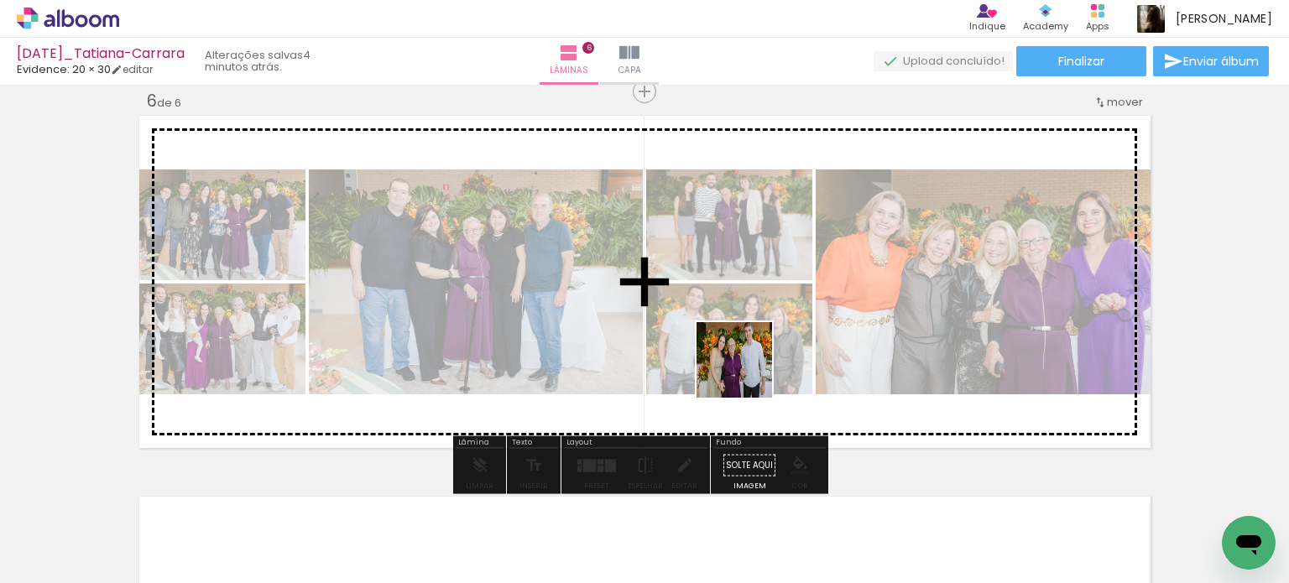
drag, startPoint x: 729, startPoint y: 516, endPoint x: 749, endPoint y: 362, distance: 155.7
click at [749, 362] on quentale-workspace at bounding box center [644, 291] width 1289 height 583
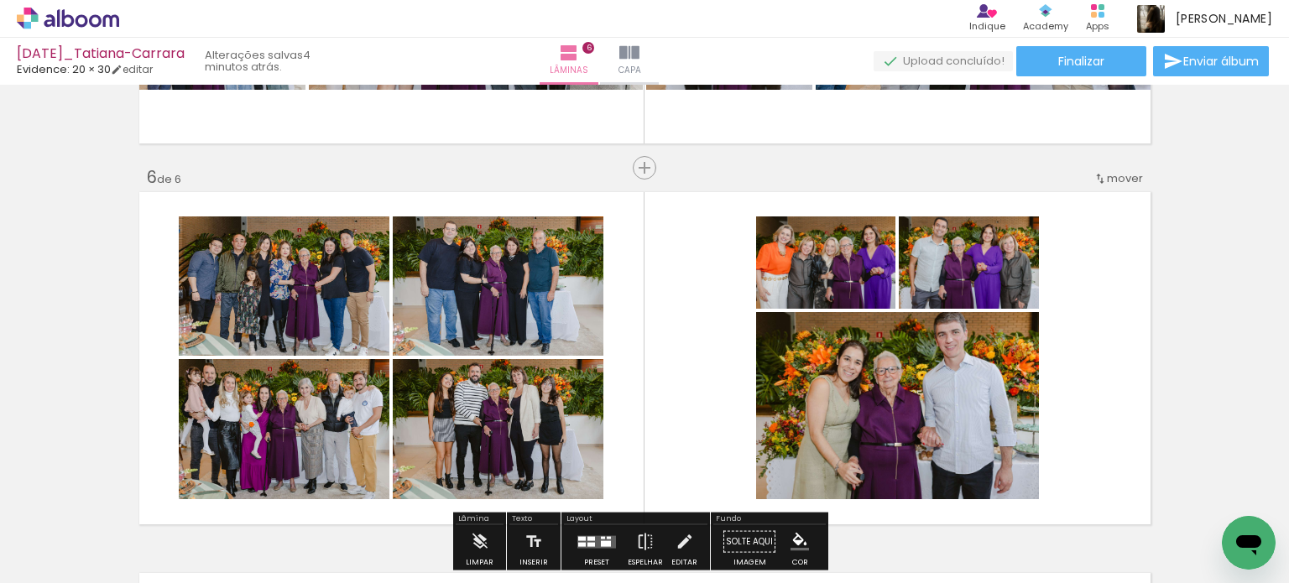
scroll to position [1842, 0]
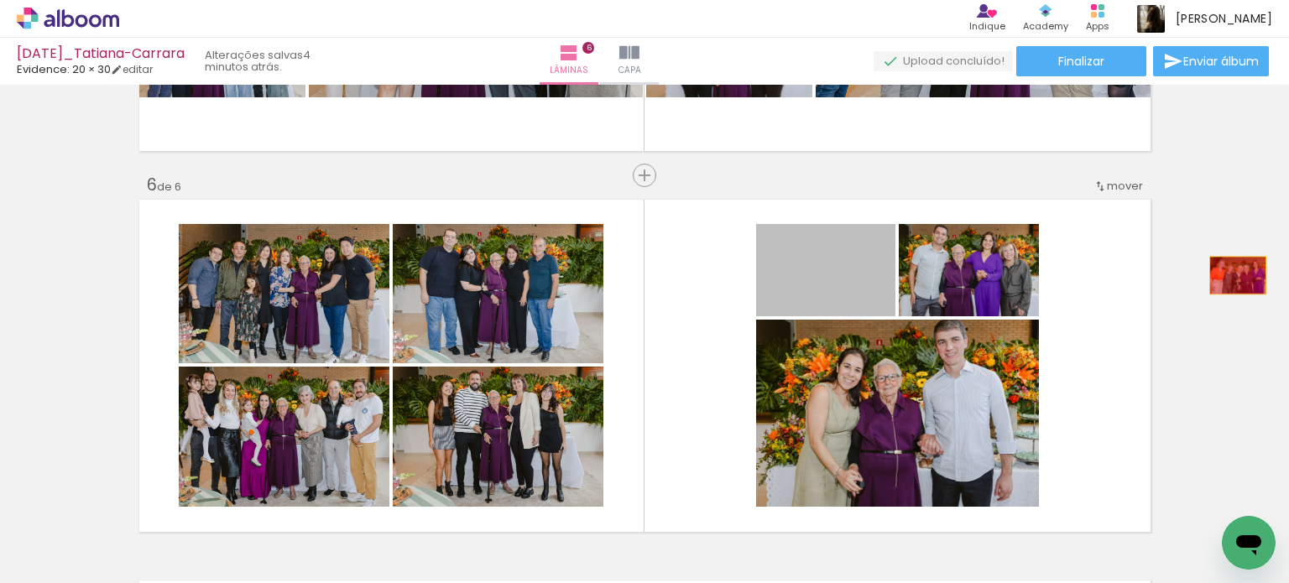
drag, startPoint x: 856, startPoint y: 284, endPoint x: 1231, endPoint y: 275, distance: 375.3
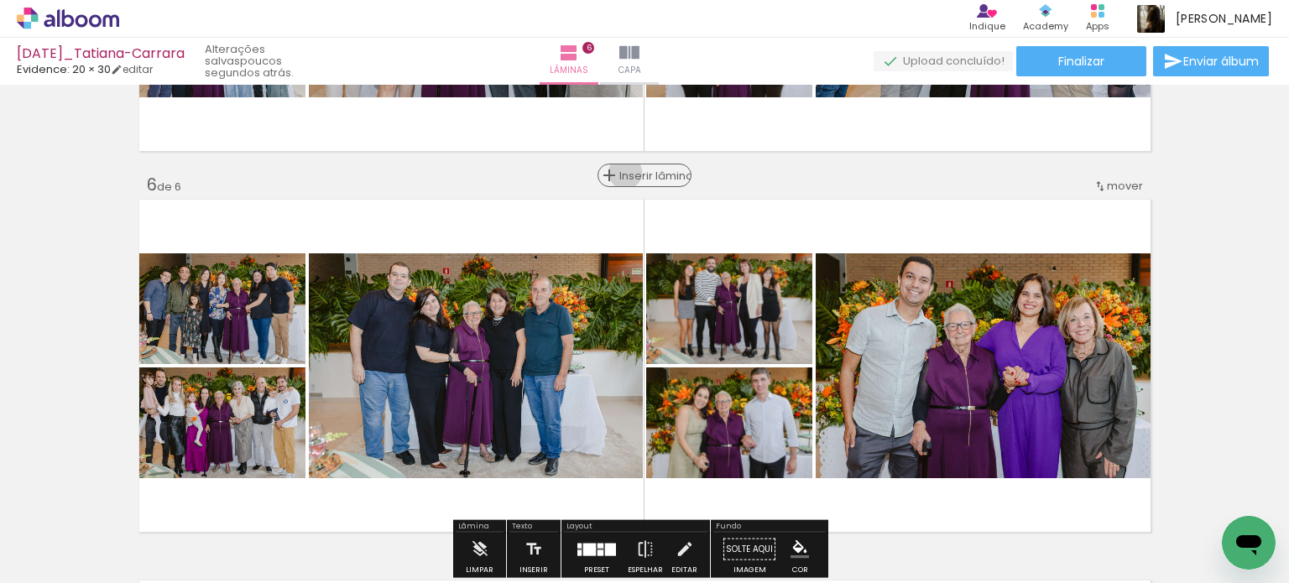
click at [638, 171] on span "Inserir lâmina" at bounding box center [651, 175] width 65 height 11
